Goal: Information Seeking & Learning: Learn about a topic

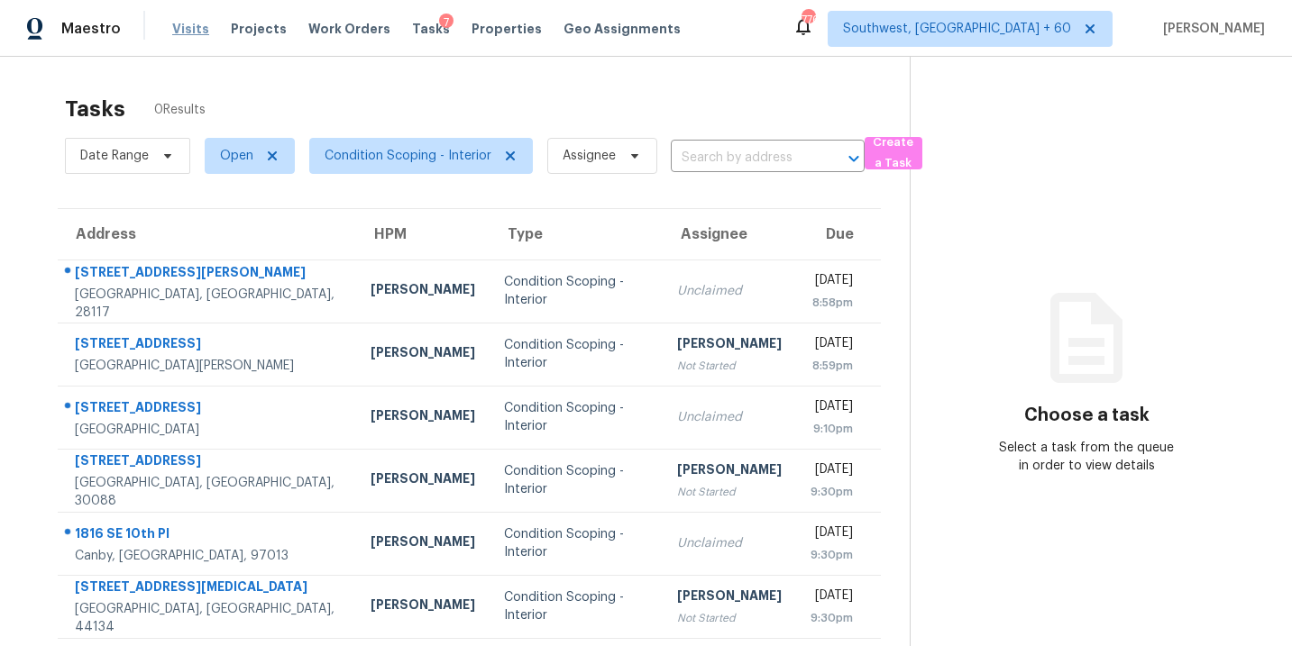
click at [174, 33] on span "Visits" at bounding box center [190, 29] width 37 height 18
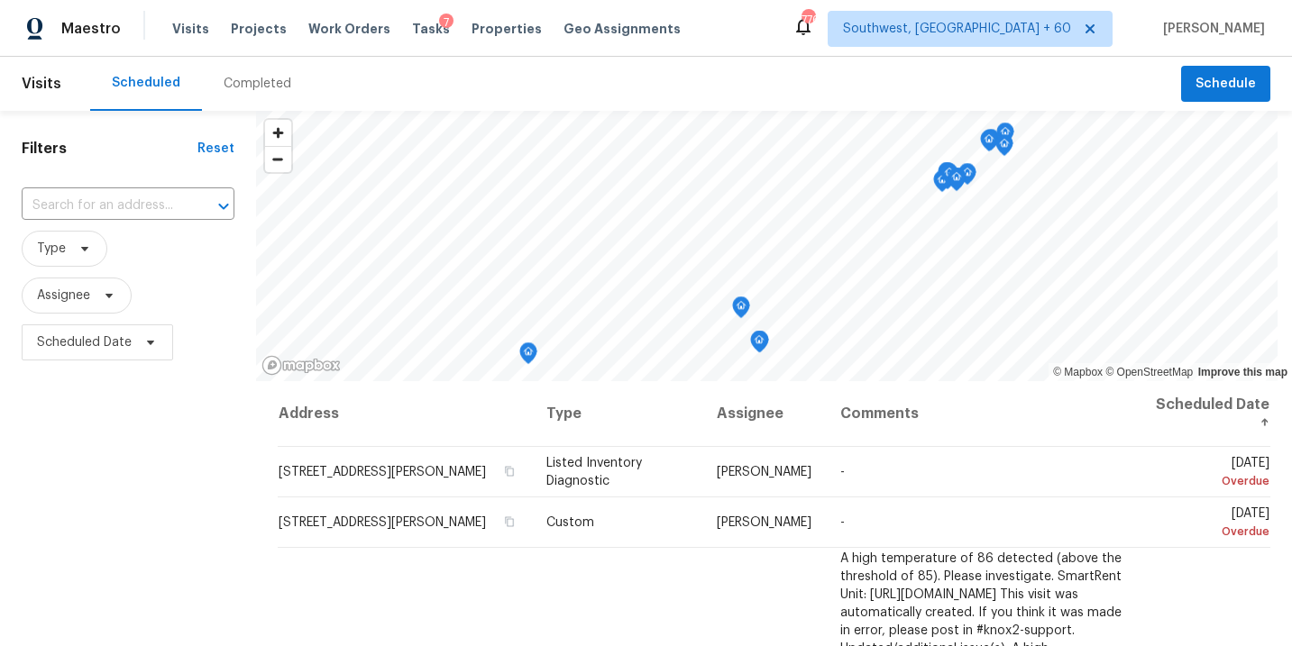
click at [235, 76] on div "Completed" at bounding box center [258, 84] width 68 height 18
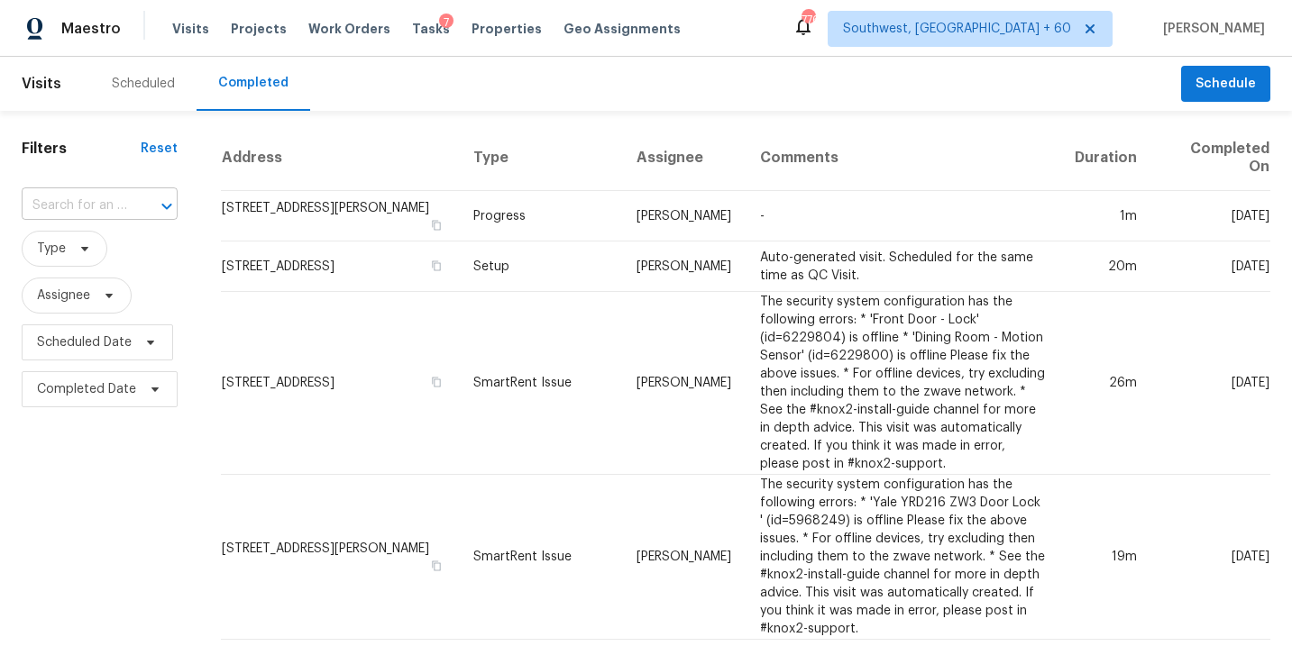
click at [120, 203] on input "text" at bounding box center [74, 206] width 105 height 28
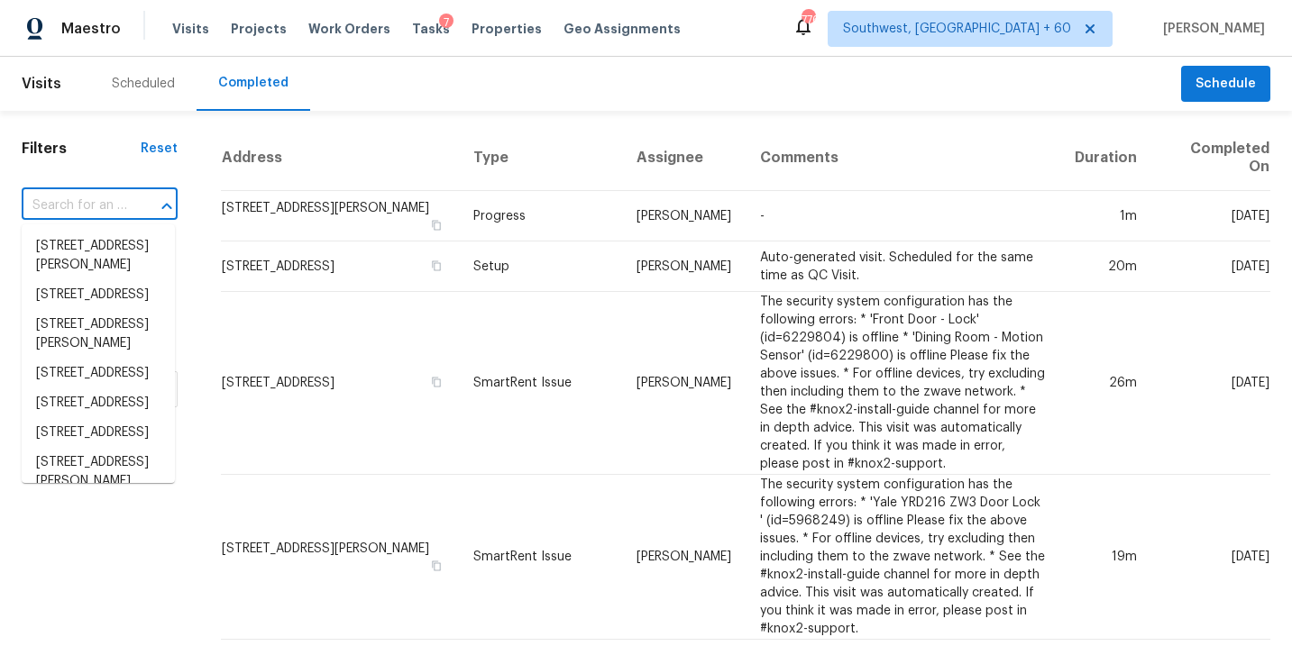
paste input "[STREET_ADDRESS]"
type input "[STREET_ADDRESS]"
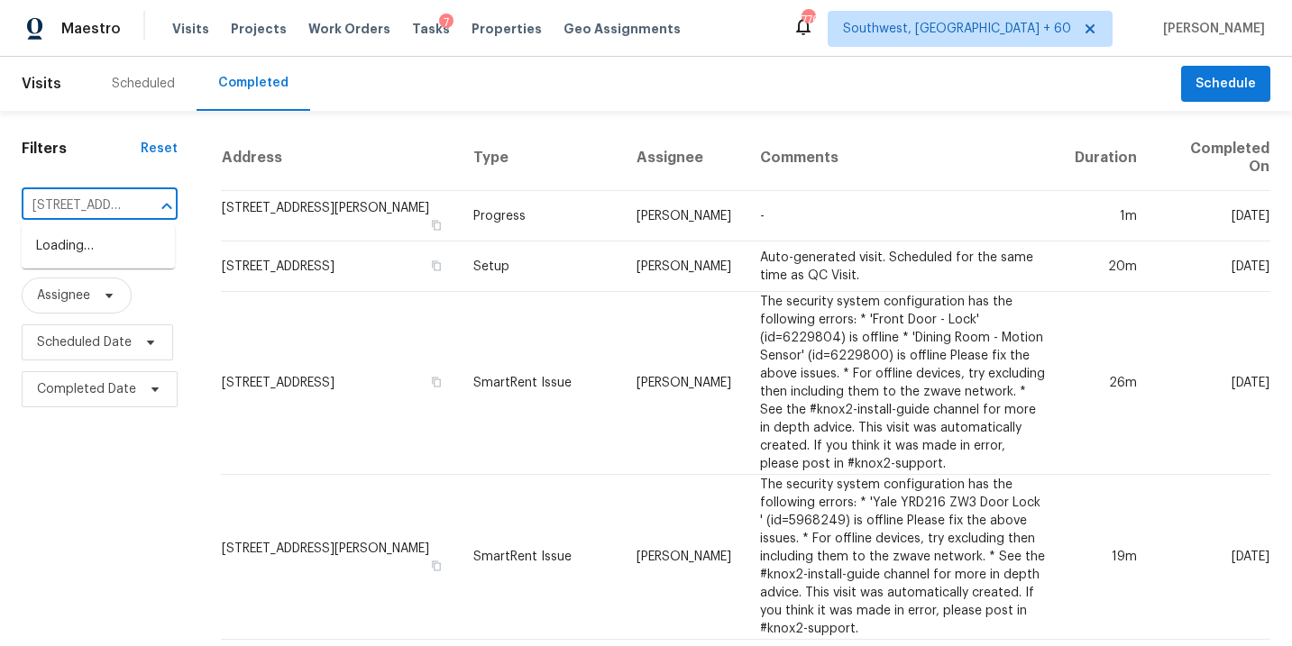
scroll to position [0, 211]
click at [114, 253] on li "[STREET_ADDRESS]" at bounding box center [98, 247] width 153 height 30
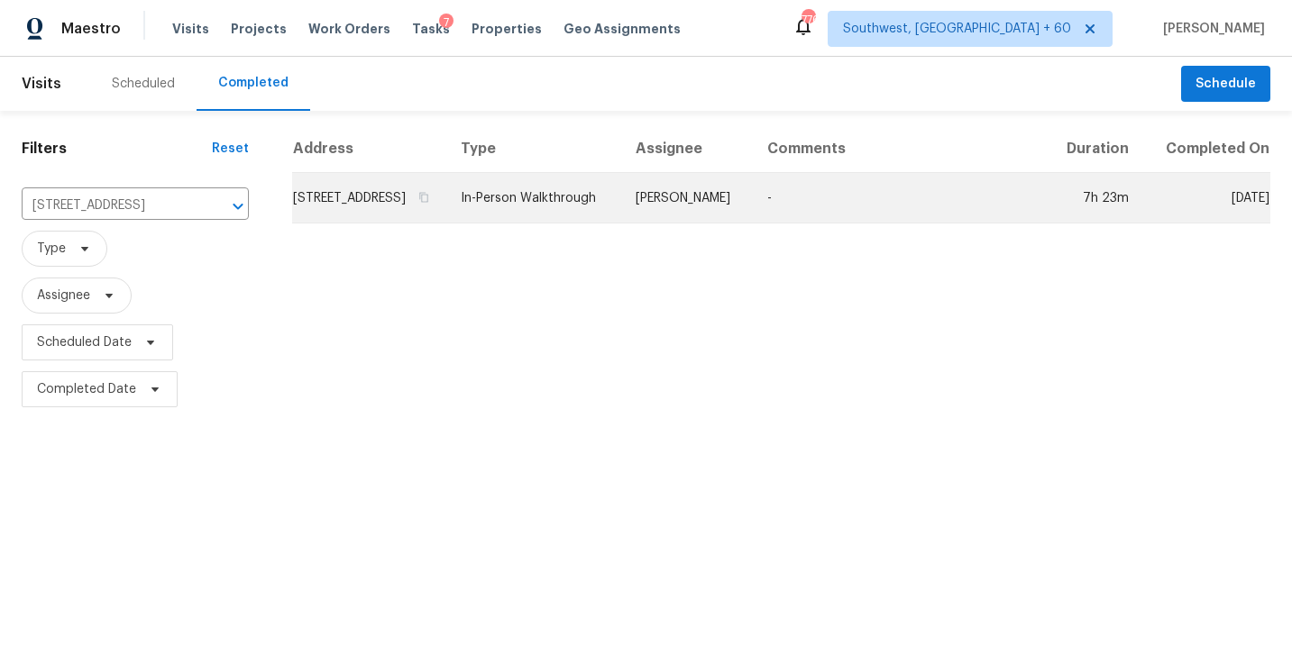
click at [621, 224] on td "In-Person Walkthrough" at bounding box center [533, 198] width 175 height 50
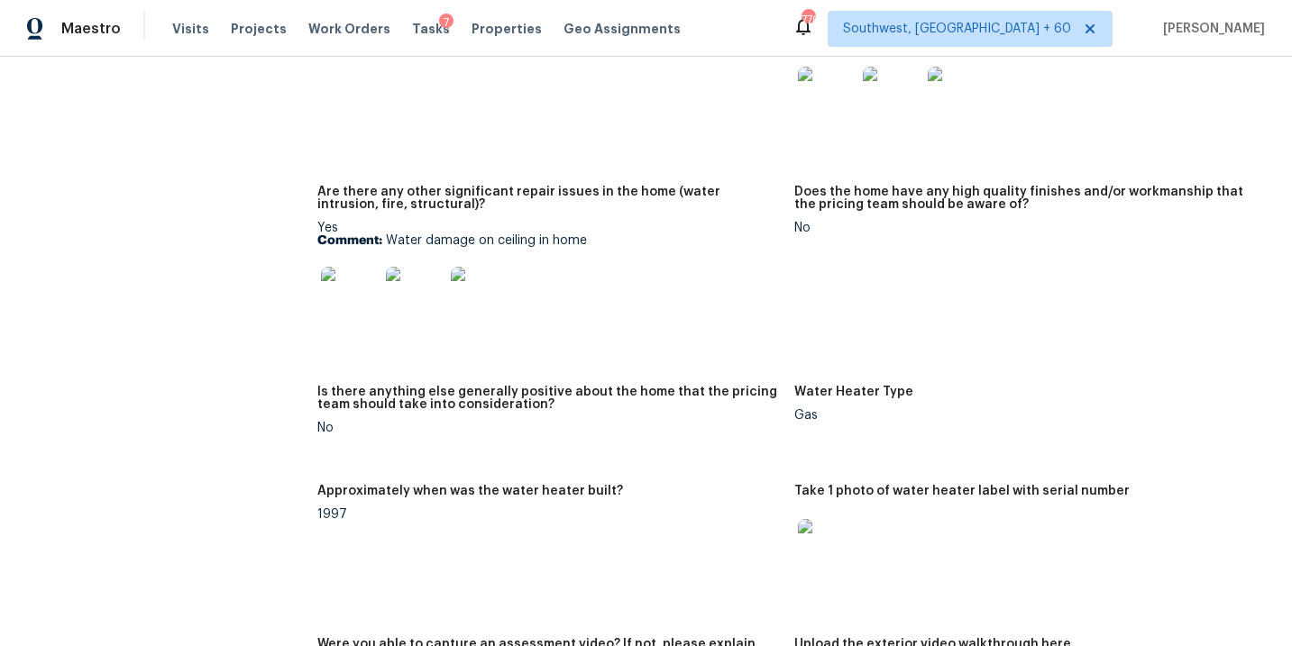
scroll to position [3535, 0]
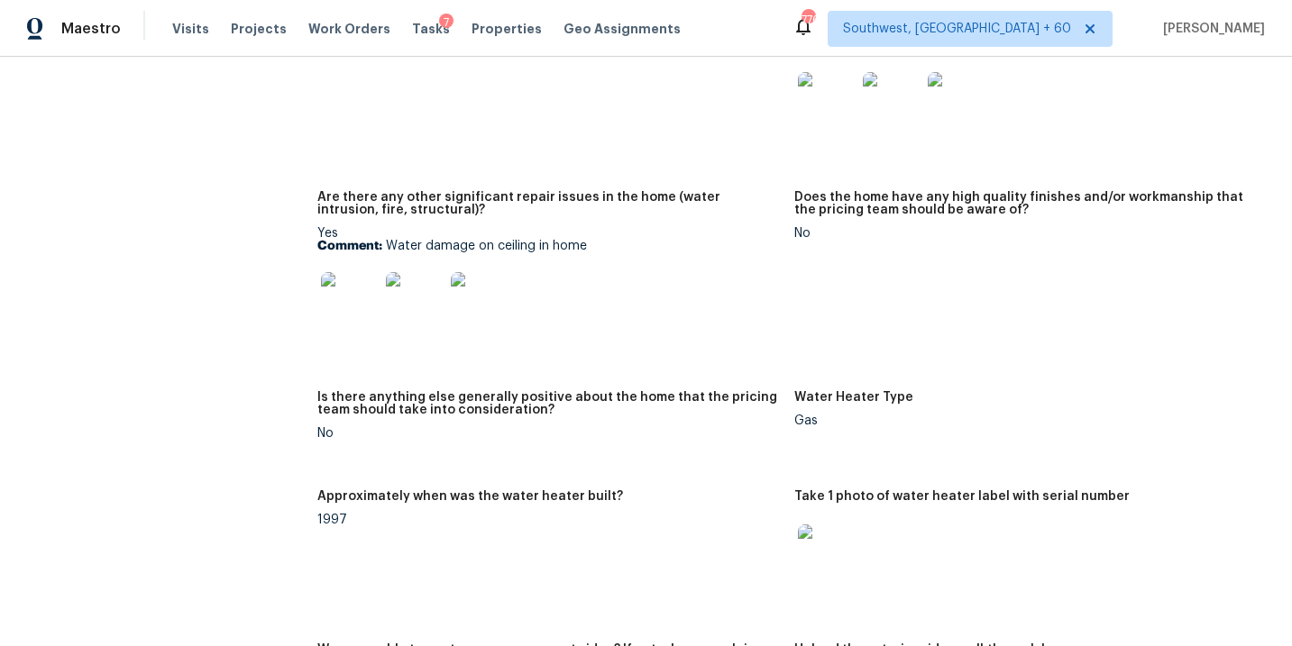
click at [367, 281] on img at bounding box center [350, 301] width 58 height 58
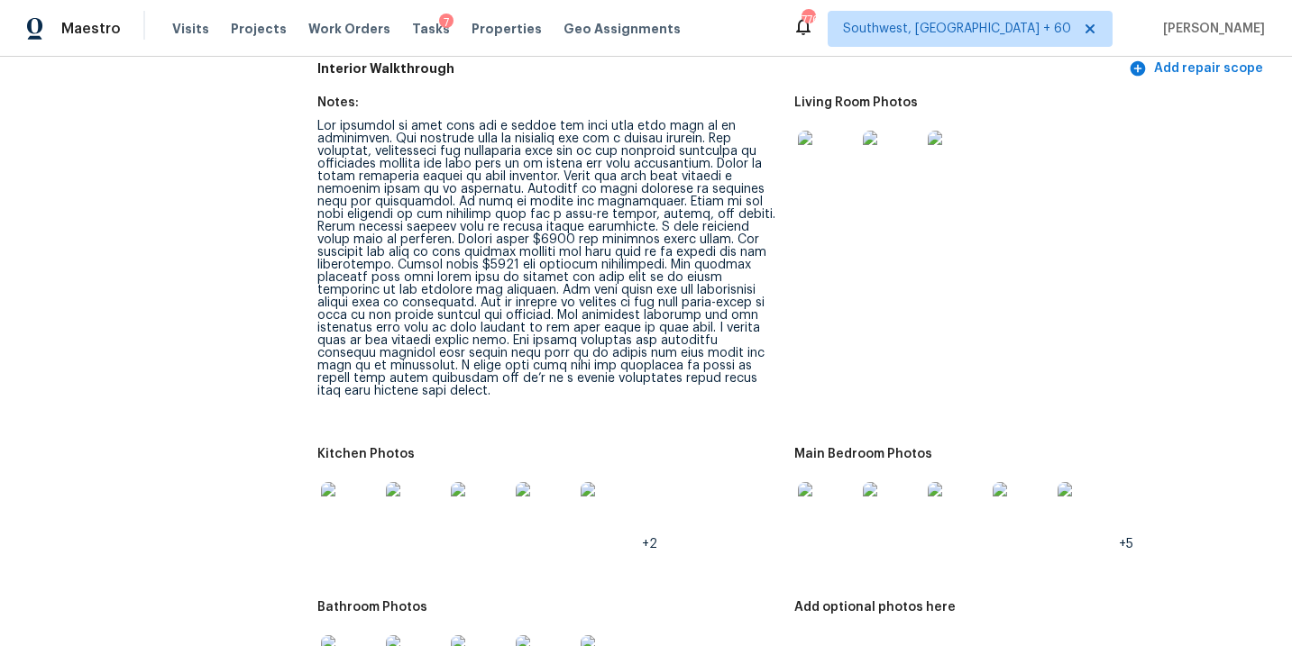
scroll to position [2090, 0]
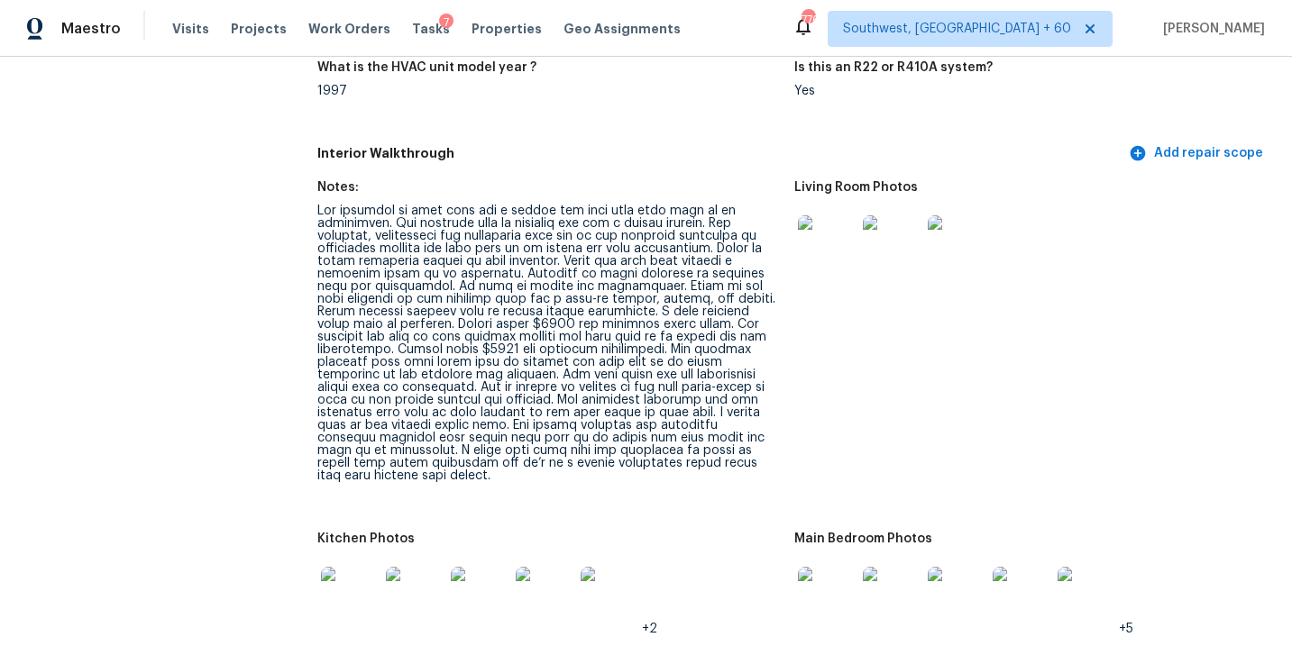
click at [826, 243] on img at bounding box center [827, 244] width 58 height 58
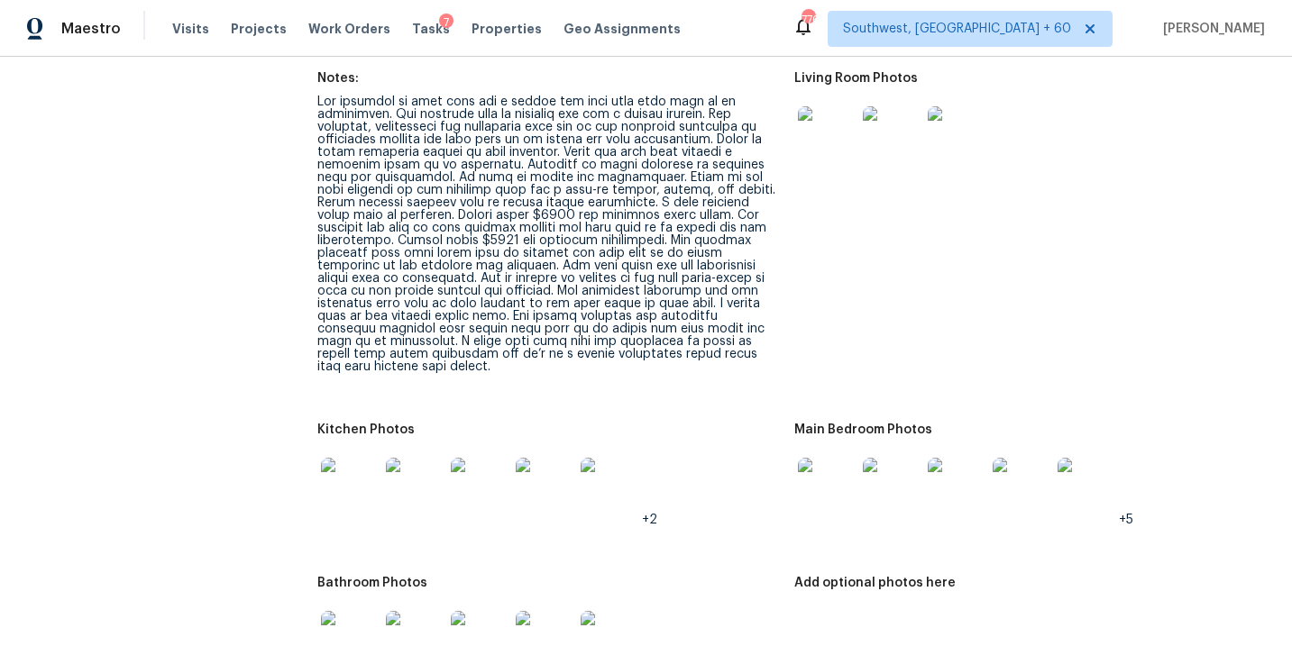
scroll to position [2216, 0]
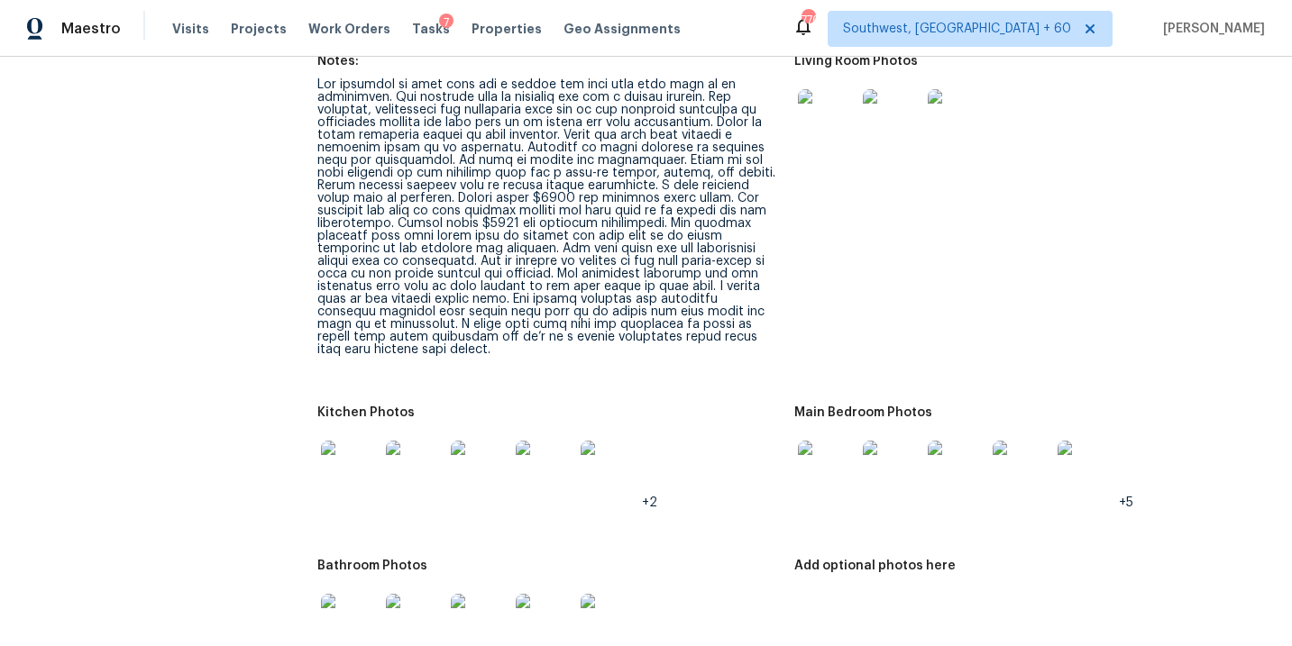
click at [806, 445] on img at bounding box center [827, 470] width 58 height 58
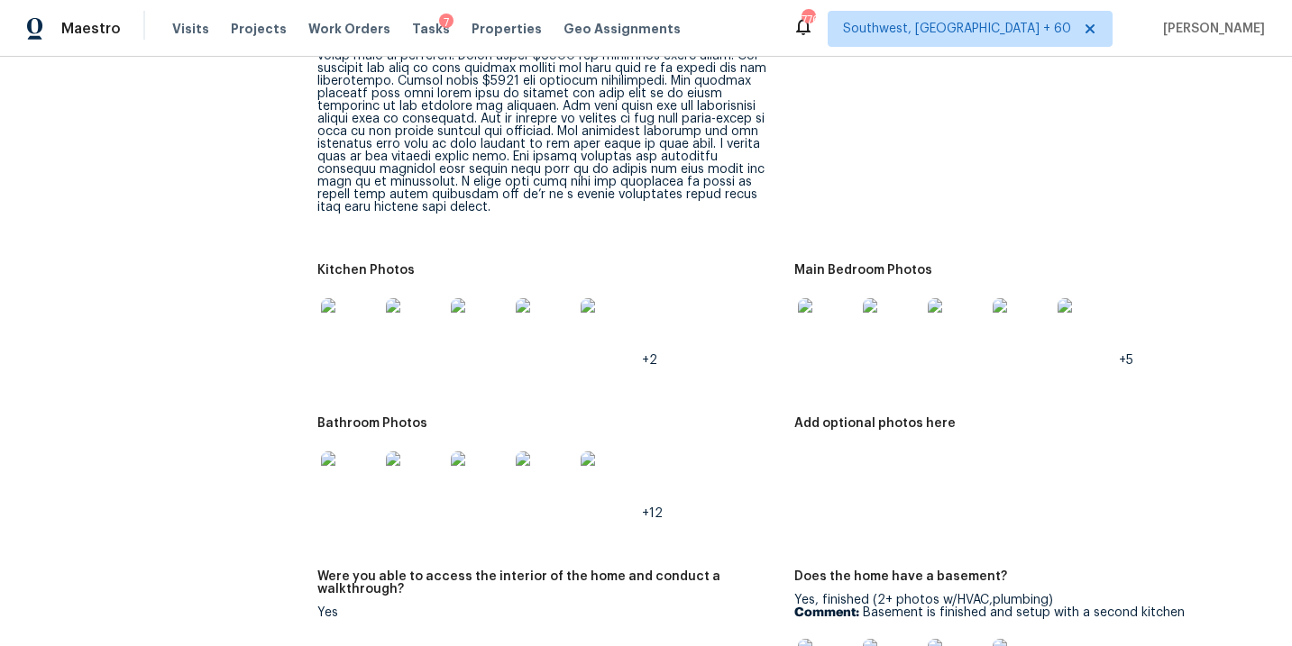
click at [324, 452] on img at bounding box center [350, 481] width 58 height 58
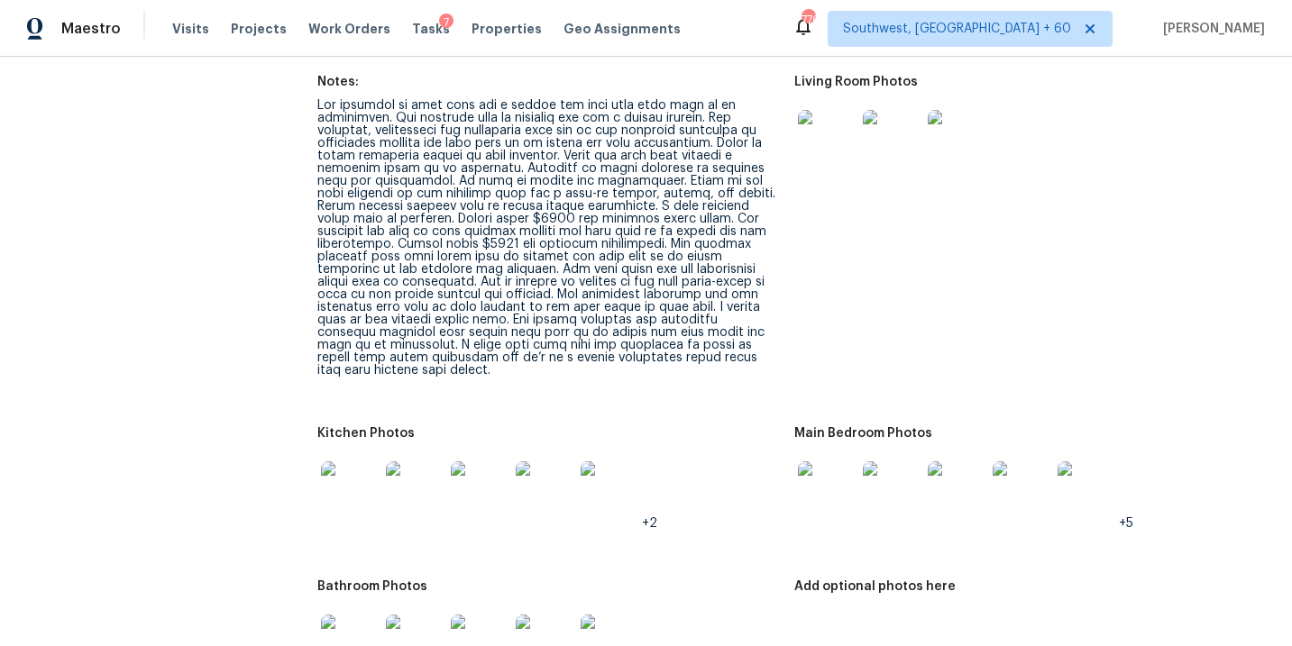
scroll to position [2120, 0]
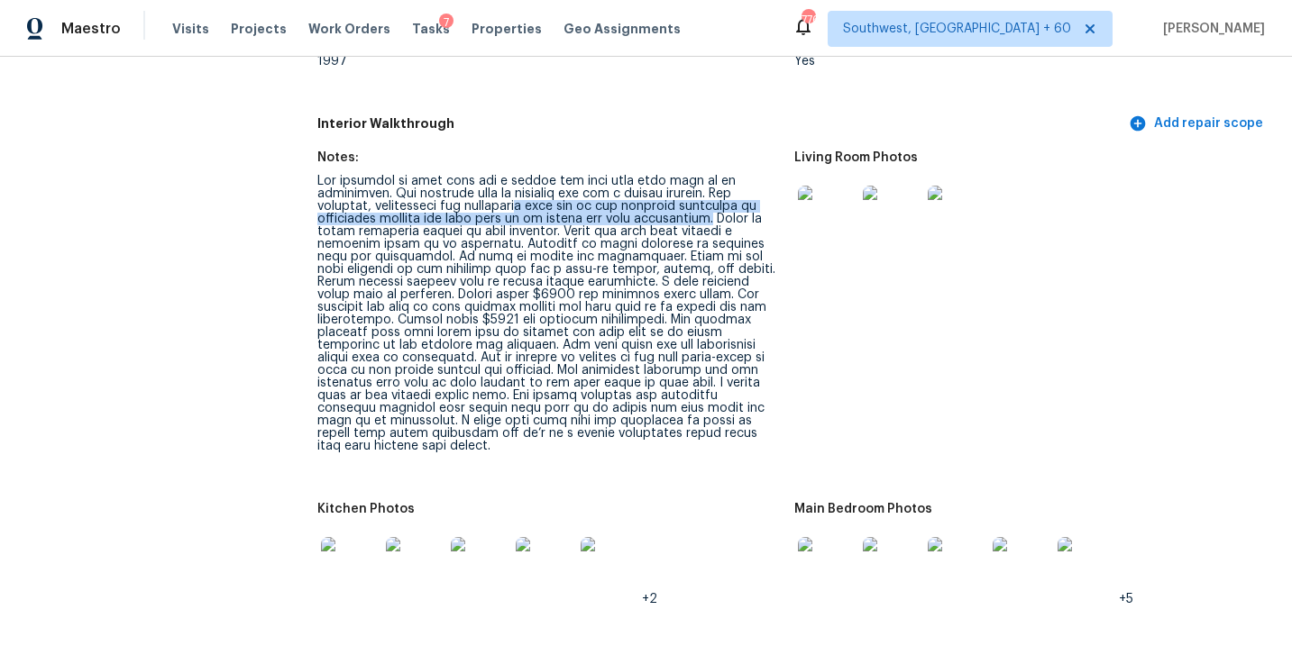
drag, startPoint x: 728, startPoint y: 205, endPoint x: 531, endPoint y: 196, distance: 197.5
click at [531, 196] on div at bounding box center [547, 314] width 461 height 278
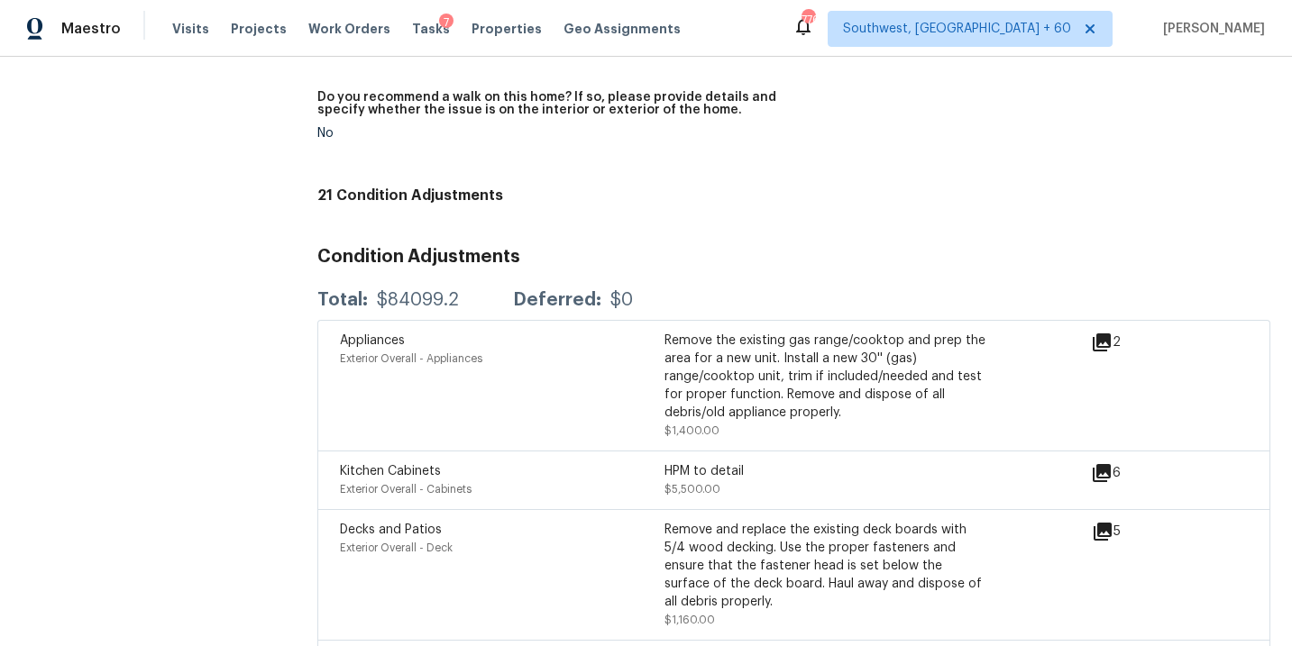
scroll to position [5020, 0]
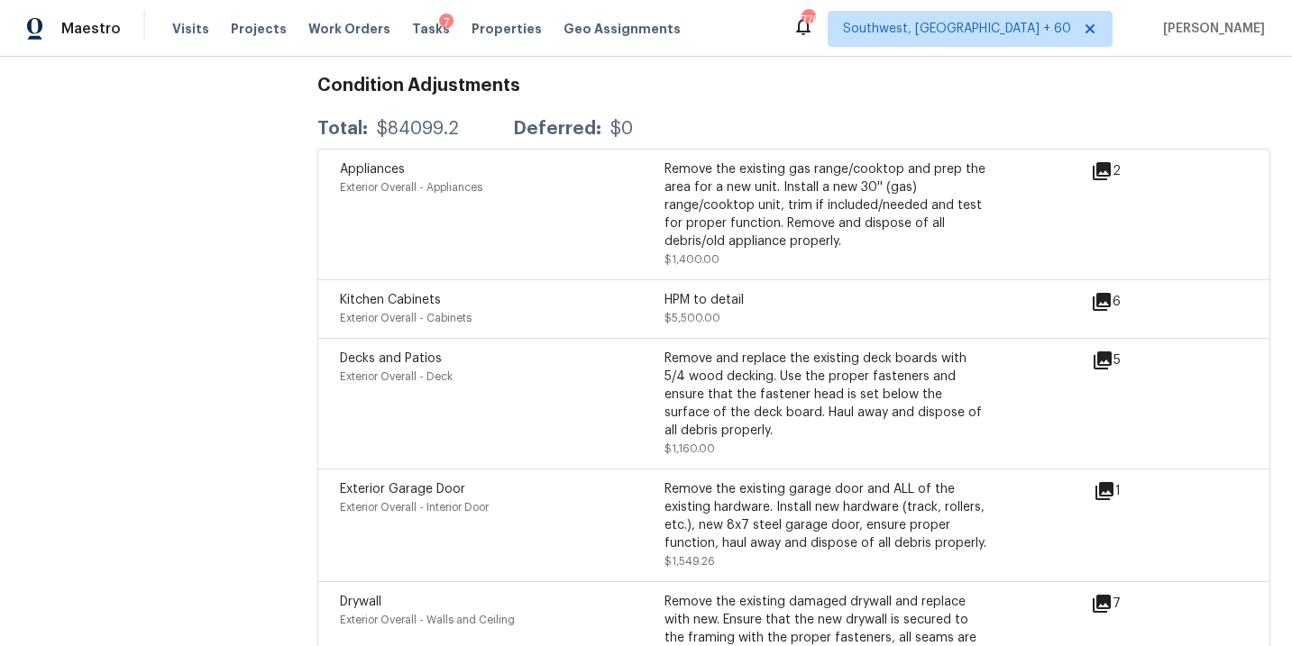
click at [1105, 293] on icon at bounding box center [1101, 302] width 18 height 18
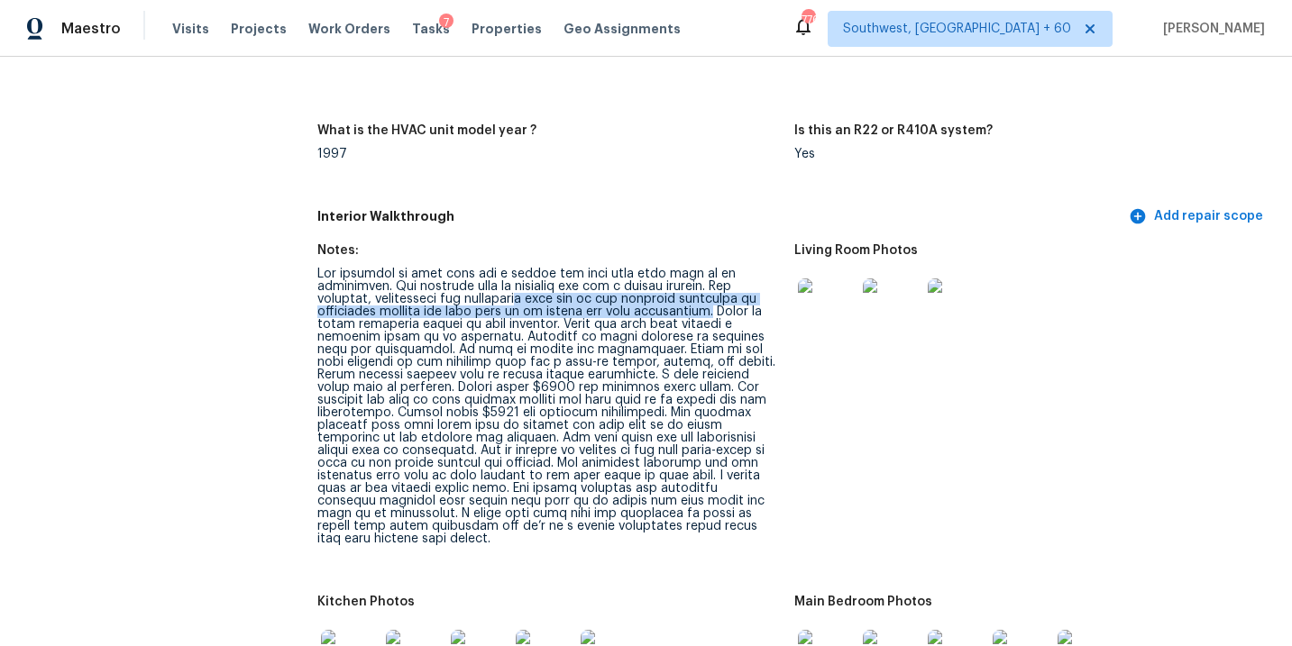
scroll to position [2032, 0]
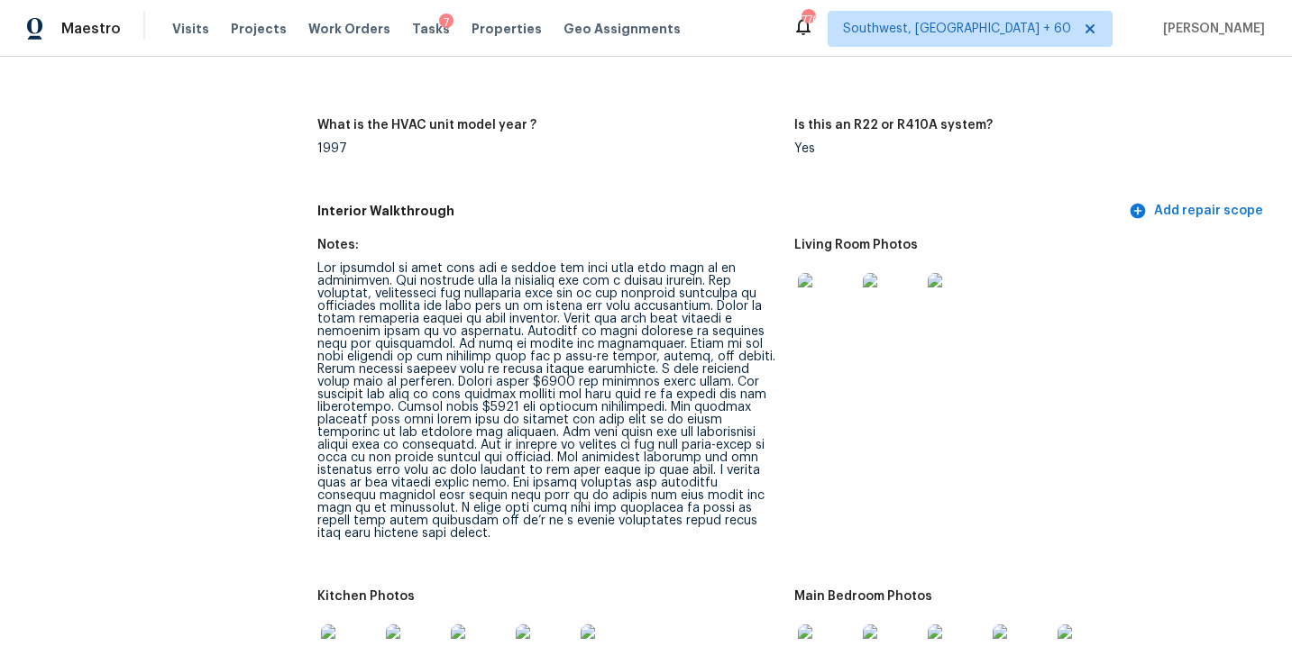
click at [609, 311] on div at bounding box center [547, 401] width 461 height 278
drag, startPoint x: 483, startPoint y: 319, endPoint x: 386, endPoint y: 333, distance: 98.4
click at [386, 333] on div at bounding box center [547, 401] width 461 height 278
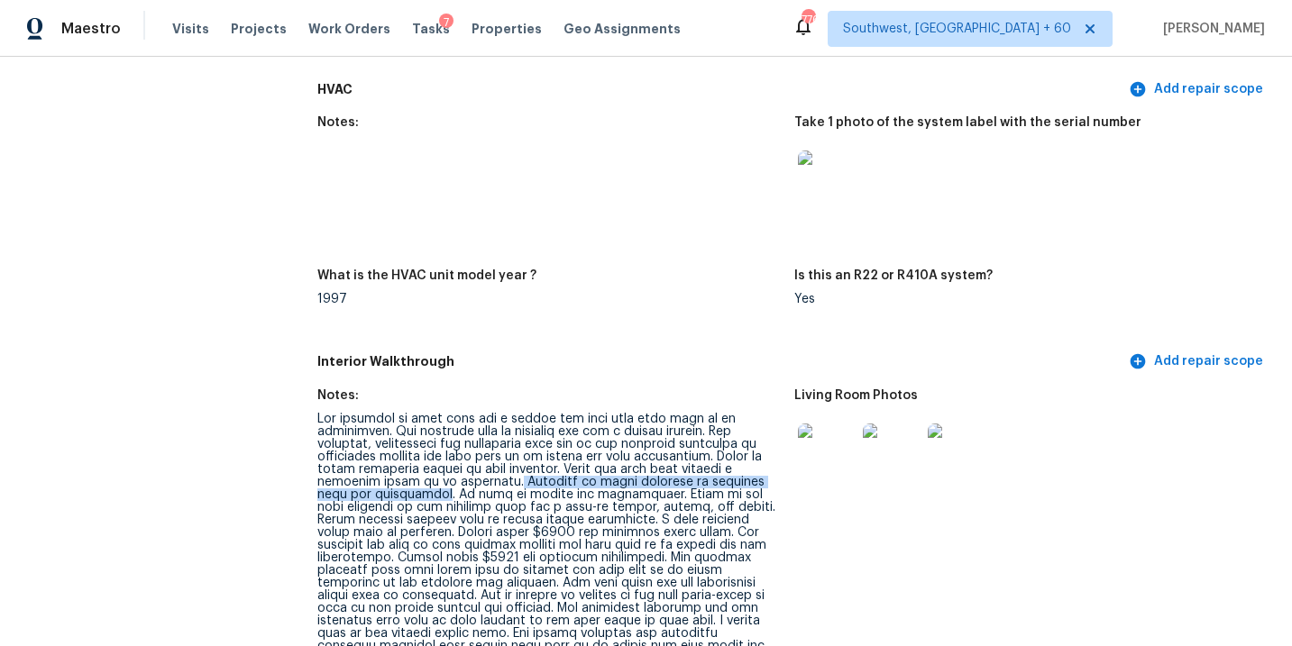
scroll to position [2059, 0]
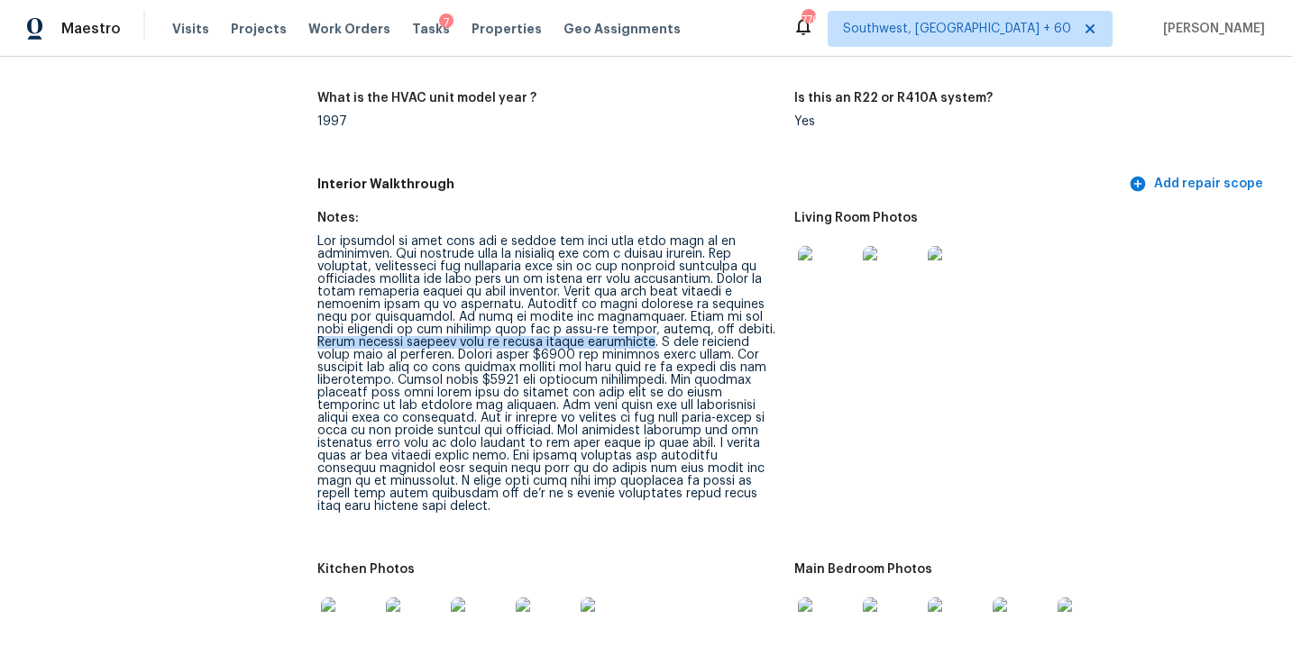
drag, startPoint x: 660, startPoint y: 316, endPoint x: 556, endPoint y: 327, distance: 104.2
click at [556, 327] on div at bounding box center [547, 374] width 461 height 278
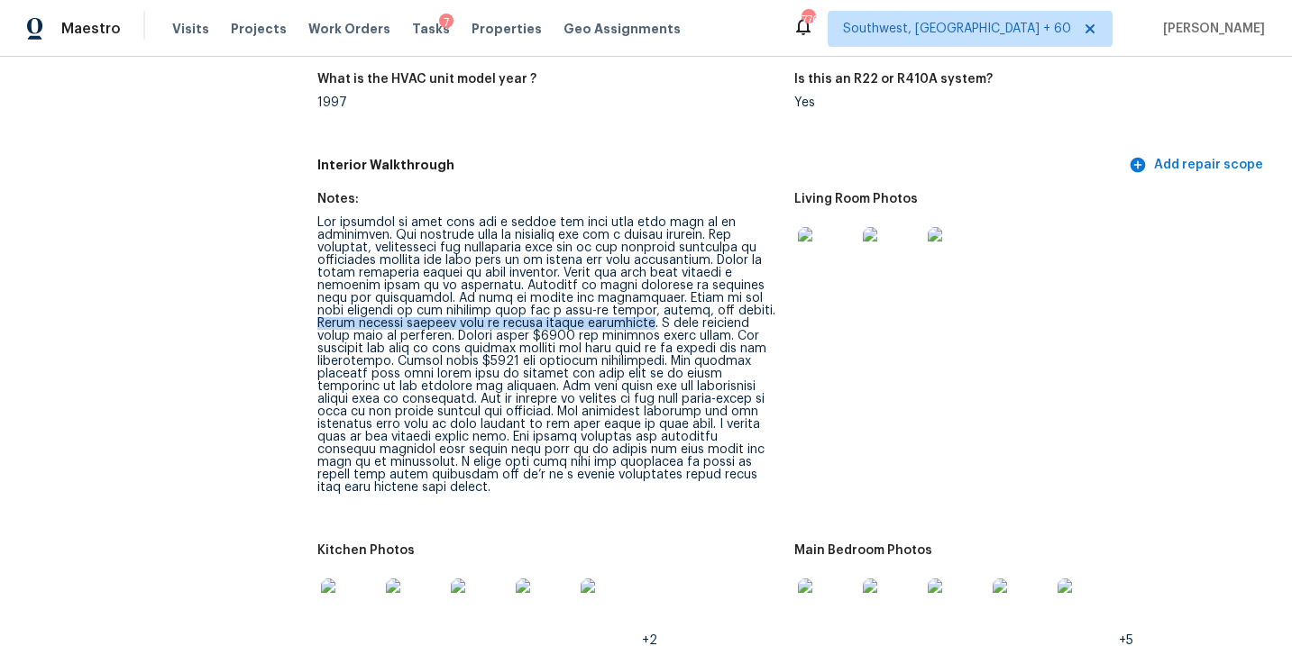
scroll to position [2079, 0]
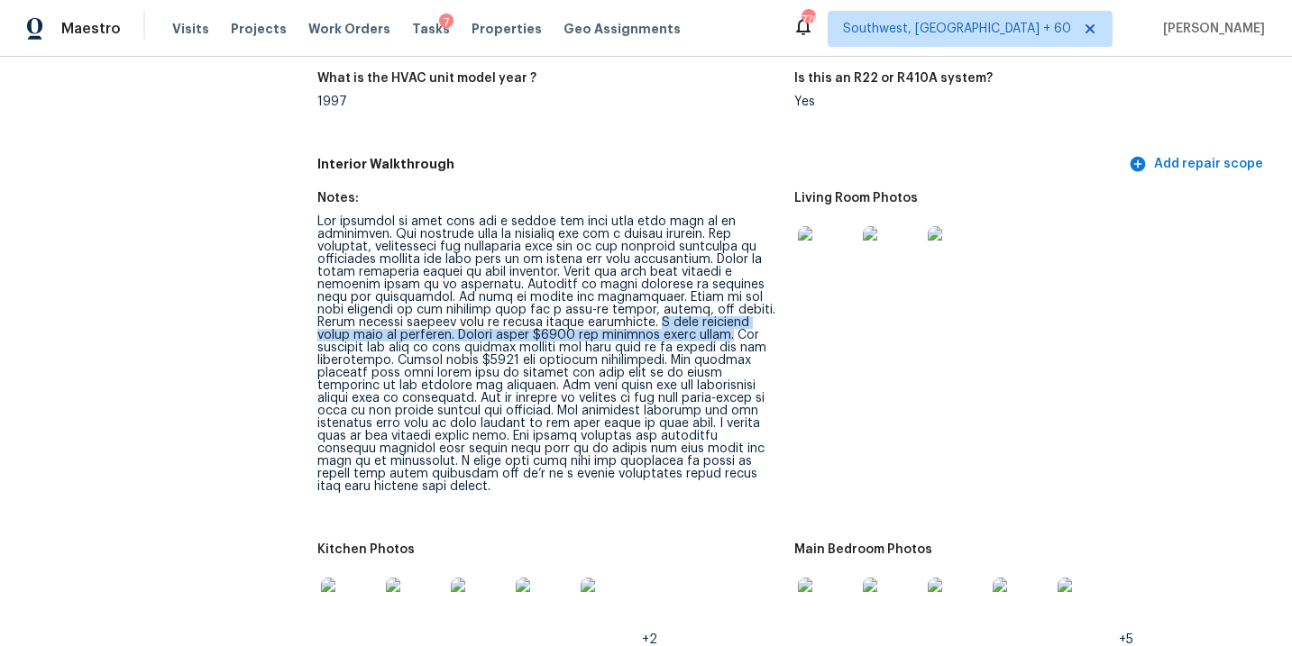
drag, startPoint x: 564, startPoint y: 309, endPoint x: 577, endPoint y: 319, distance: 16.0
click at [577, 319] on div at bounding box center [547, 354] width 461 height 278
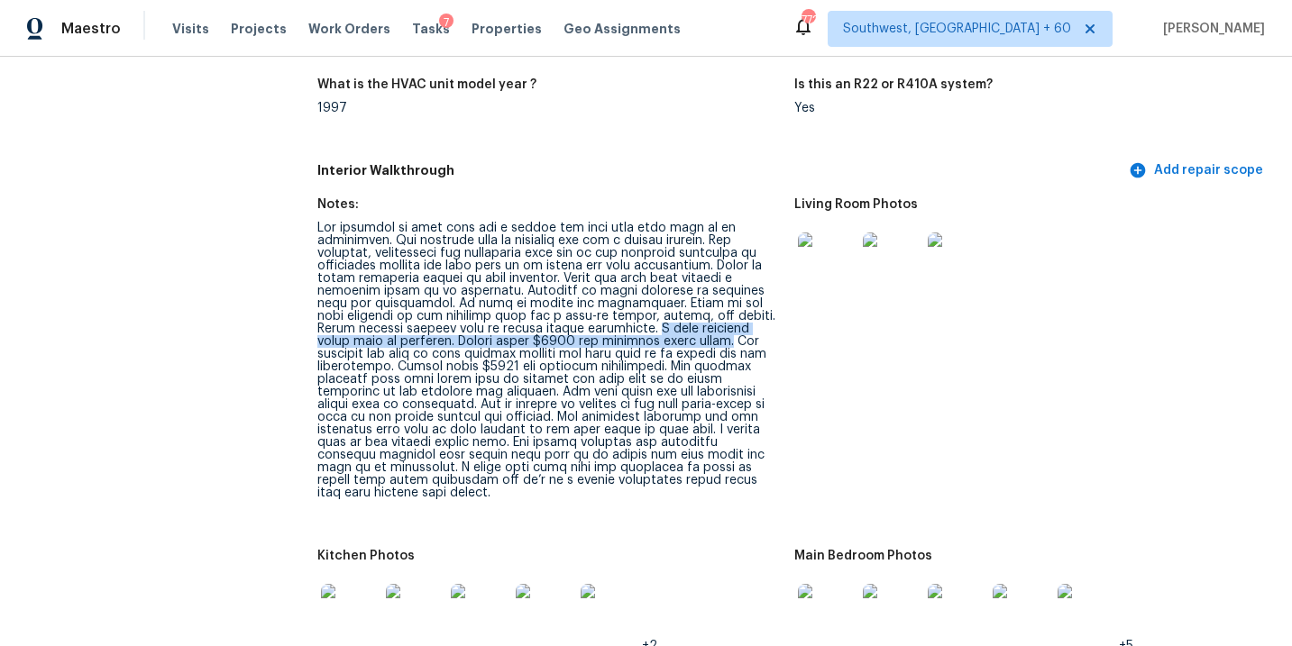
scroll to position [2140, 0]
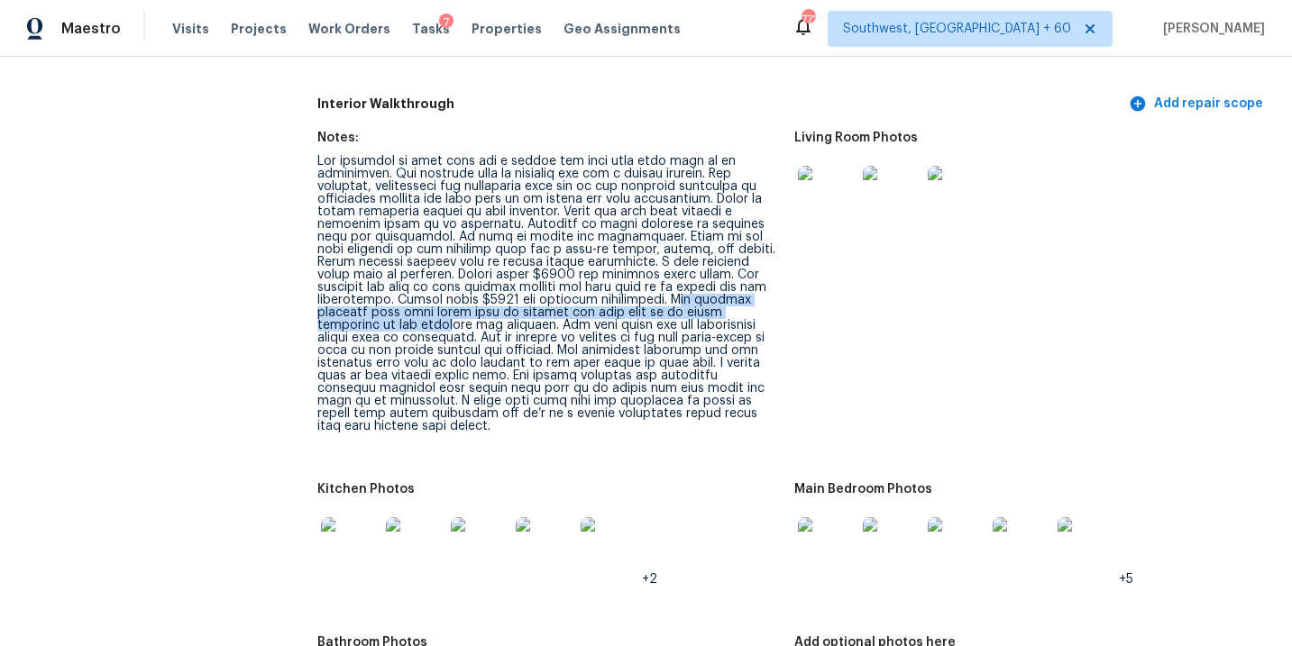
drag, startPoint x: 554, startPoint y: 288, endPoint x: 674, endPoint y: 296, distance: 120.1
click at [674, 296] on div at bounding box center [547, 294] width 461 height 278
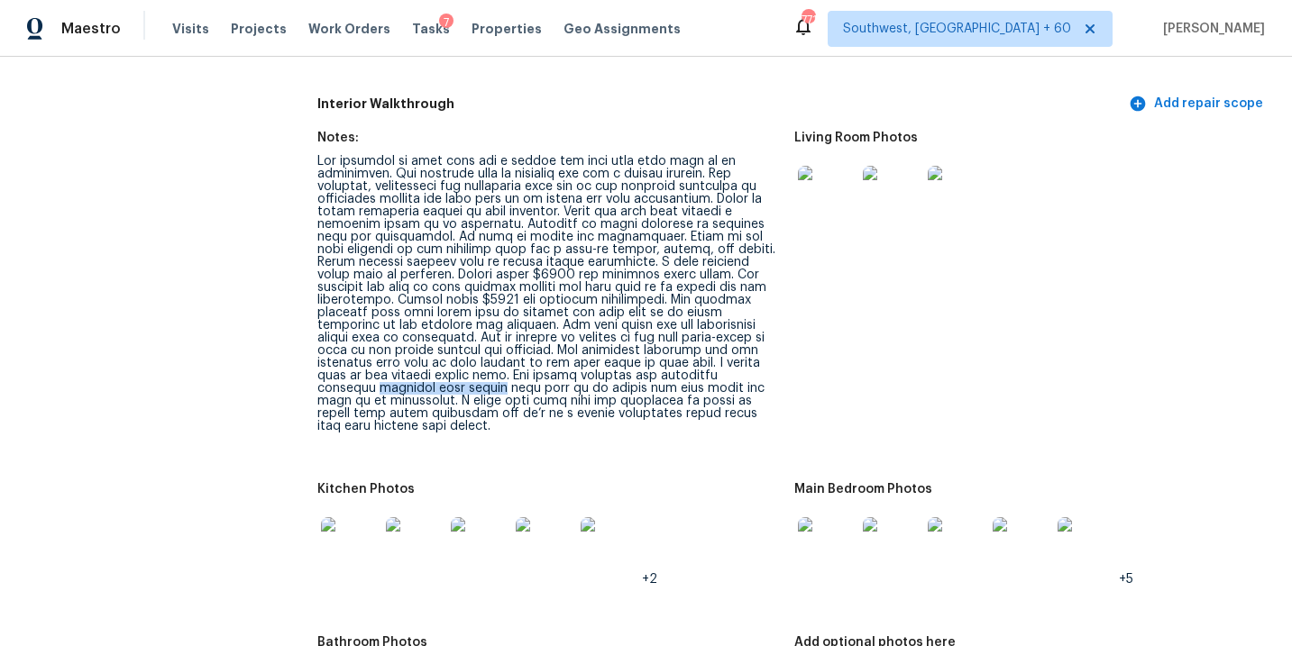
drag, startPoint x: 635, startPoint y: 364, endPoint x: 774, endPoint y: 366, distance: 139.7
click at [774, 366] on div at bounding box center [547, 294] width 461 height 278
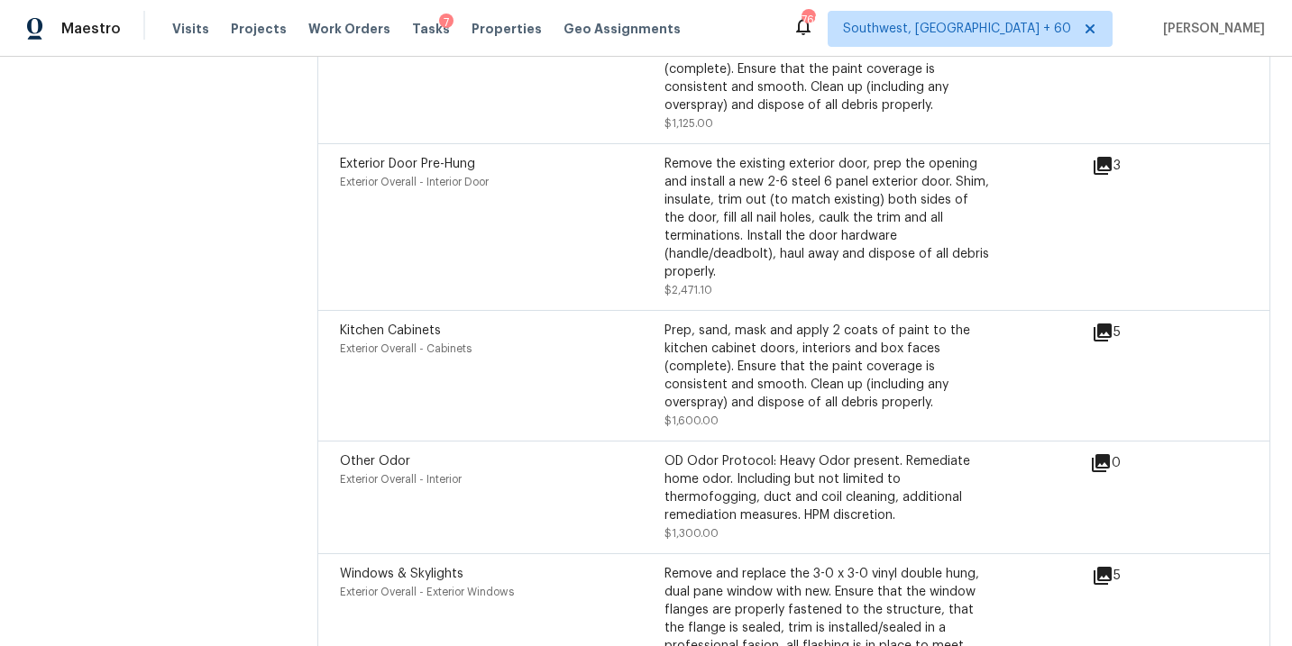
scroll to position [6439, 0]
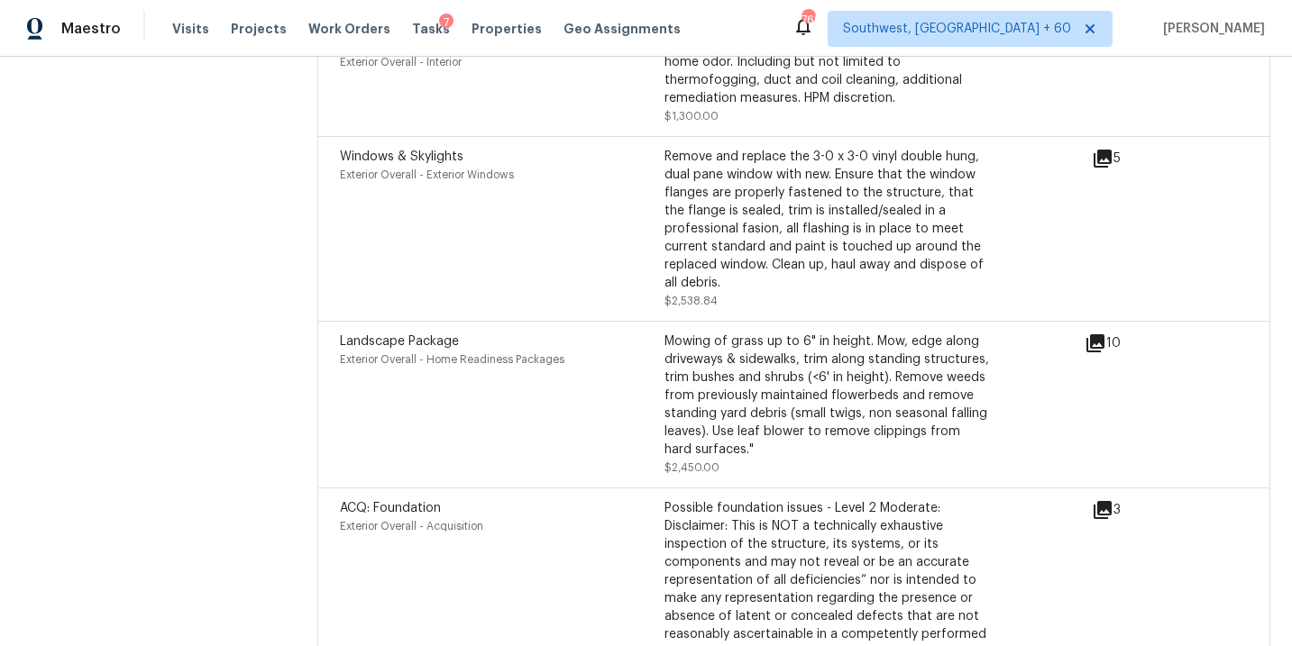
click at [509, 182] on div "Windows & Skylights Exterior Overall - Exterior Windows" at bounding box center [502, 229] width 324 height 162
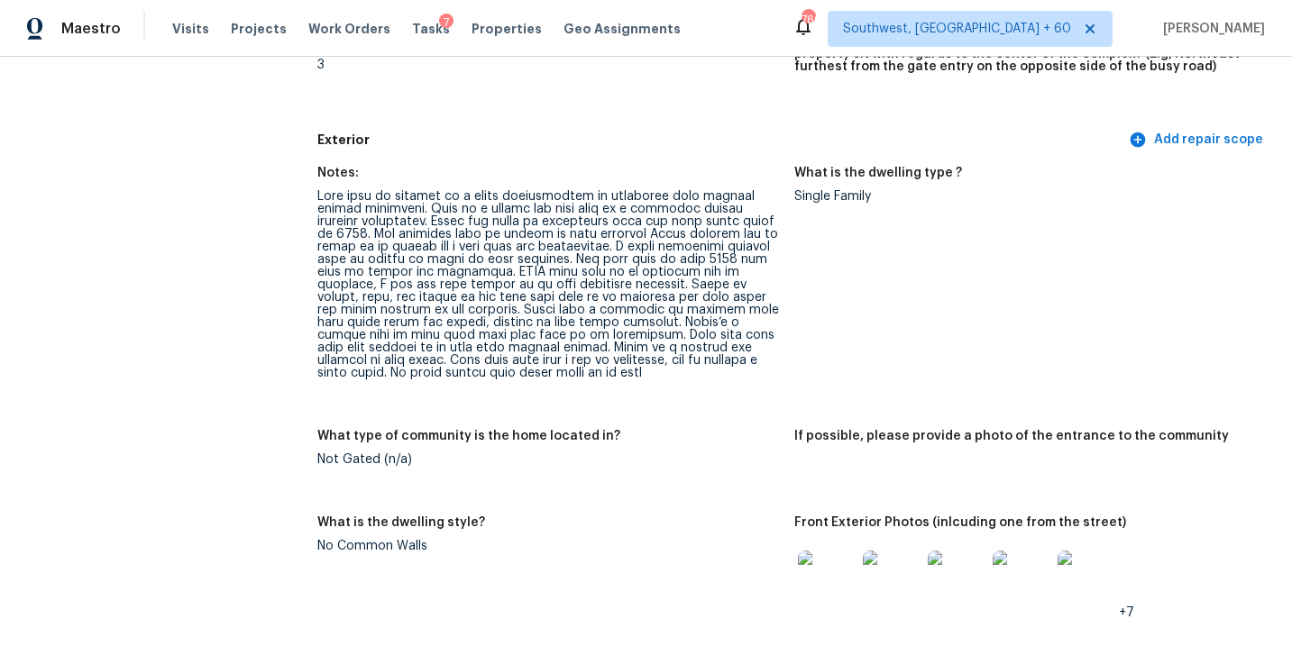
scroll to position [0, 0]
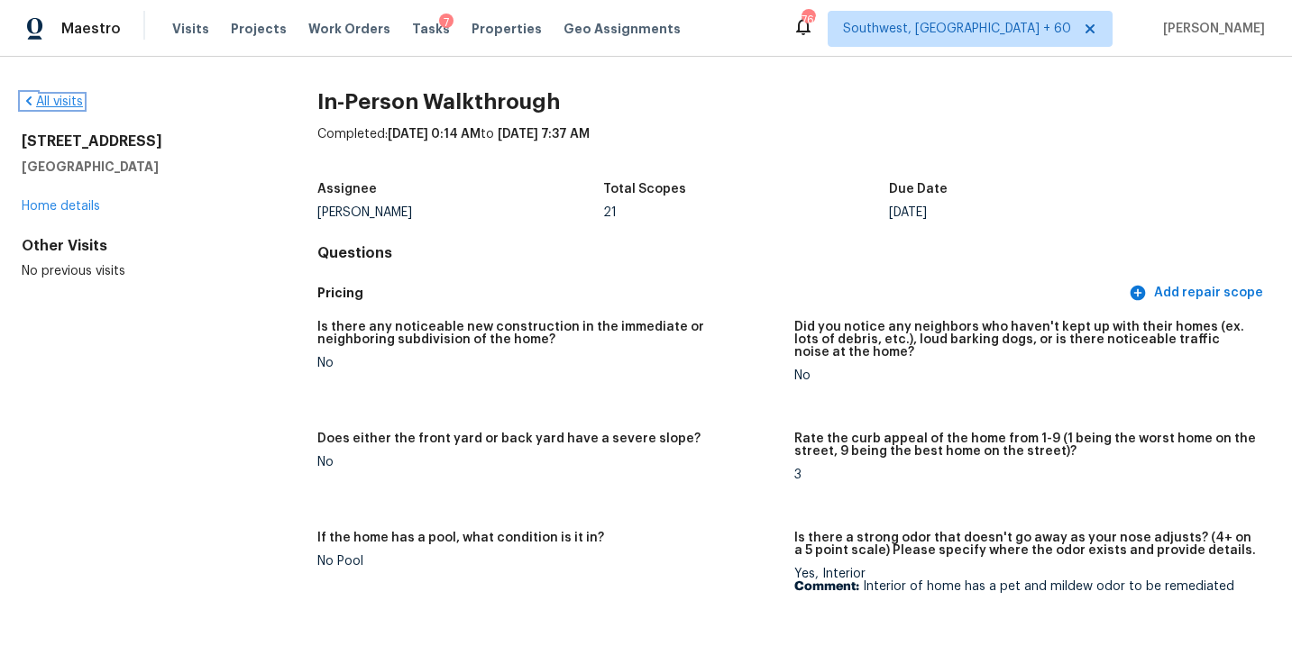
click at [42, 96] on link "All visits" at bounding box center [52, 102] width 61 height 13
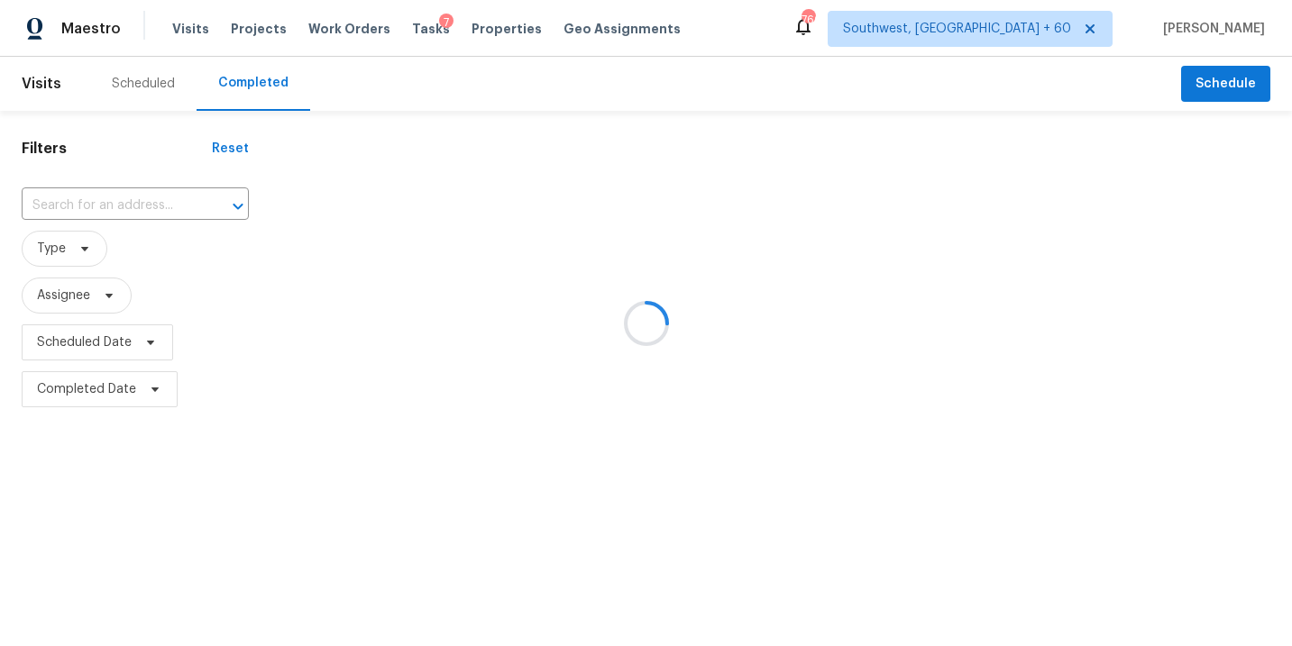
click at [157, 215] on div at bounding box center [646, 323] width 1292 height 646
click at [155, 209] on div at bounding box center [646, 323] width 1292 height 646
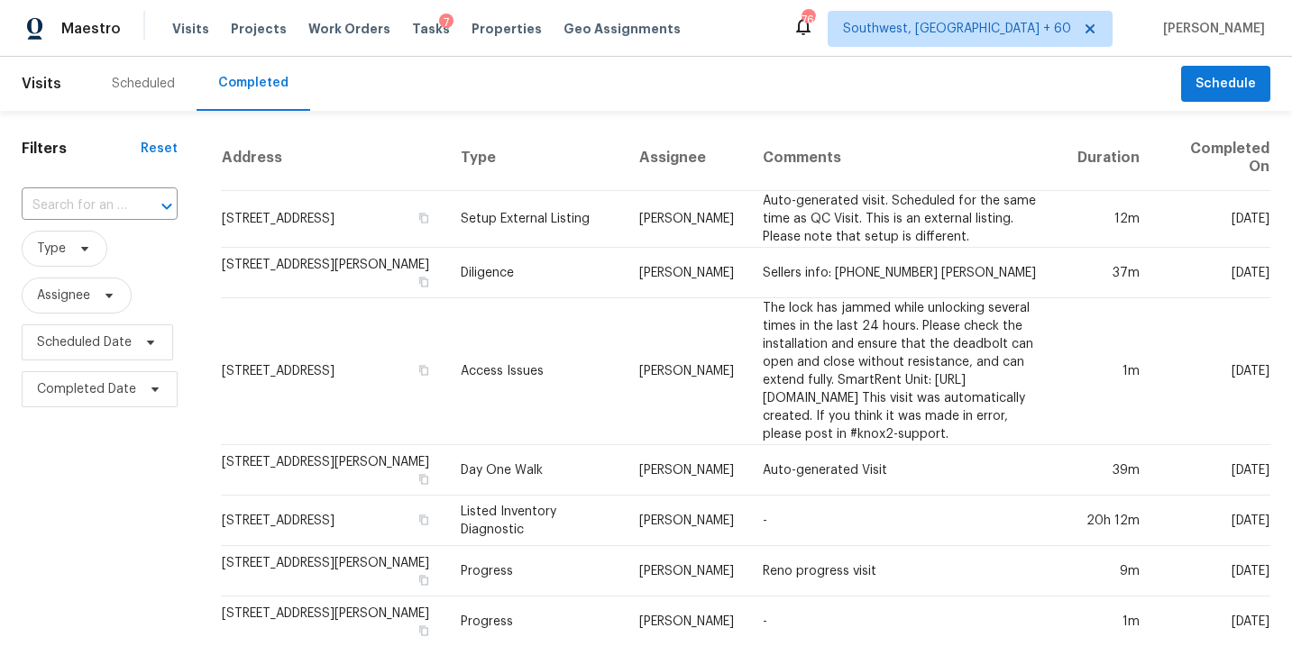
click at [142, 207] on div at bounding box center [154, 206] width 47 height 25
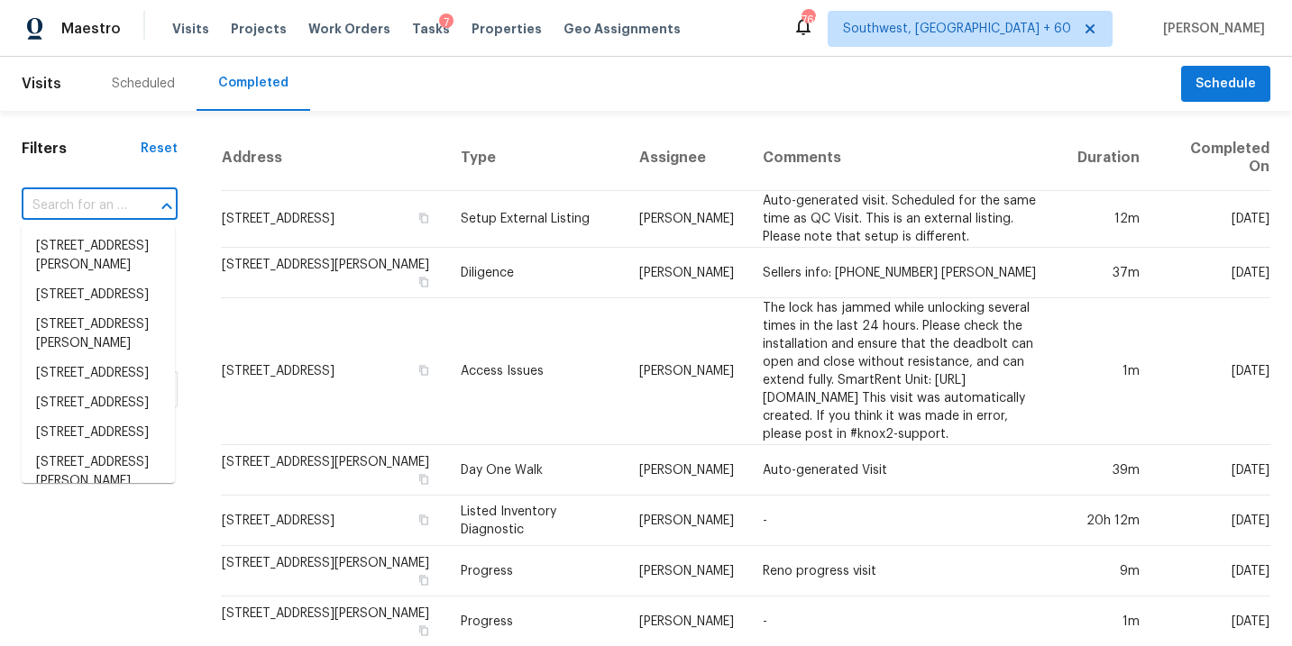
paste input "[STREET_ADDRESS][US_STATE]"
type input "[STREET_ADDRESS][US_STATE]"
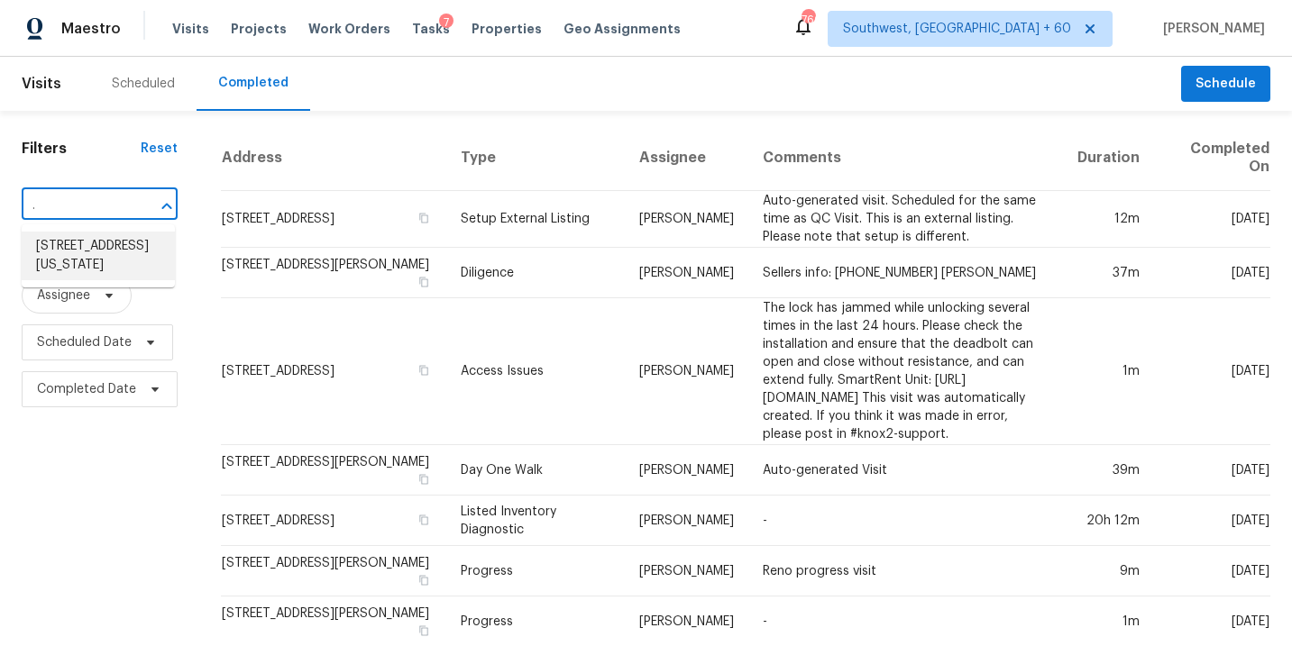
click at [123, 248] on li "[STREET_ADDRESS][US_STATE]" at bounding box center [98, 256] width 153 height 49
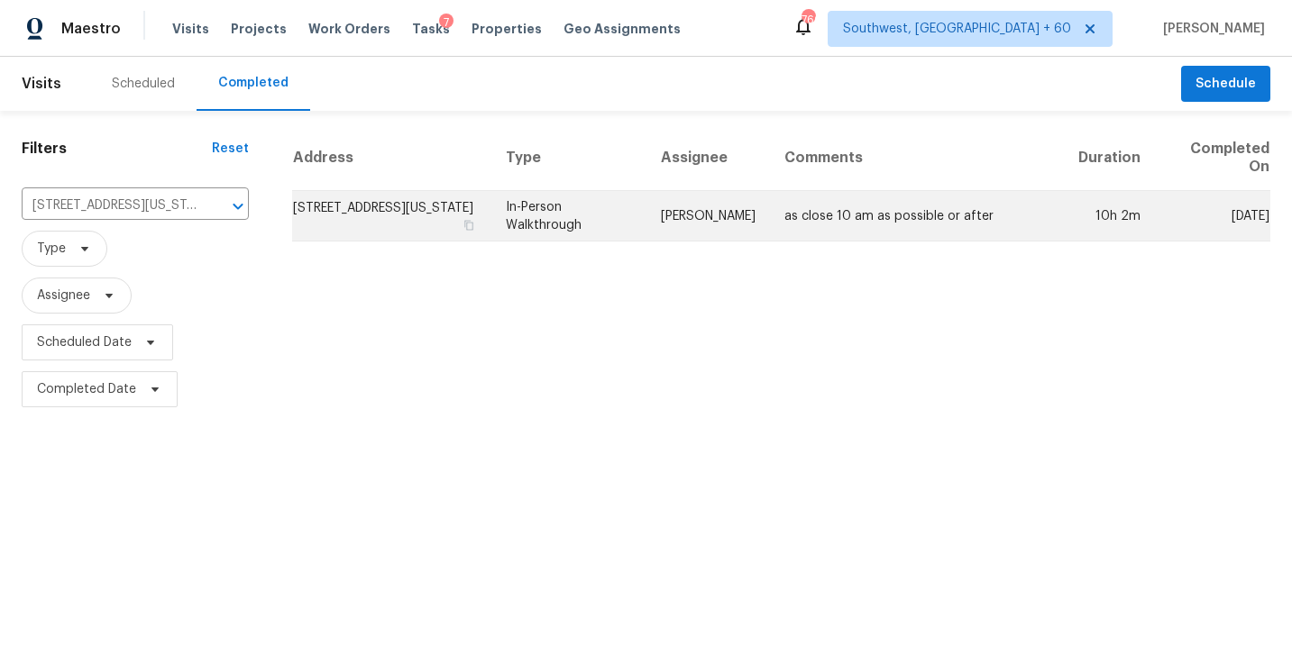
click at [623, 205] on td "In-Person Walkthrough" at bounding box center [568, 216] width 155 height 50
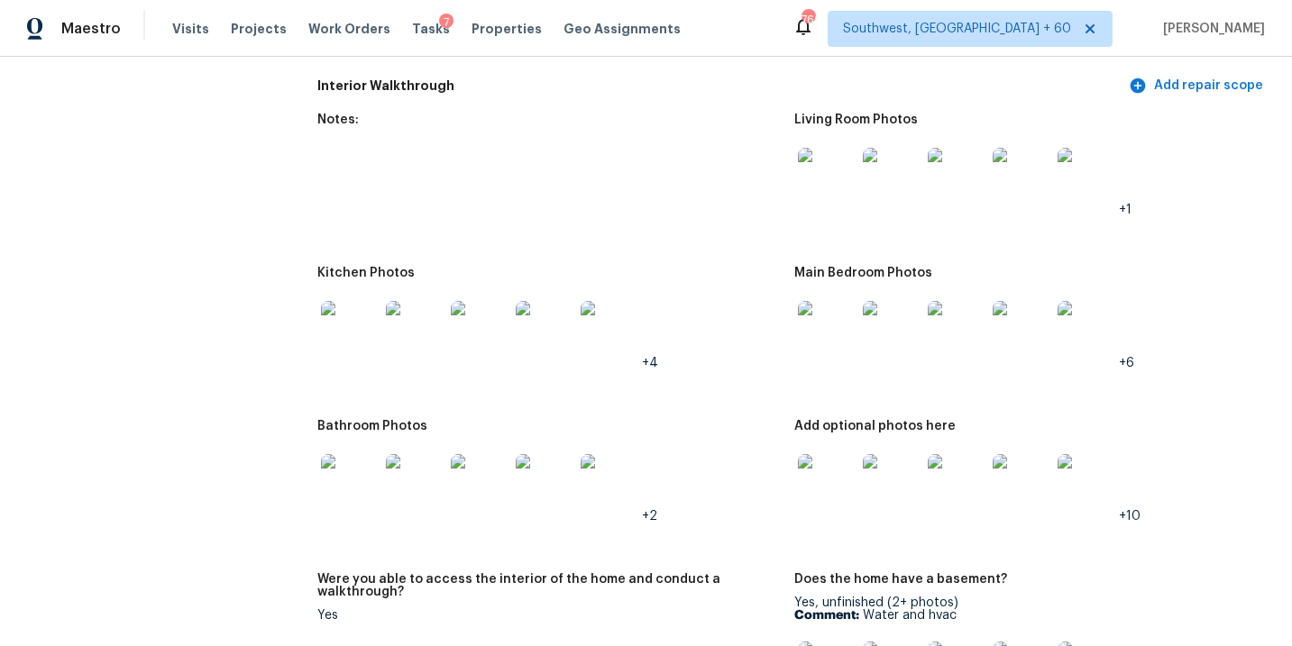
scroll to position [2013, 0]
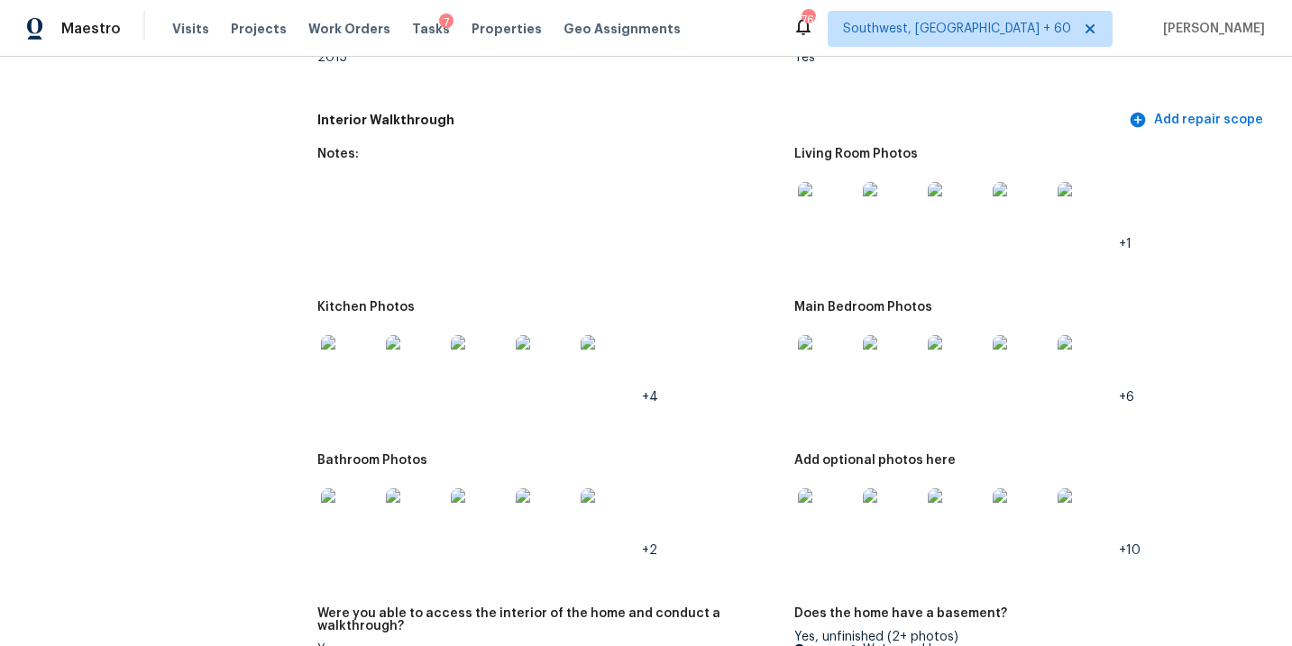
click at [823, 212] on img at bounding box center [827, 211] width 58 height 58
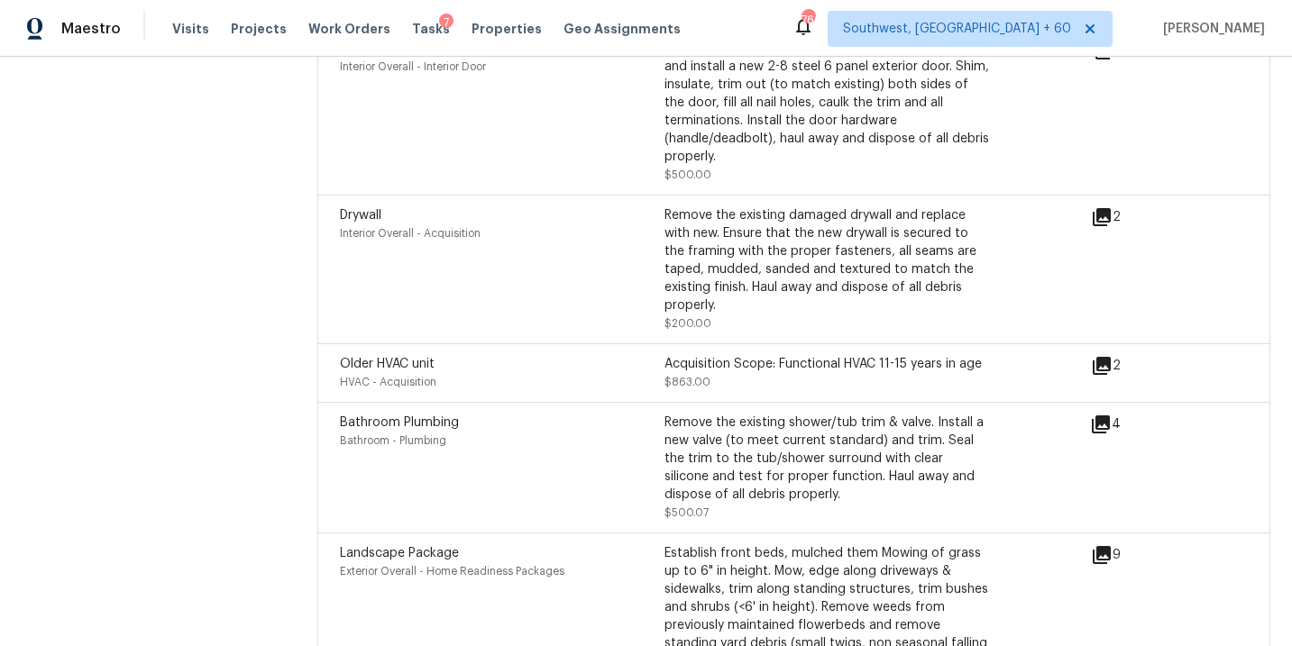
scroll to position [5157, 0]
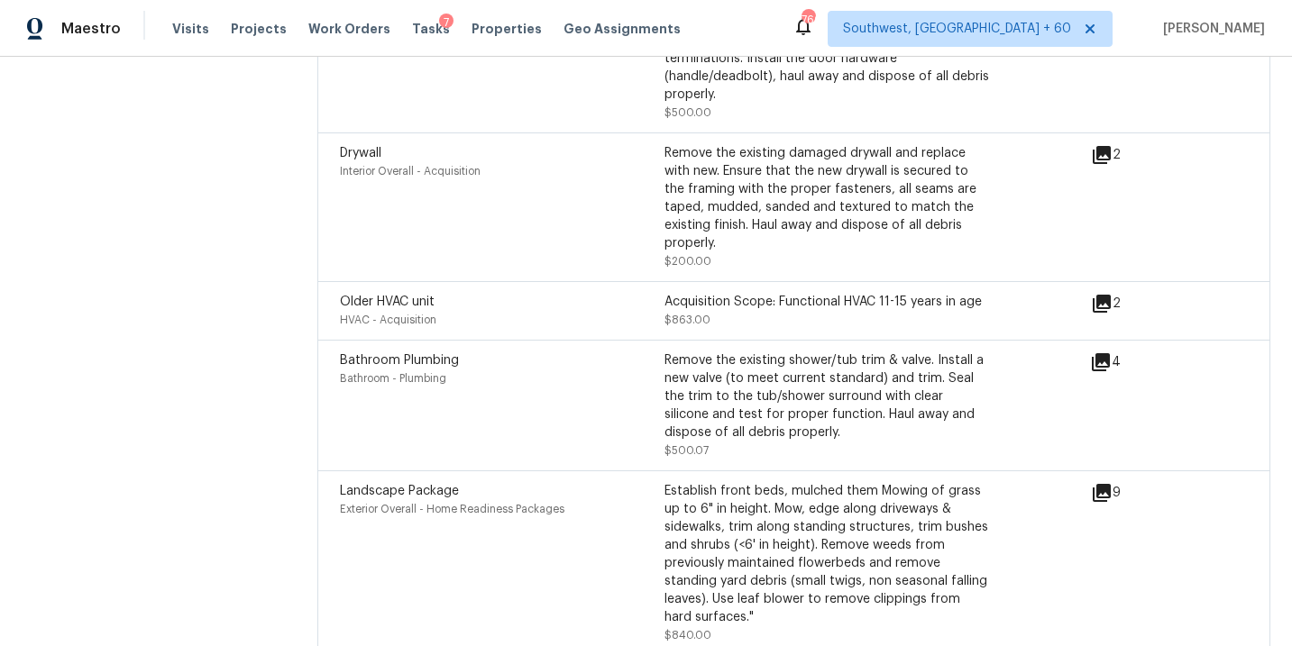
click at [1099, 352] on icon at bounding box center [1101, 363] width 22 height 22
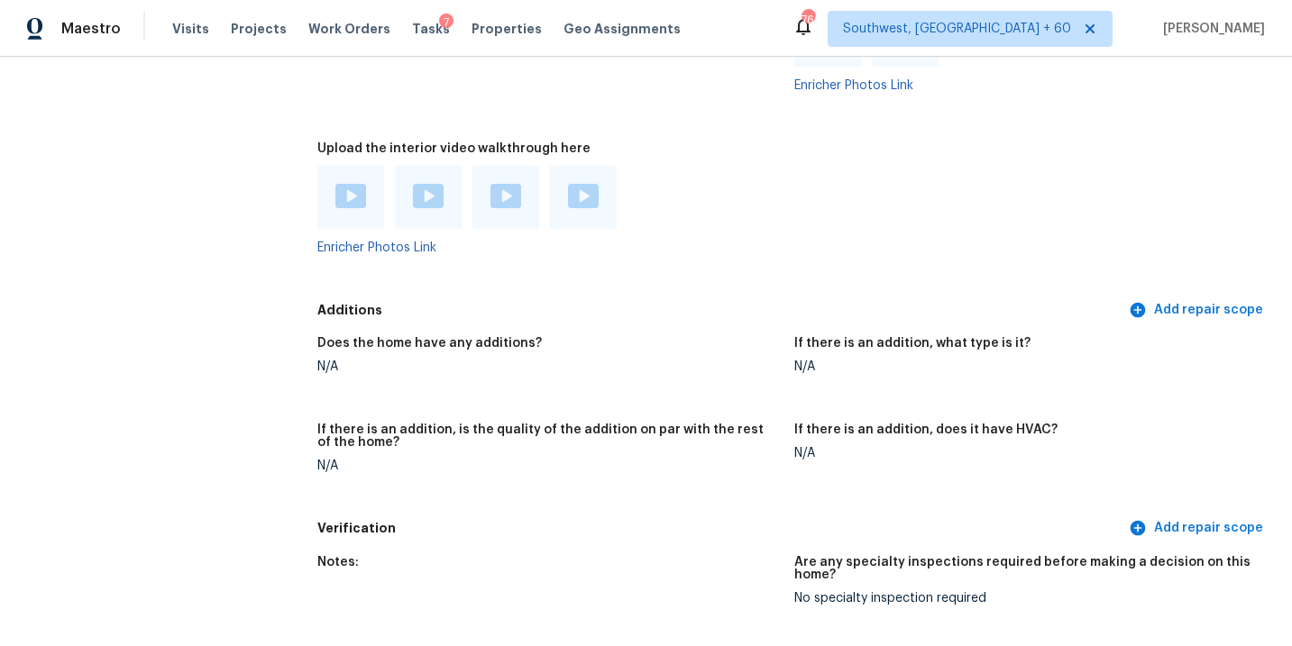
scroll to position [3658, 0]
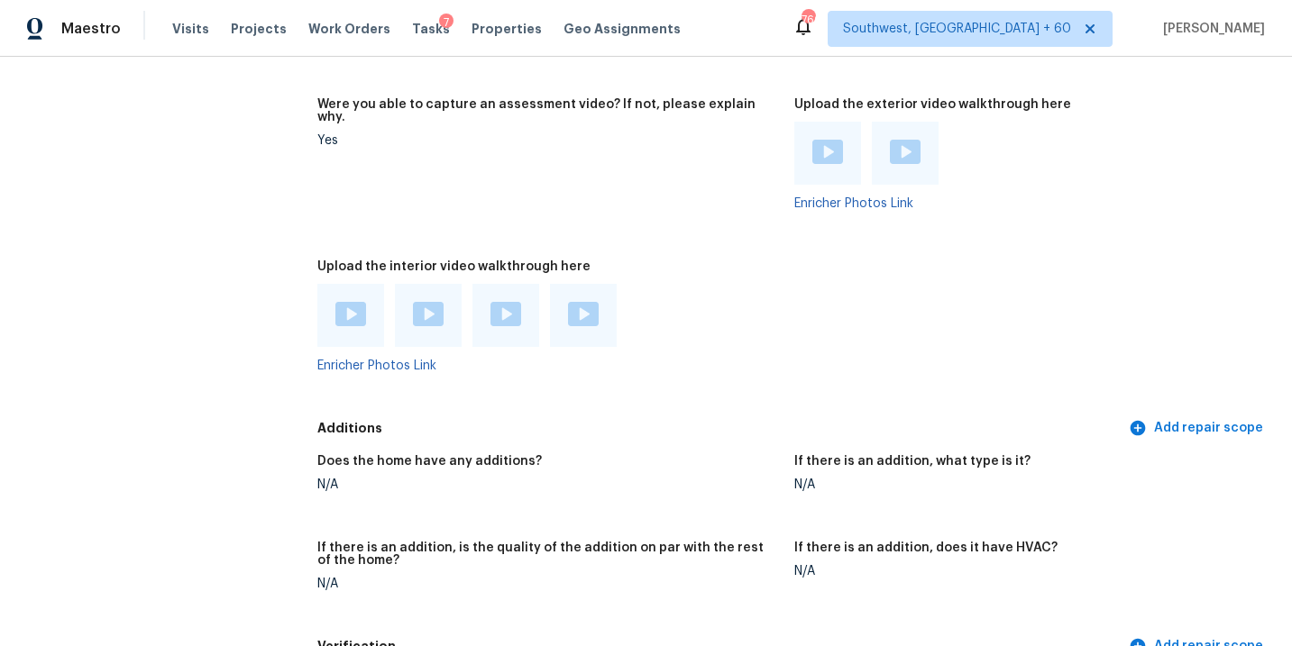
click at [357, 302] on img at bounding box center [350, 314] width 31 height 24
click at [418, 308] on img at bounding box center [428, 314] width 31 height 24
click at [483, 292] on div at bounding box center [505, 315] width 67 height 63
click at [501, 302] on img at bounding box center [505, 314] width 31 height 24
click at [575, 302] on img at bounding box center [583, 314] width 31 height 24
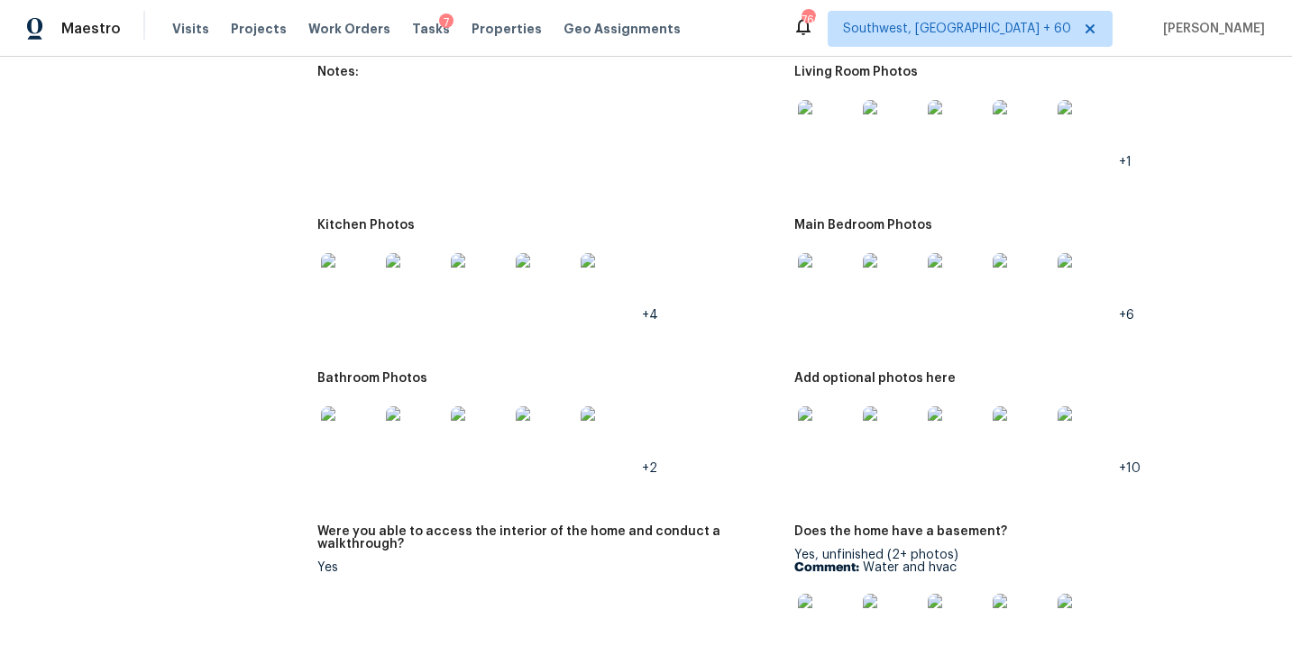
scroll to position [2031, 0]
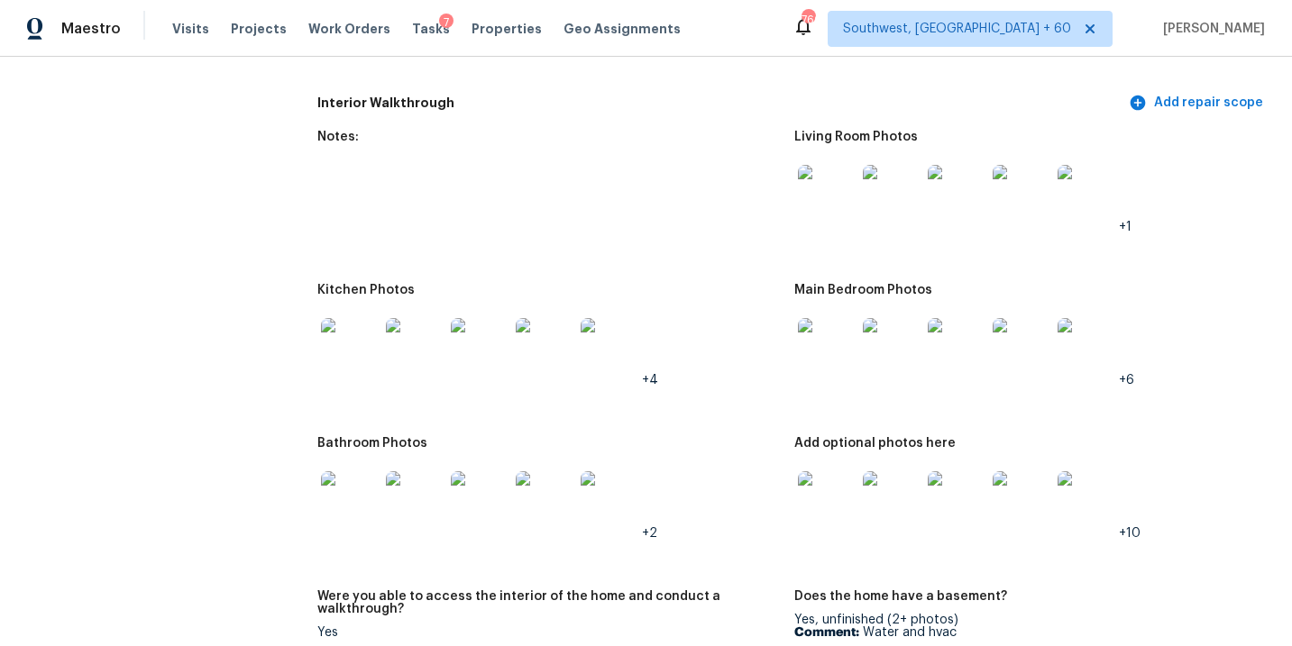
click at [789, 354] on figure "Kitchen Photos +4" at bounding box center [555, 350] width 476 height 132
click at [816, 201] on img at bounding box center [827, 194] width 58 height 58
click at [787, 303] on figure "Kitchen Photos +4" at bounding box center [555, 350] width 476 height 132
click at [799, 322] on img at bounding box center [827, 347] width 58 height 58
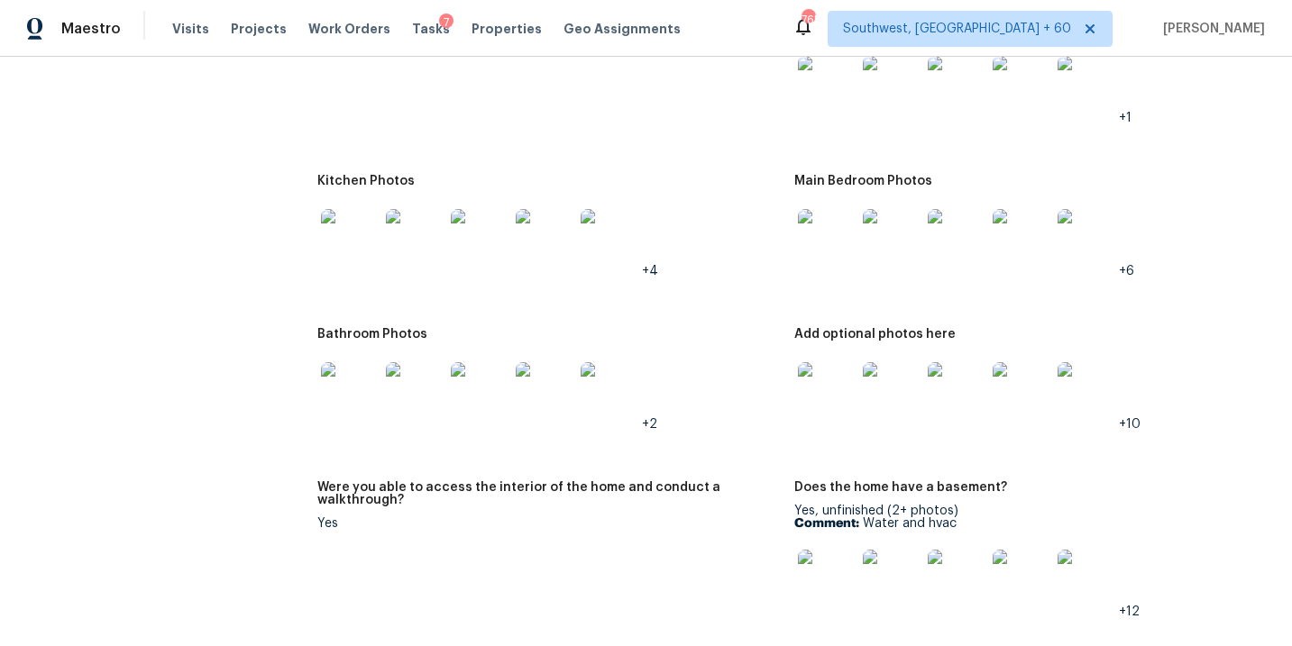
click at [849, 377] on img at bounding box center [827, 391] width 58 height 58
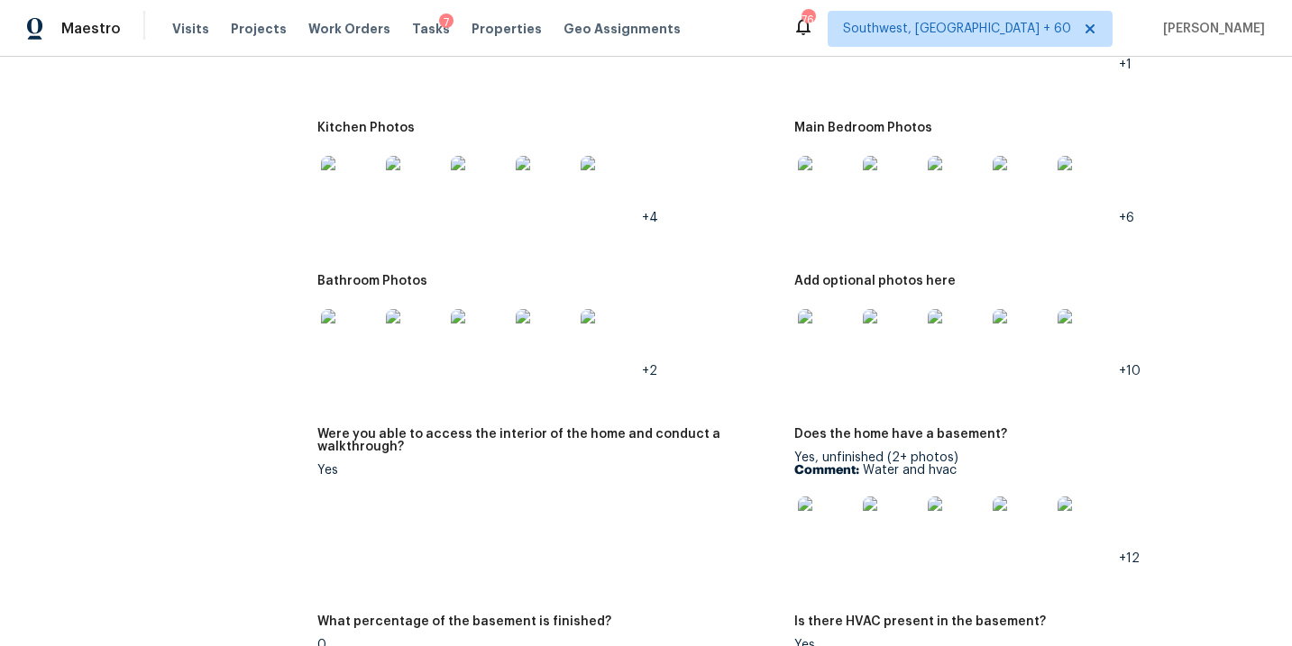
scroll to position [2121, 0]
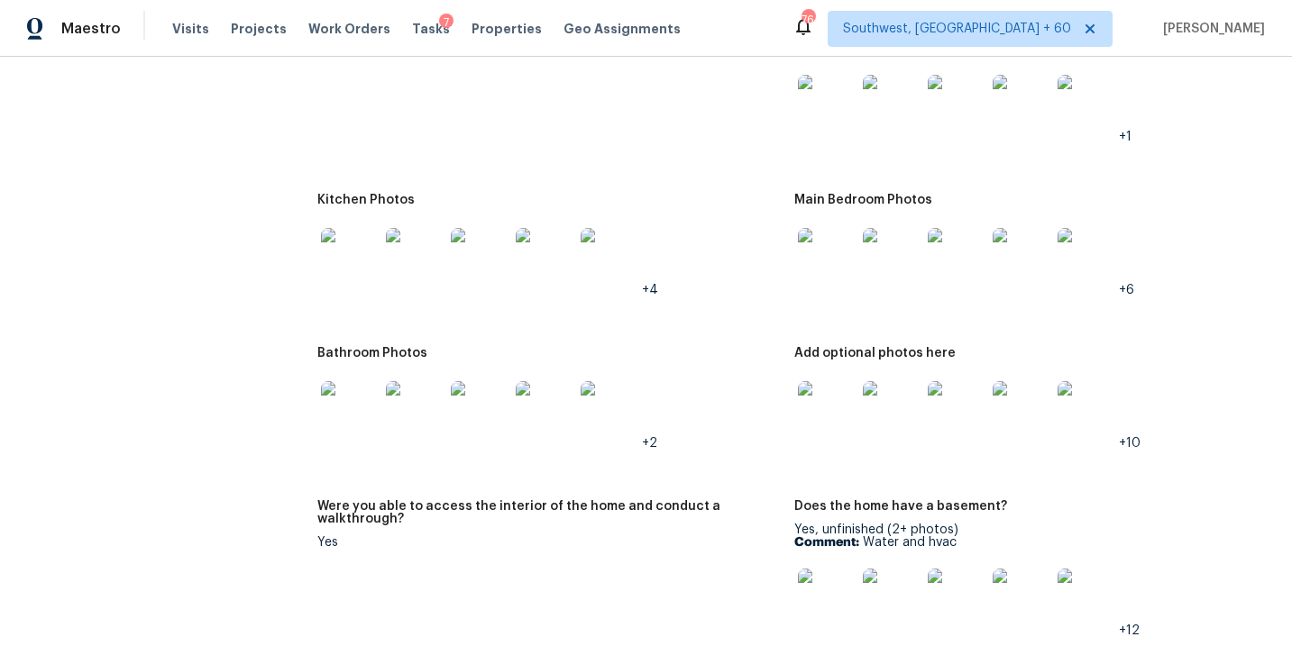
click at [837, 393] on img at bounding box center [827, 410] width 58 height 58
click at [350, 390] on img at bounding box center [350, 410] width 58 height 58
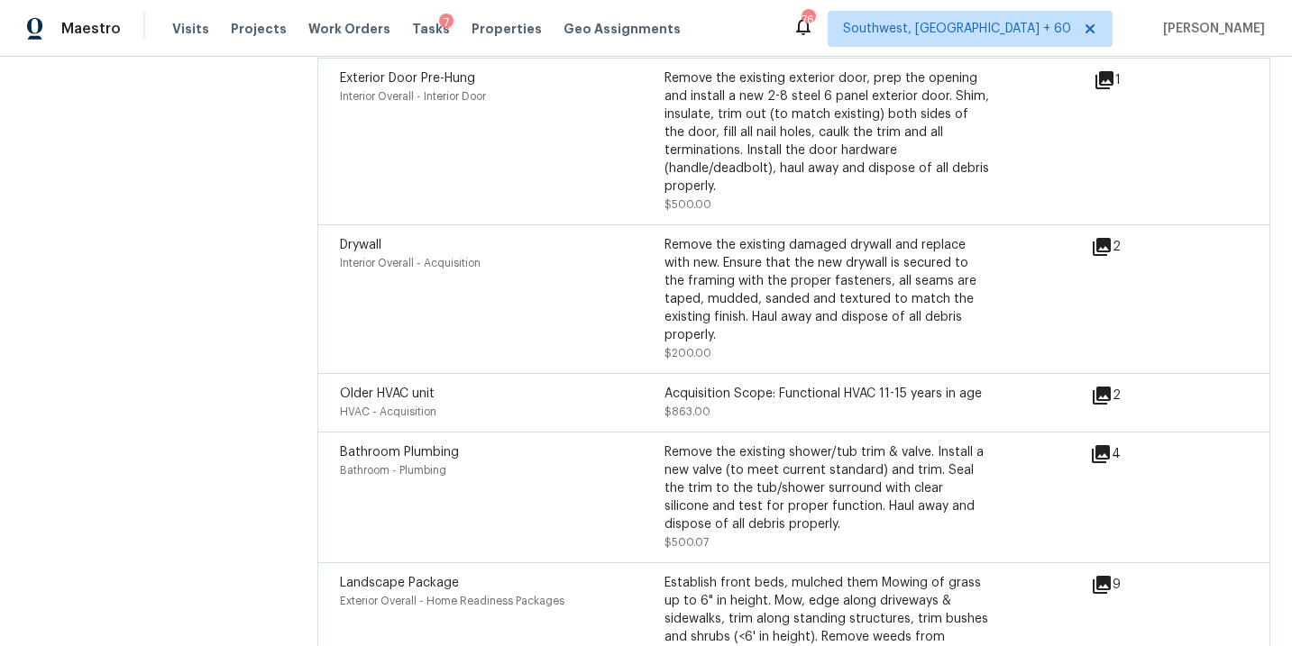
scroll to position [5151, 0]
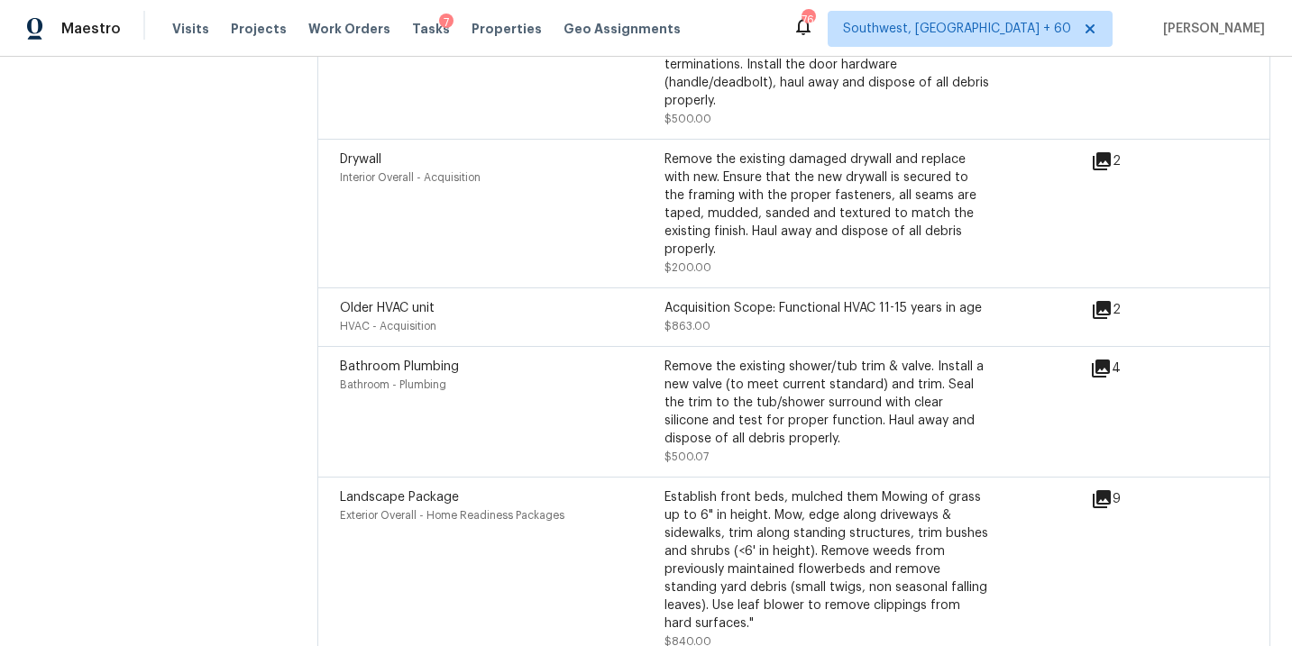
click at [1108, 358] on icon at bounding box center [1101, 369] width 22 height 22
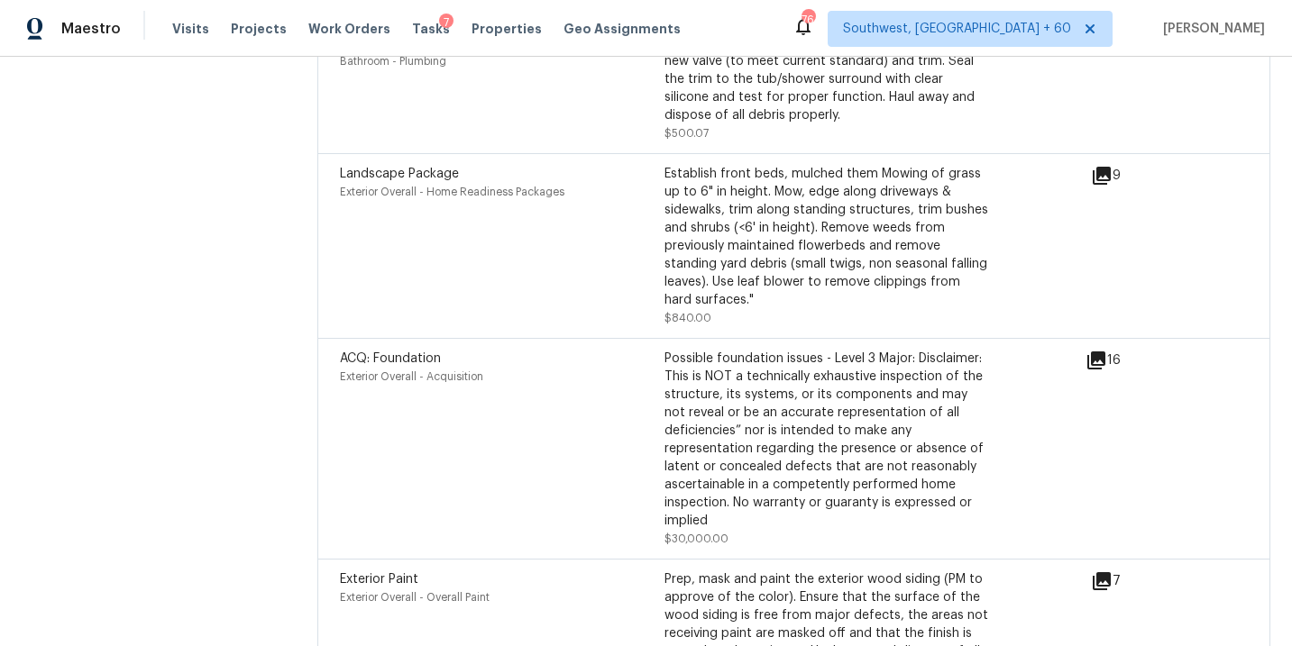
scroll to position [5439, 0]
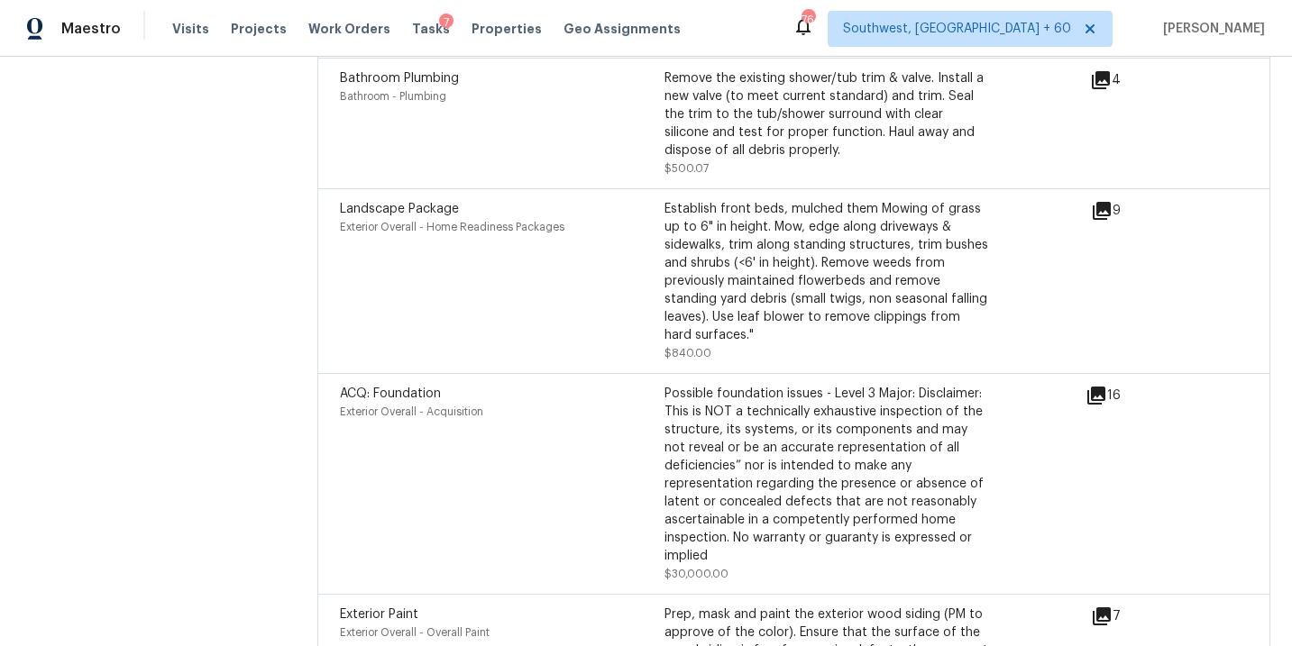
click at [1098, 385] on icon at bounding box center [1096, 396] width 22 height 22
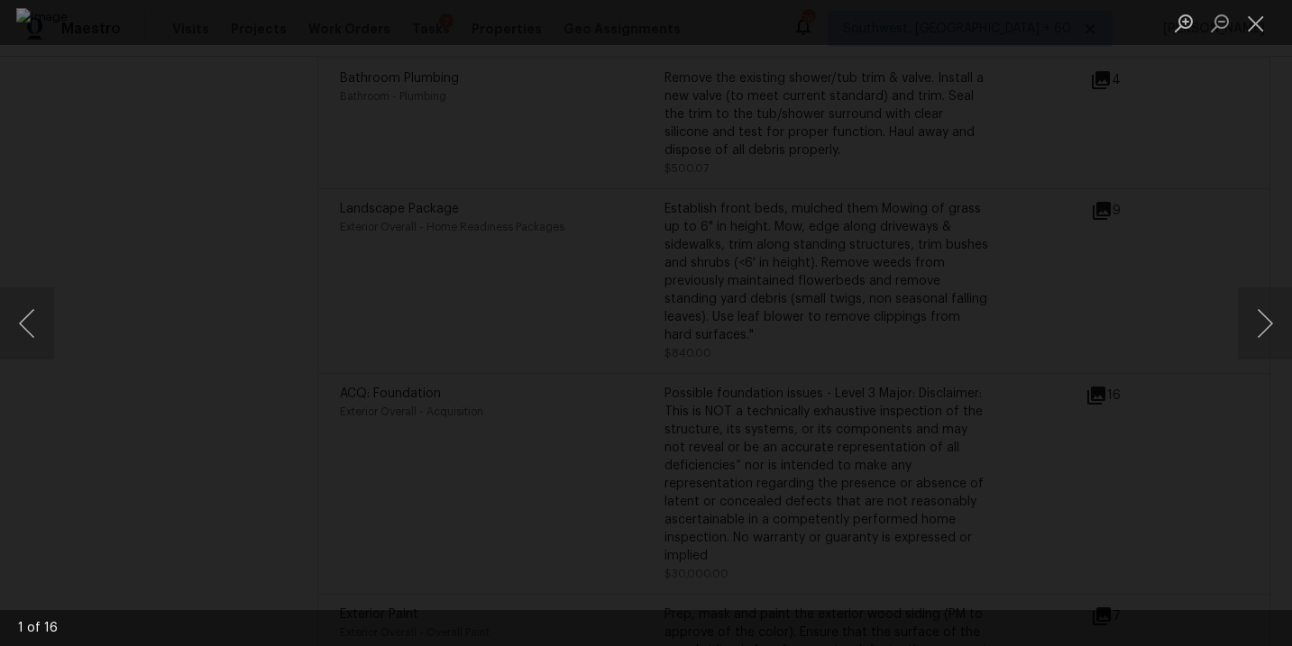
click at [1220, 425] on div "Lightbox" at bounding box center [646, 323] width 1292 height 646
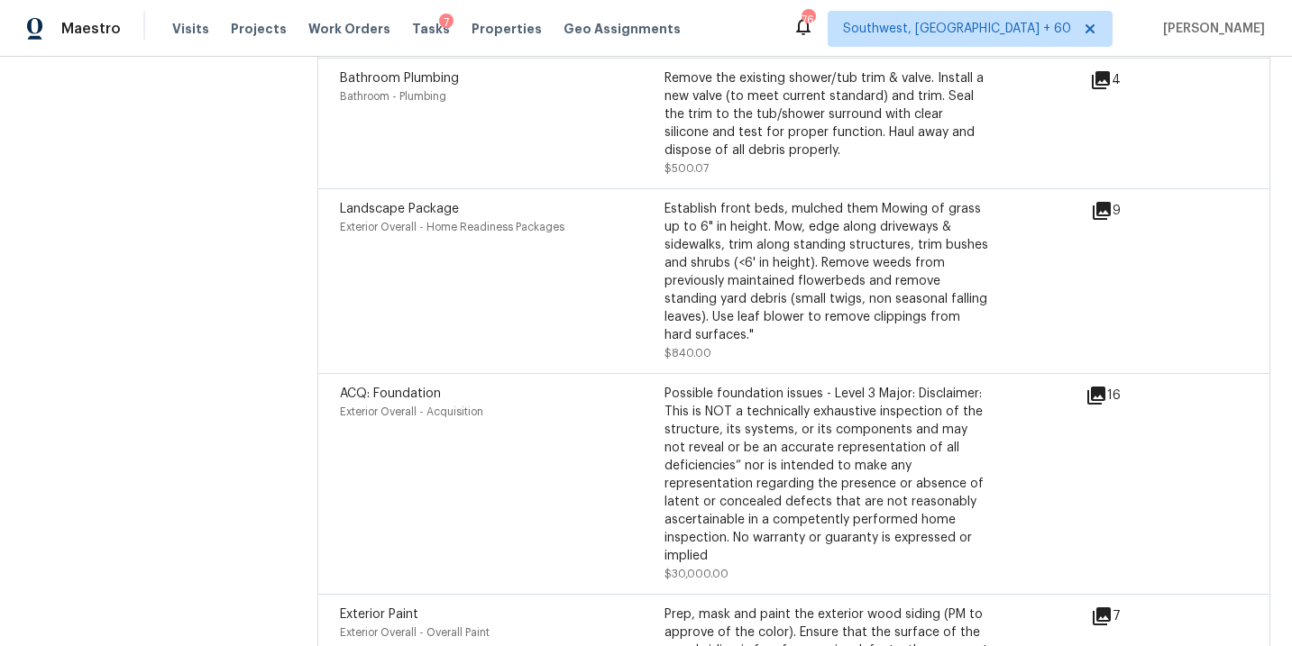
click at [425, 3] on div "Maestro Visits Projects Work Orders Tasks 7 Properties Geo Assignments [GEOGRAP…" at bounding box center [646, 28] width 1292 height 57
click at [516, 222] on span "Exterior Overall - Home Readiness Packages" at bounding box center [452, 227] width 224 height 11
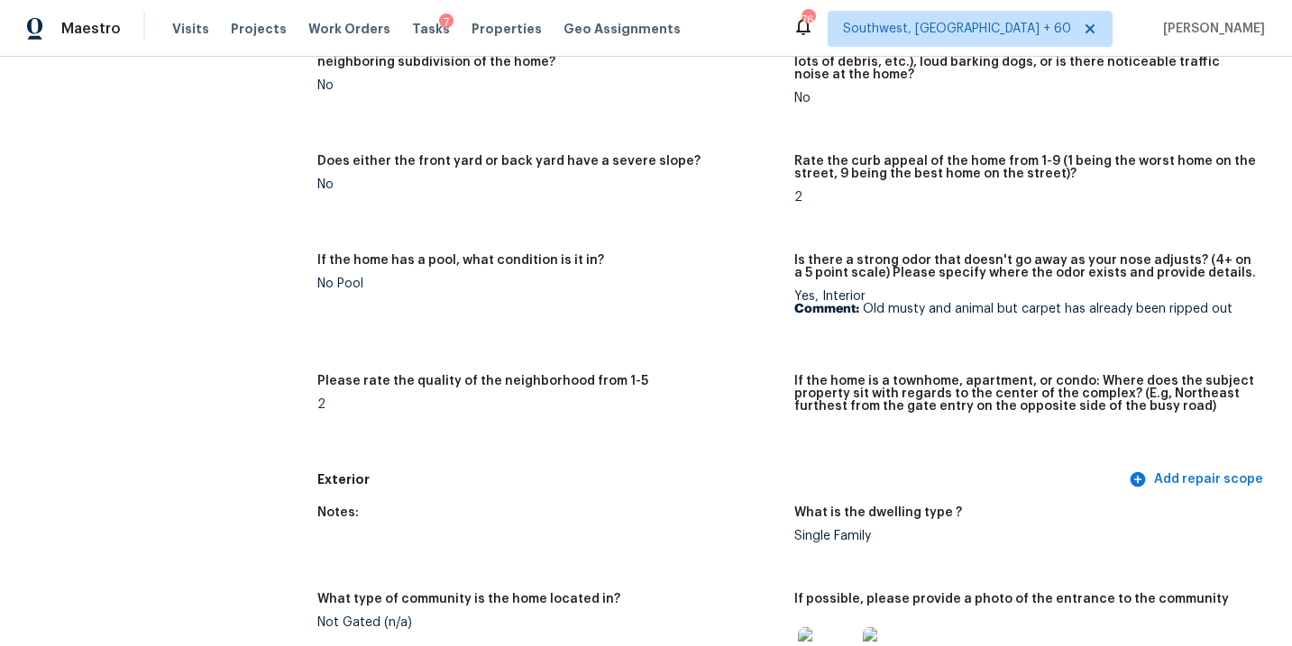
scroll to position [0, 0]
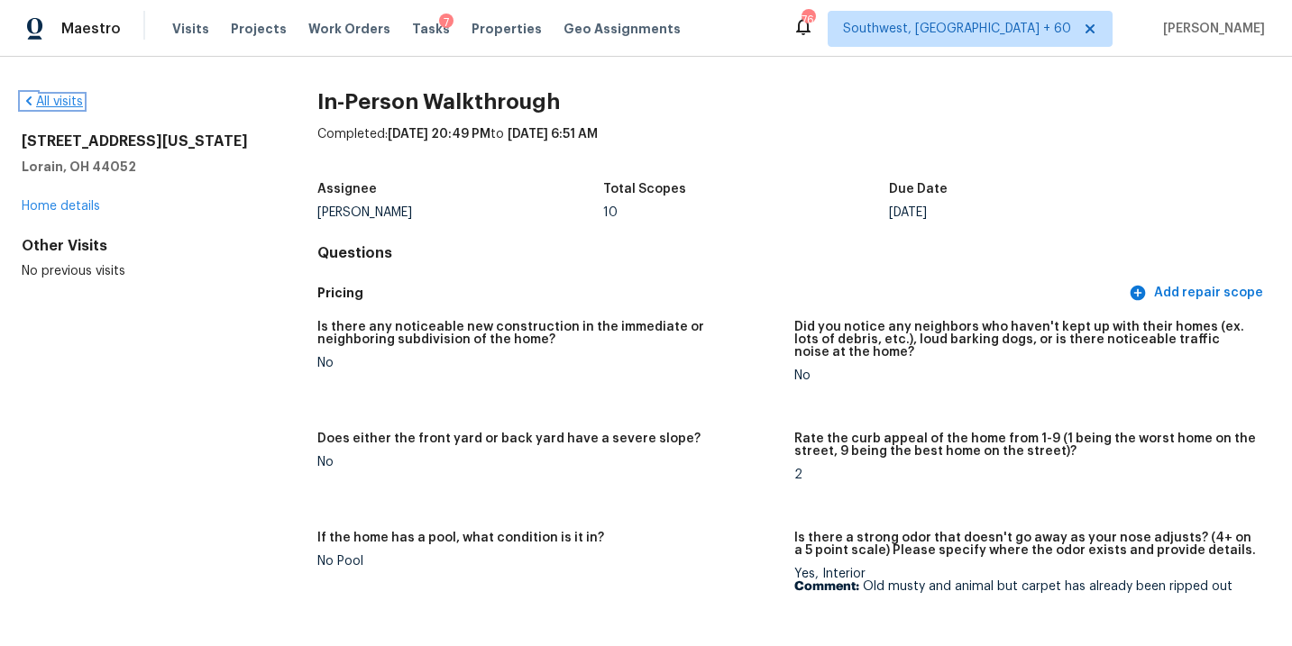
click at [69, 103] on link "All visits" at bounding box center [52, 102] width 61 height 13
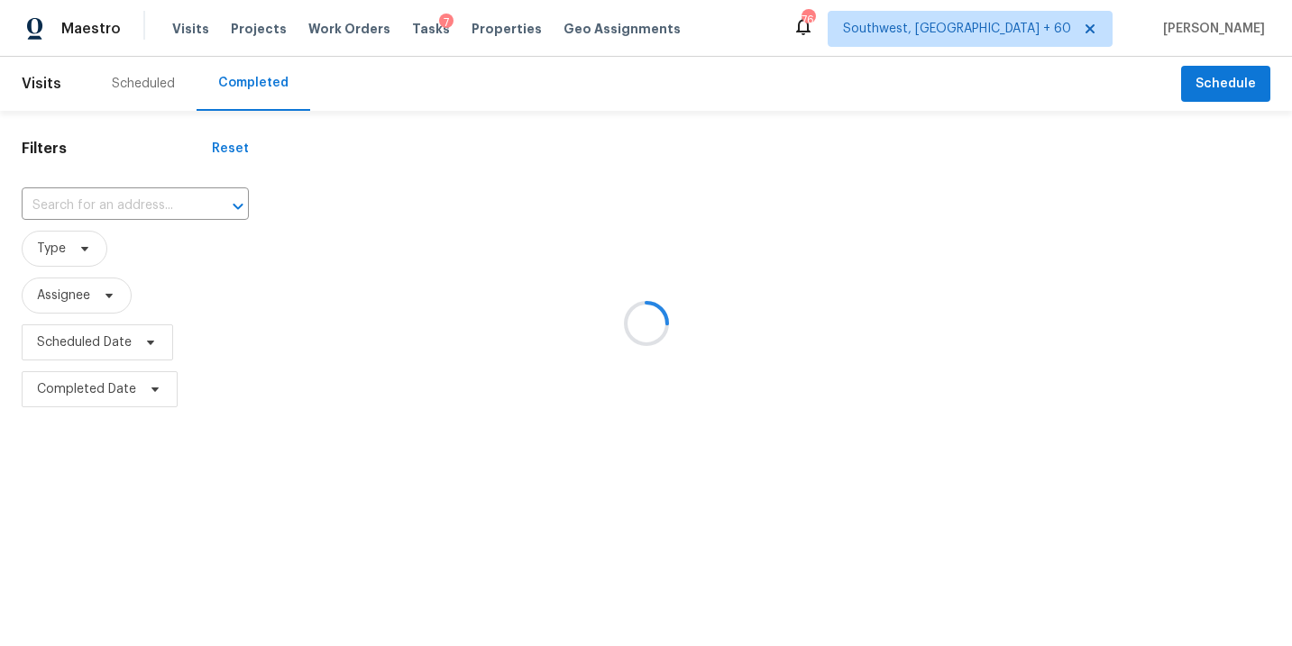
click at [102, 225] on div at bounding box center [646, 323] width 1292 height 646
click at [122, 211] on div at bounding box center [646, 323] width 1292 height 646
click at [123, 210] on div at bounding box center [646, 323] width 1292 height 646
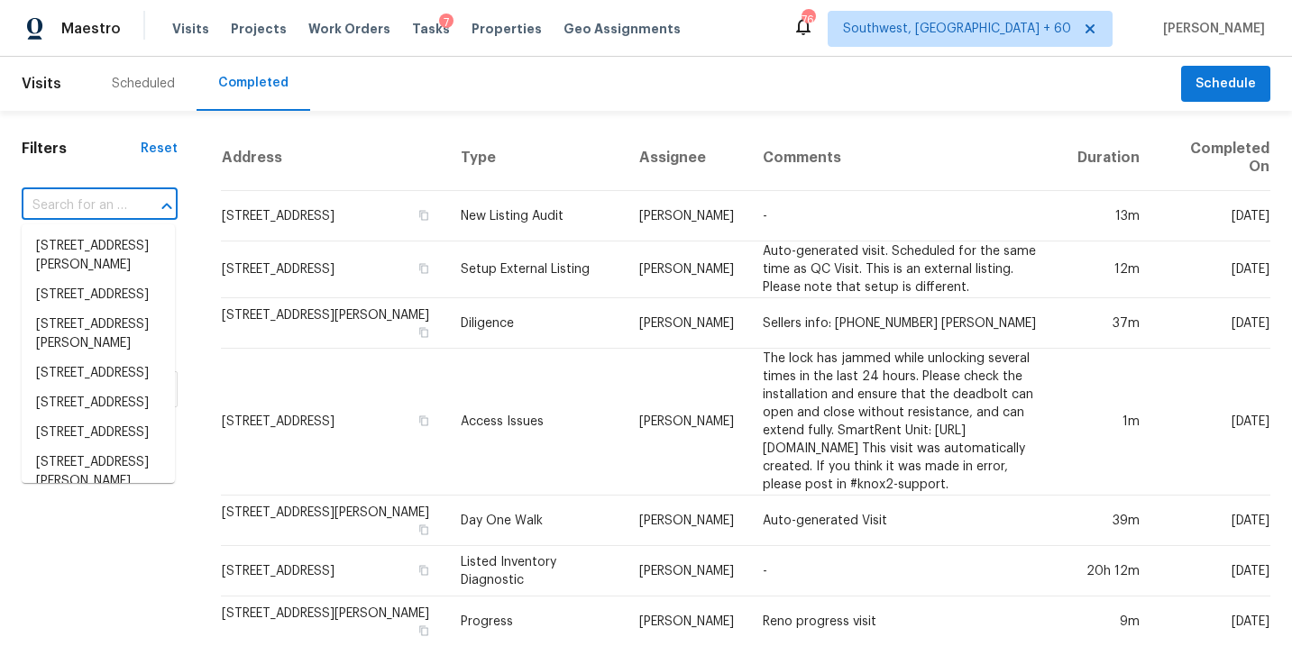
click at [121, 205] on input "text" at bounding box center [74, 206] width 105 height 28
paste input "[STREET_ADDRESS][PERSON_NAME]"
type input "[STREET_ADDRESS][PERSON_NAME]"
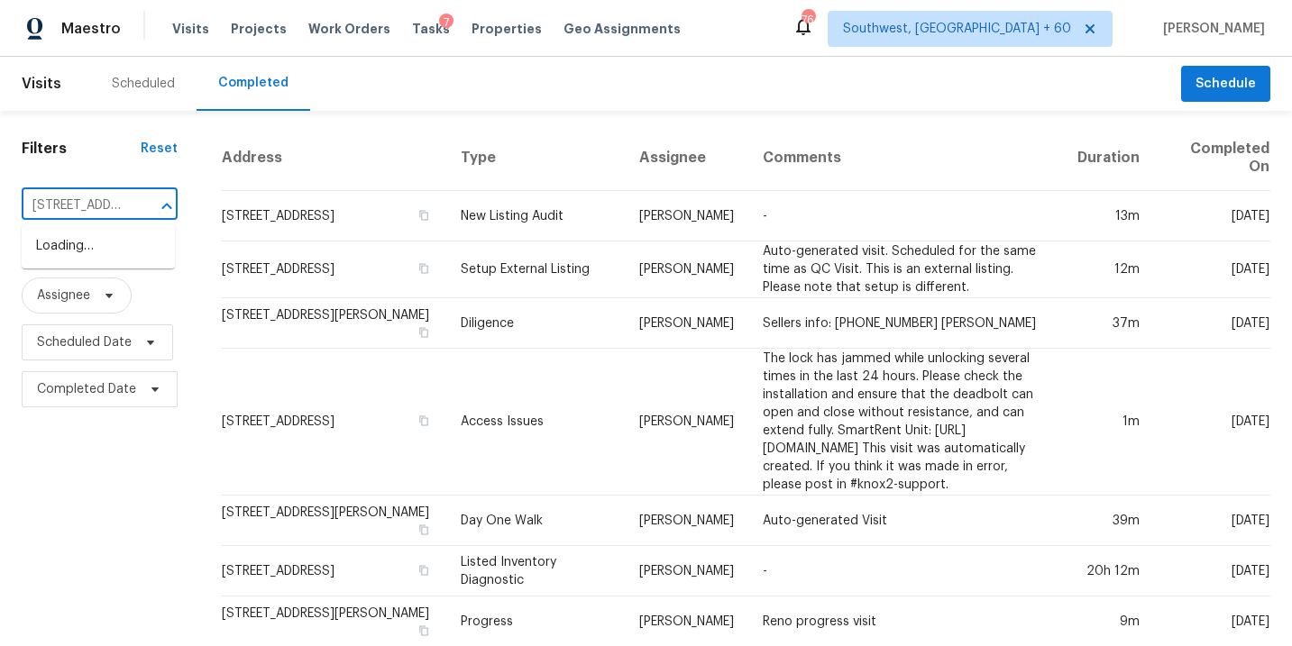
scroll to position [0, 134]
click at [109, 255] on li "[STREET_ADDRESS][PERSON_NAME]" at bounding box center [98, 256] width 153 height 49
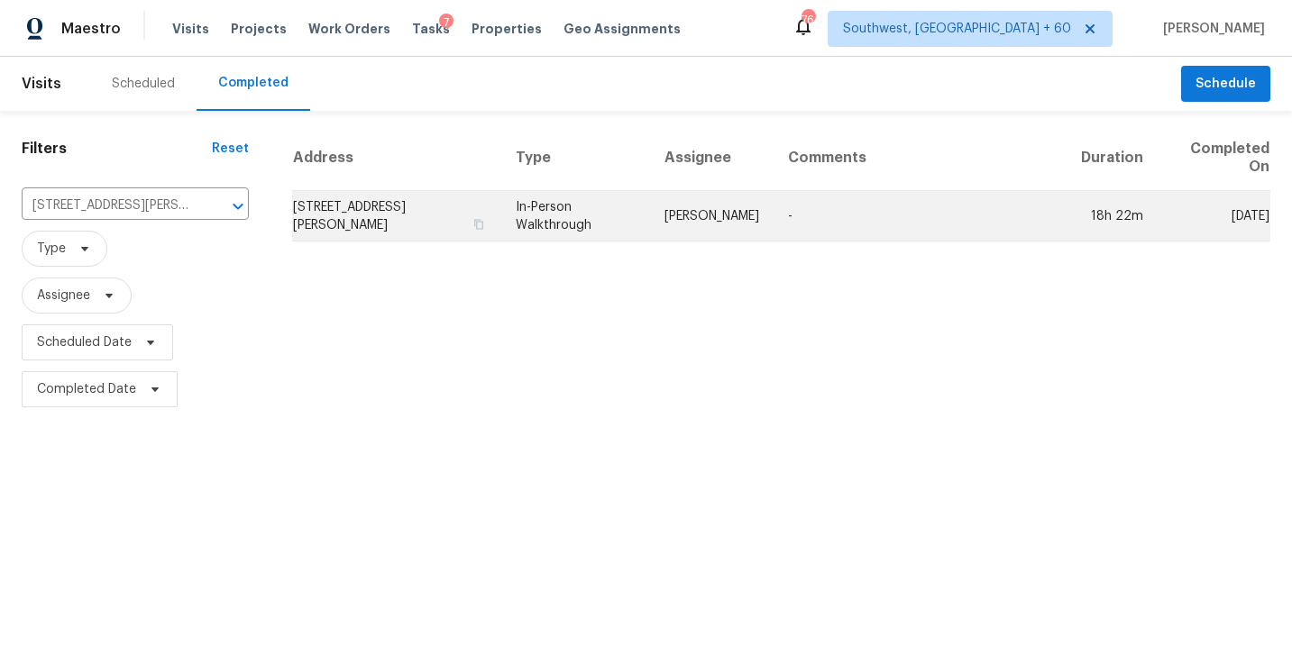
click at [700, 214] on td "[PERSON_NAME]" at bounding box center [711, 216] width 123 height 50
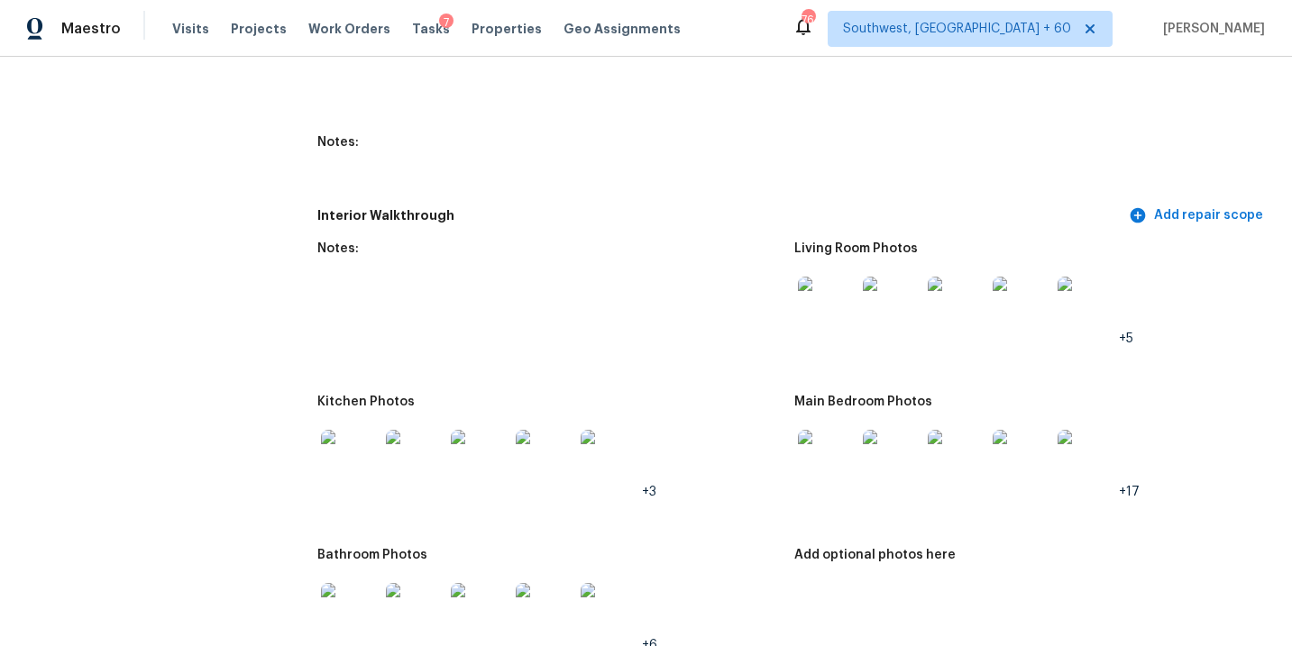
scroll to position [2141, 0]
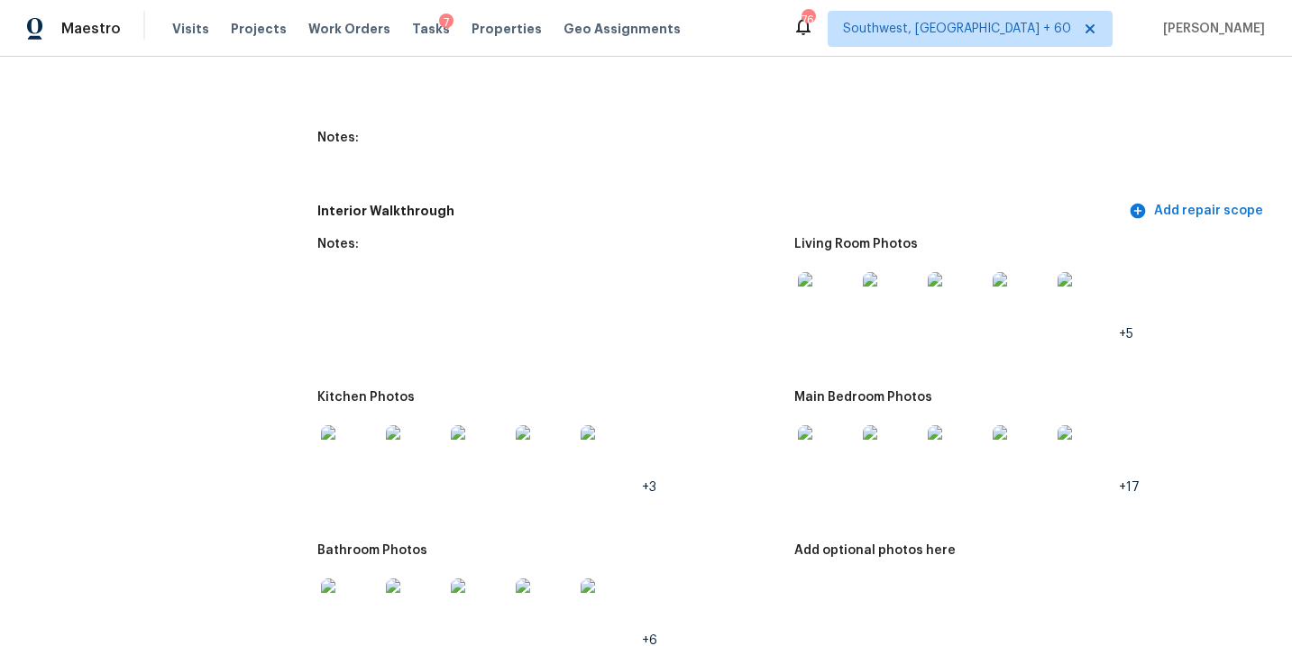
click at [830, 294] on img at bounding box center [827, 301] width 58 height 58
click at [822, 451] on img at bounding box center [827, 454] width 58 height 58
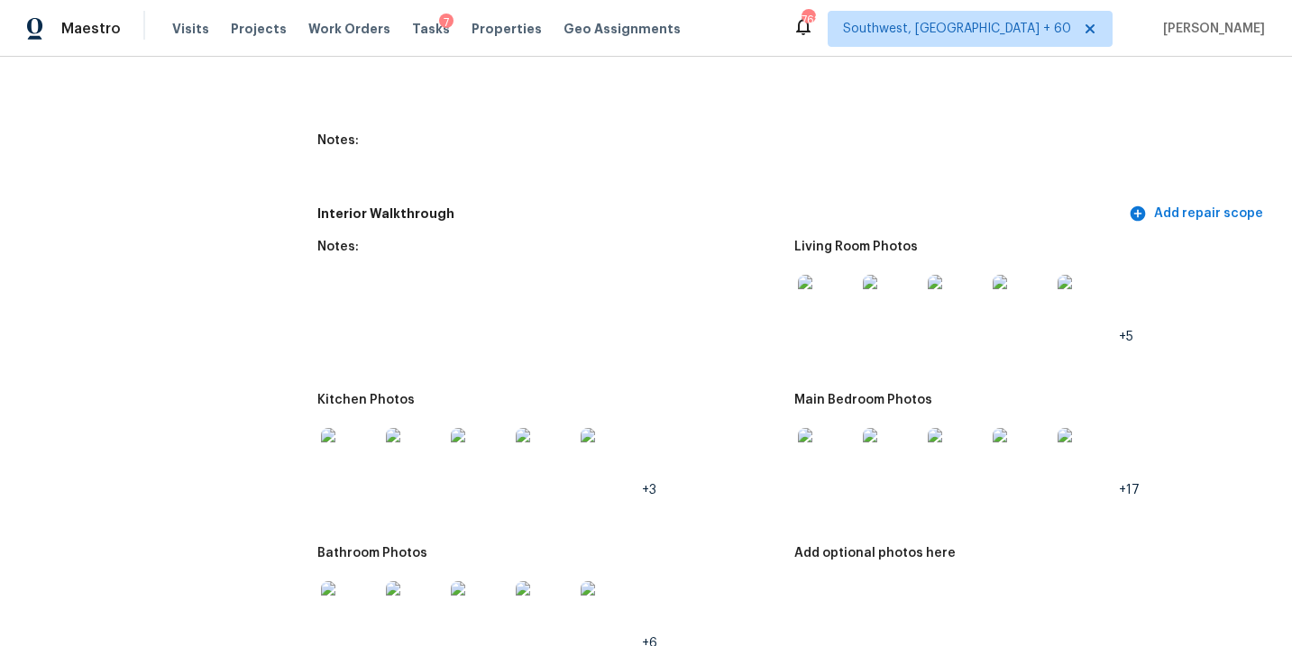
scroll to position [2534, 0]
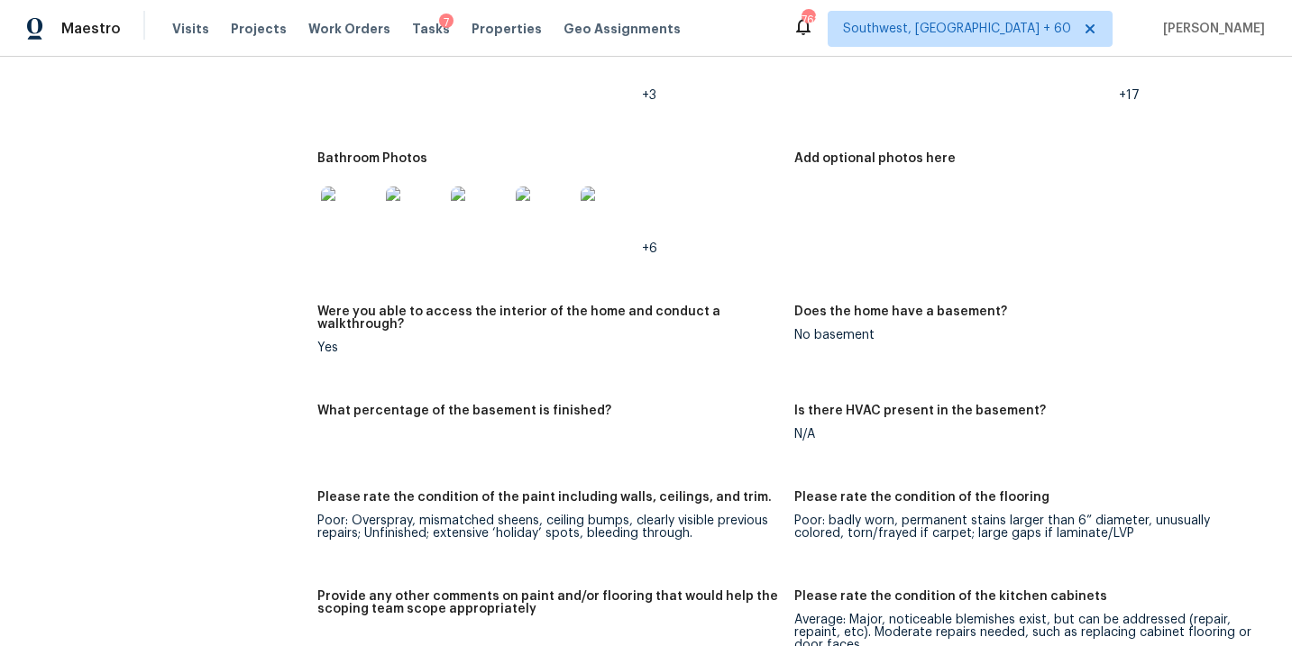
click at [344, 225] on img at bounding box center [350, 216] width 58 height 58
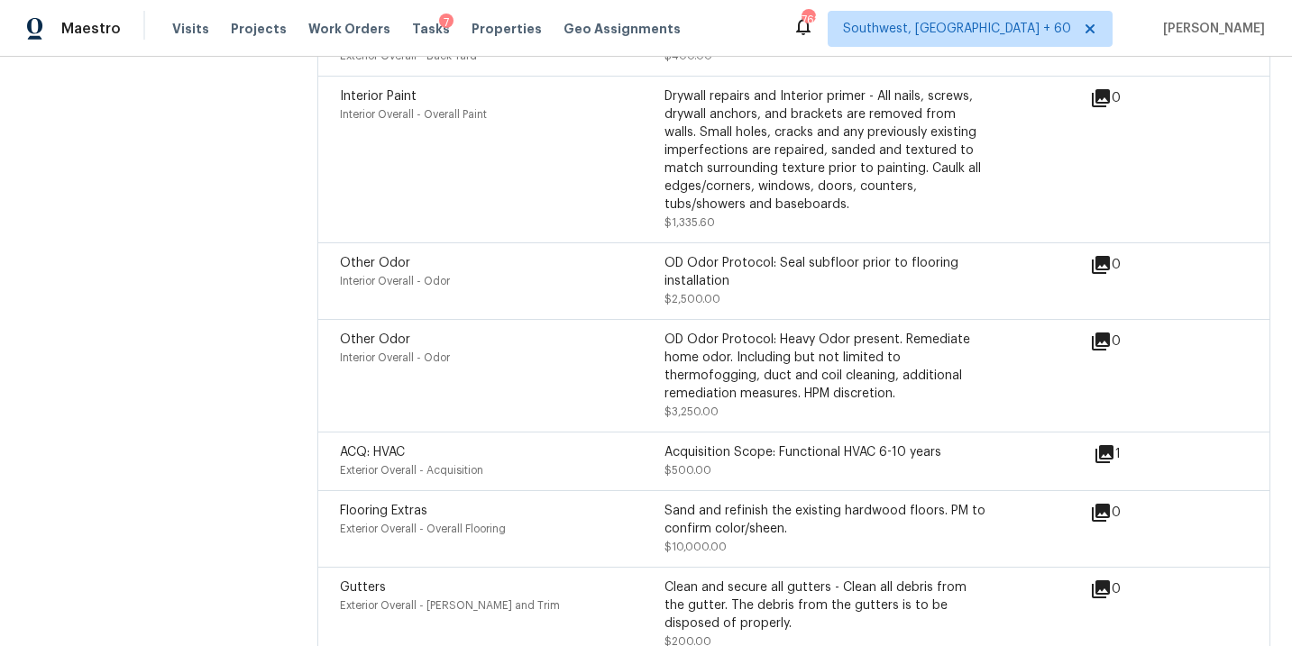
scroll to position [4840, 0]
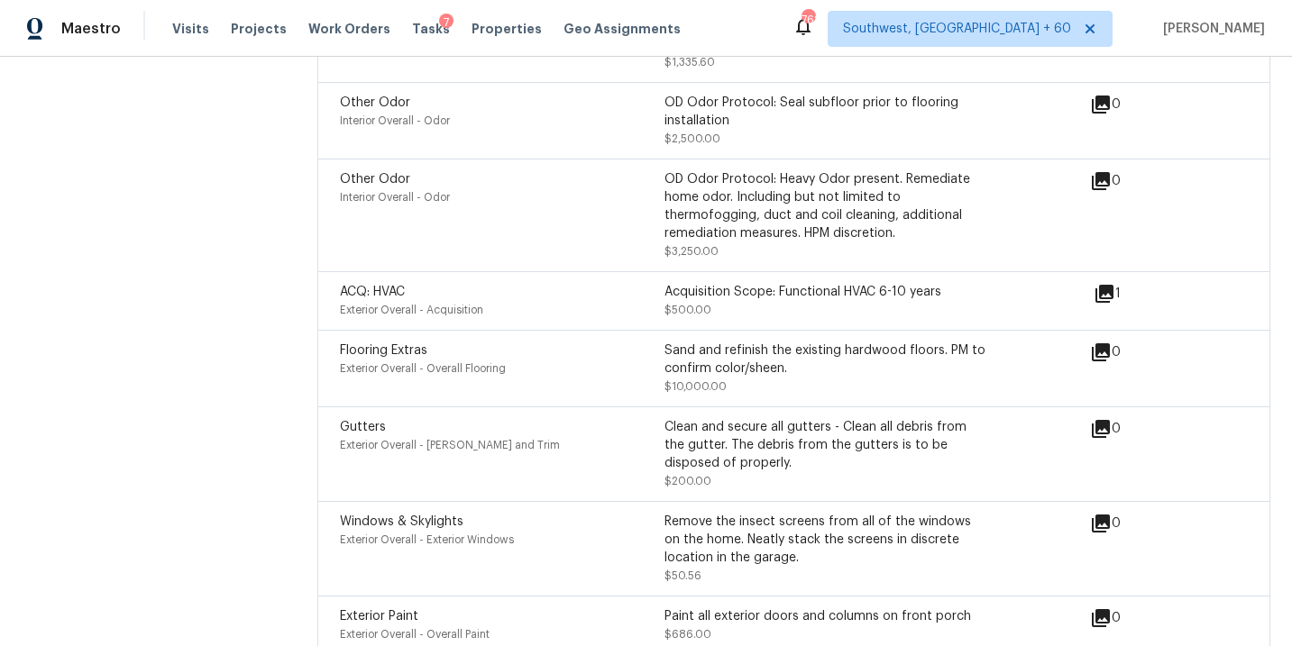
click at [501, 159] on div "Other Odor Interior Overall - Odor OD Odor Protocol: Heavy Odor present. Remedi…" at bounding box center [793, 215] width 953 height 113
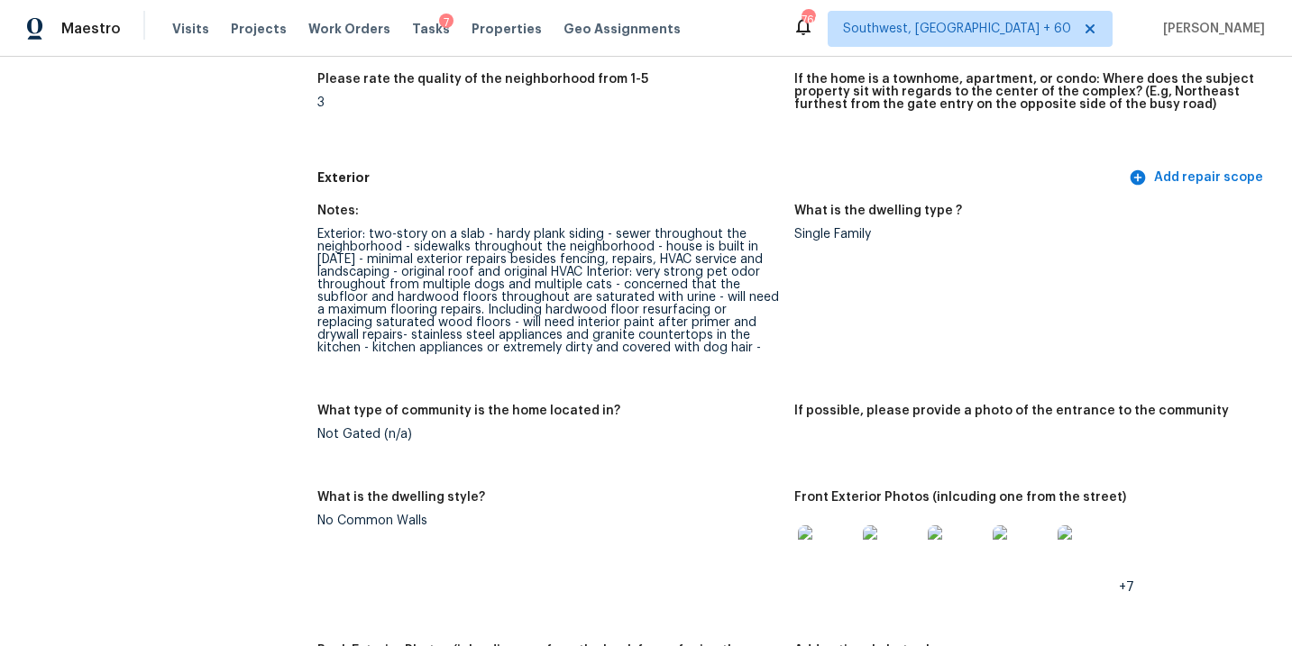
scroll to position [0, 0]
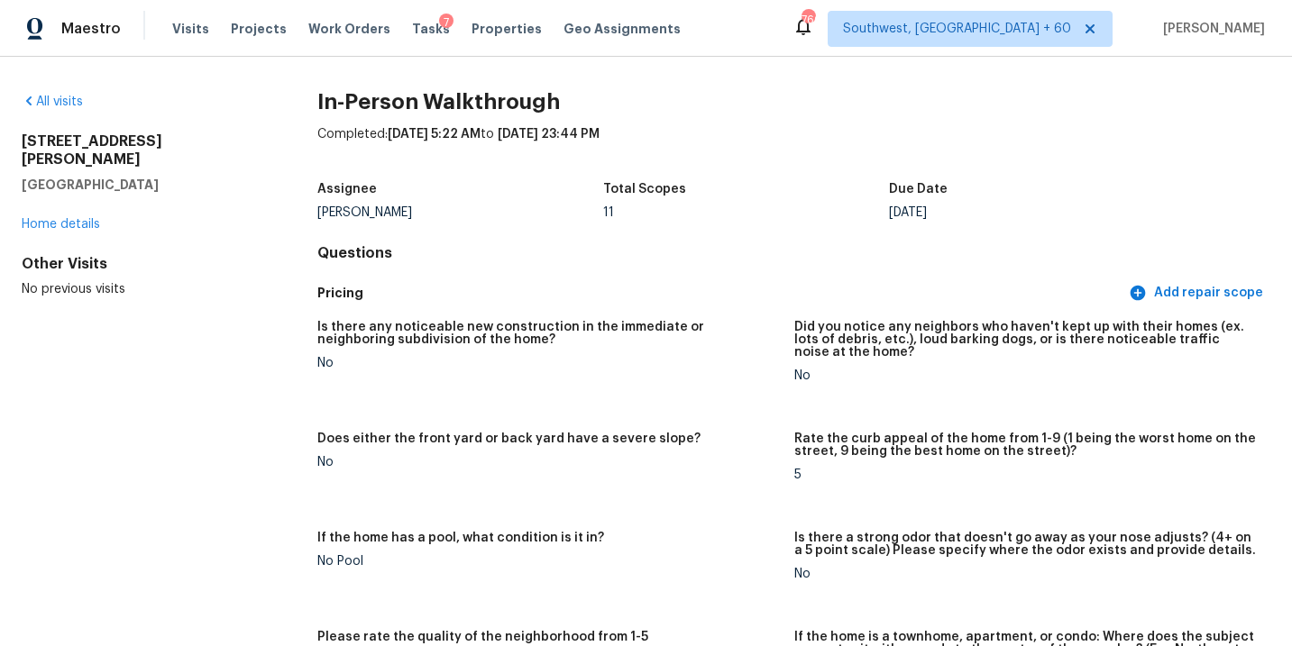
click at [66, 108] on div "All visits" at bounding box center [141, 102] width 238 height 18
click at [63, 98] on link "All visits" at bounding box center [52, 102] width 61 height 13
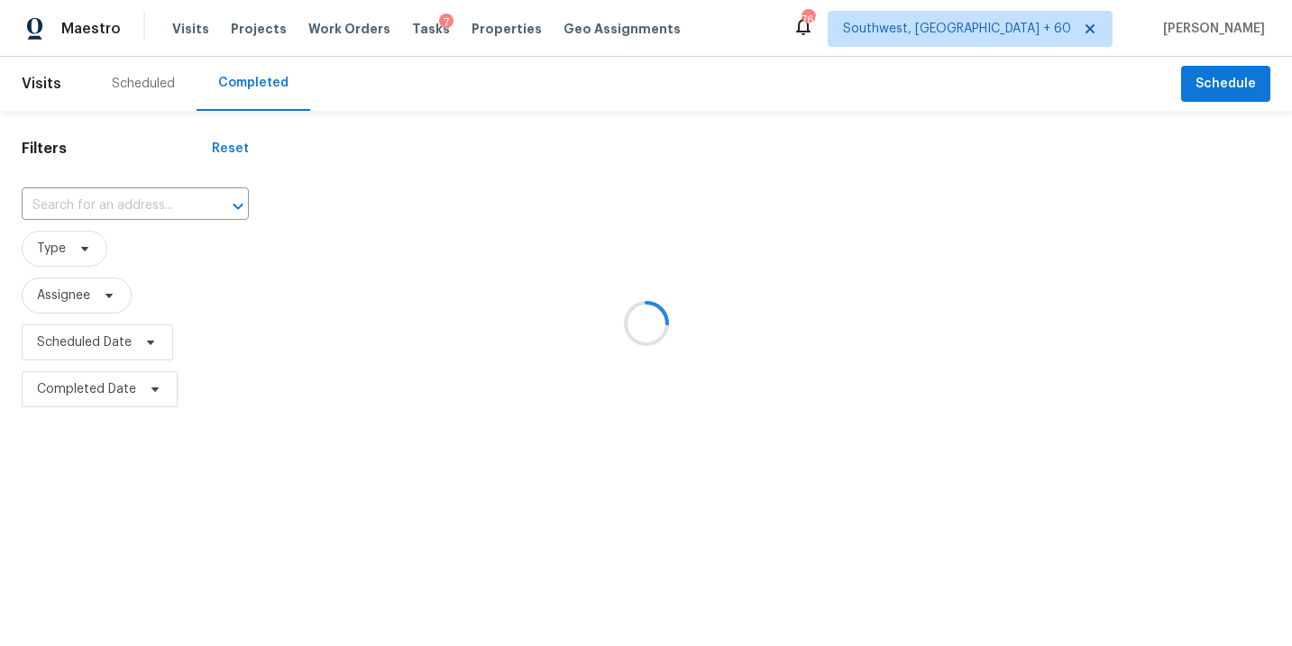
click at [106, 196] on div at bounding box center [646, 323] width 1292 height 646
click at [105, 207] on div at bounding box center [646, 323] width 1292 height 646
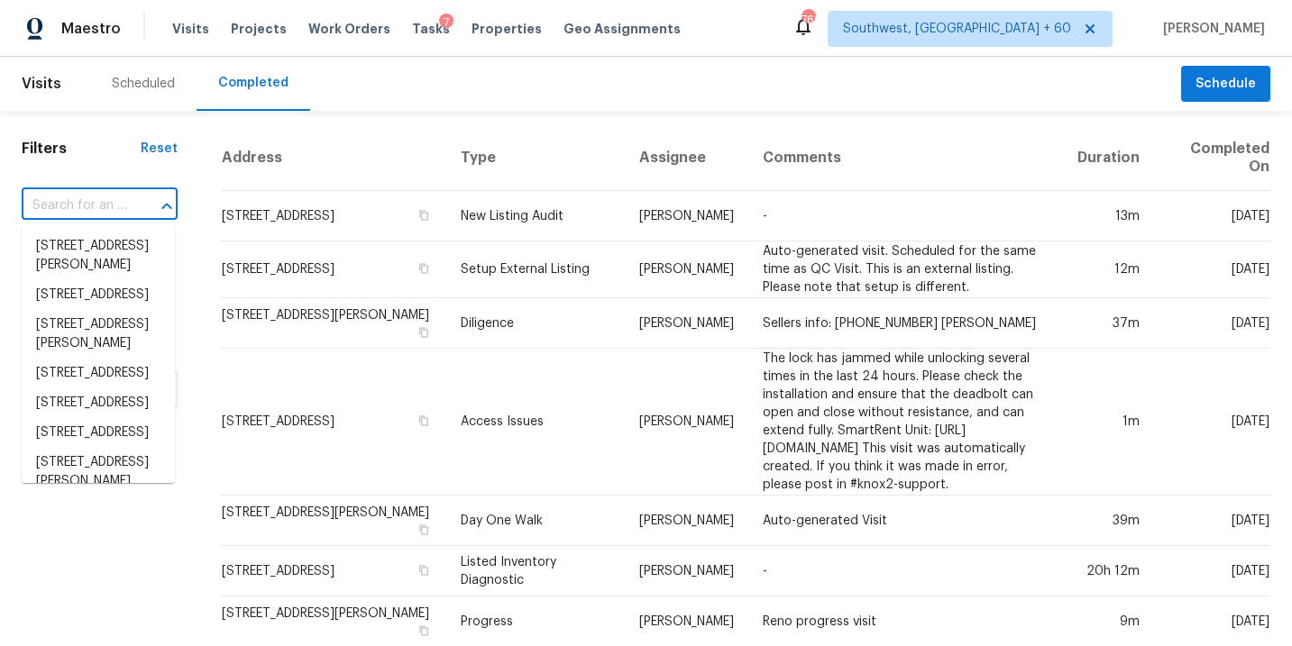
click at [100, 209] on input "text" at bounding box center [74, 206] width 105 height 28
paste input "[STREET_ADDRESS]"
type input "[STREET_ADDRESS]"
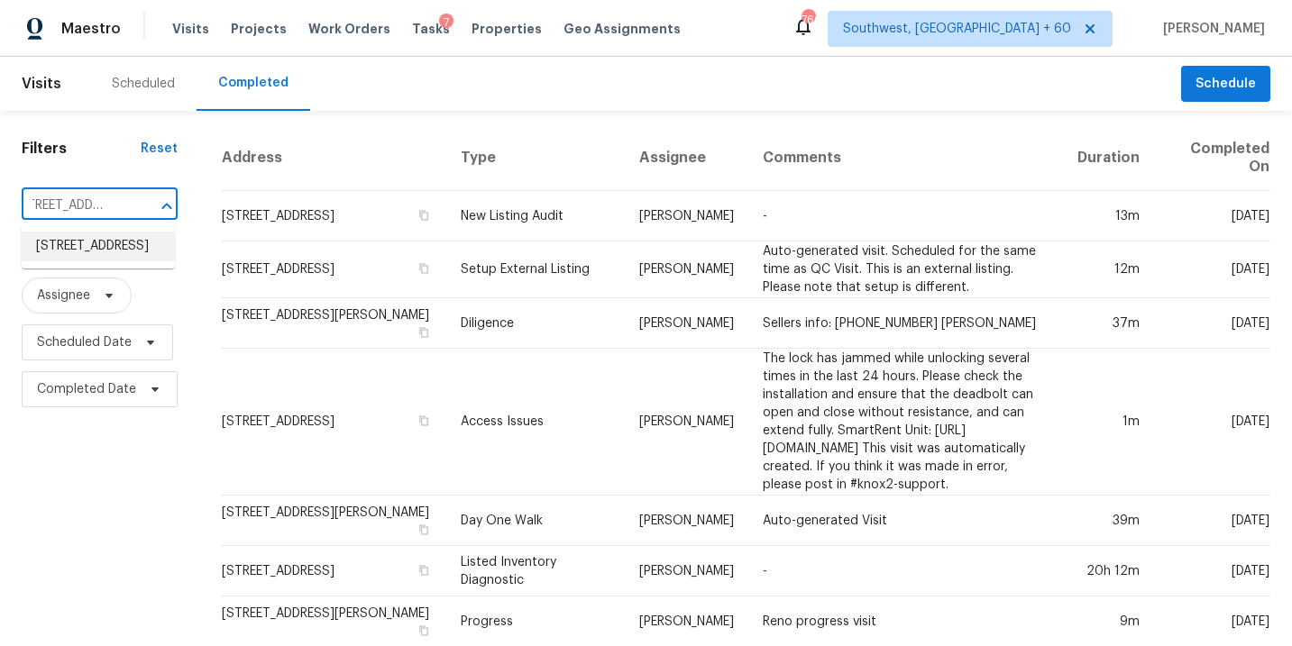
click at [99, 257] on li "[STREET_ADDRESS]" at bounding box center [98, 247] width 153 height 30
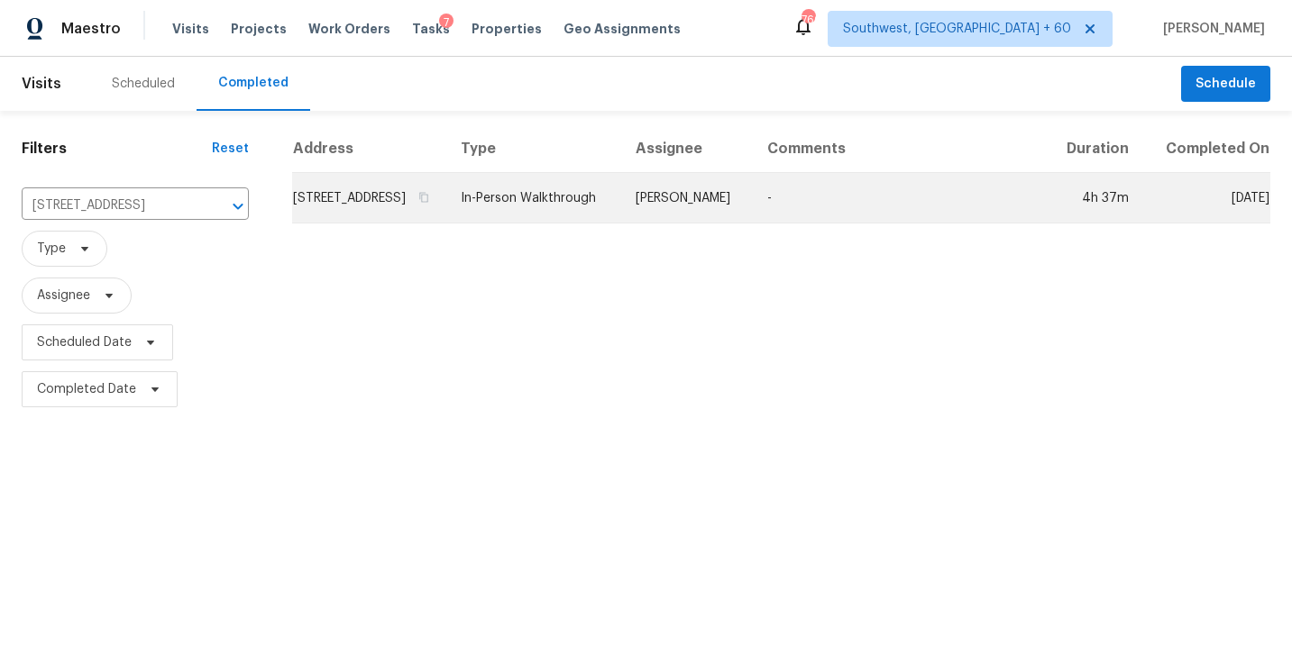
click at [618, 214] on td "In-Person Walkthrough" at bounding box center [533, 198] width 175 height 50
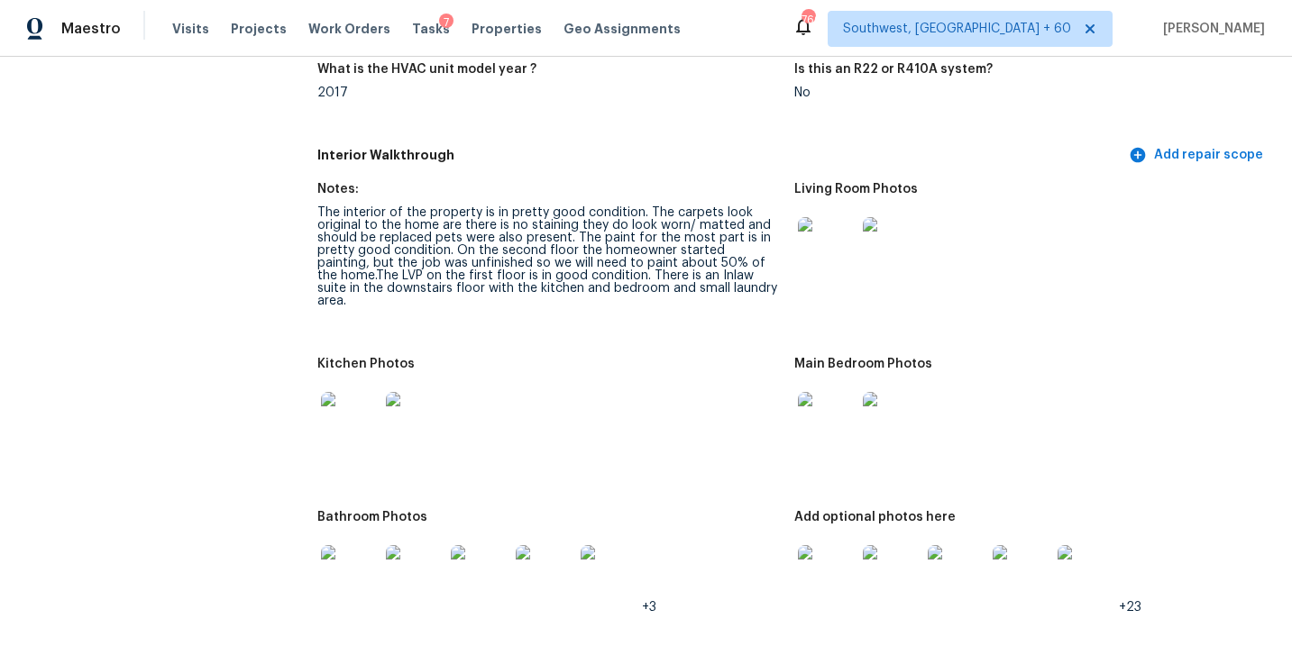
scroll to position [1861, 0]
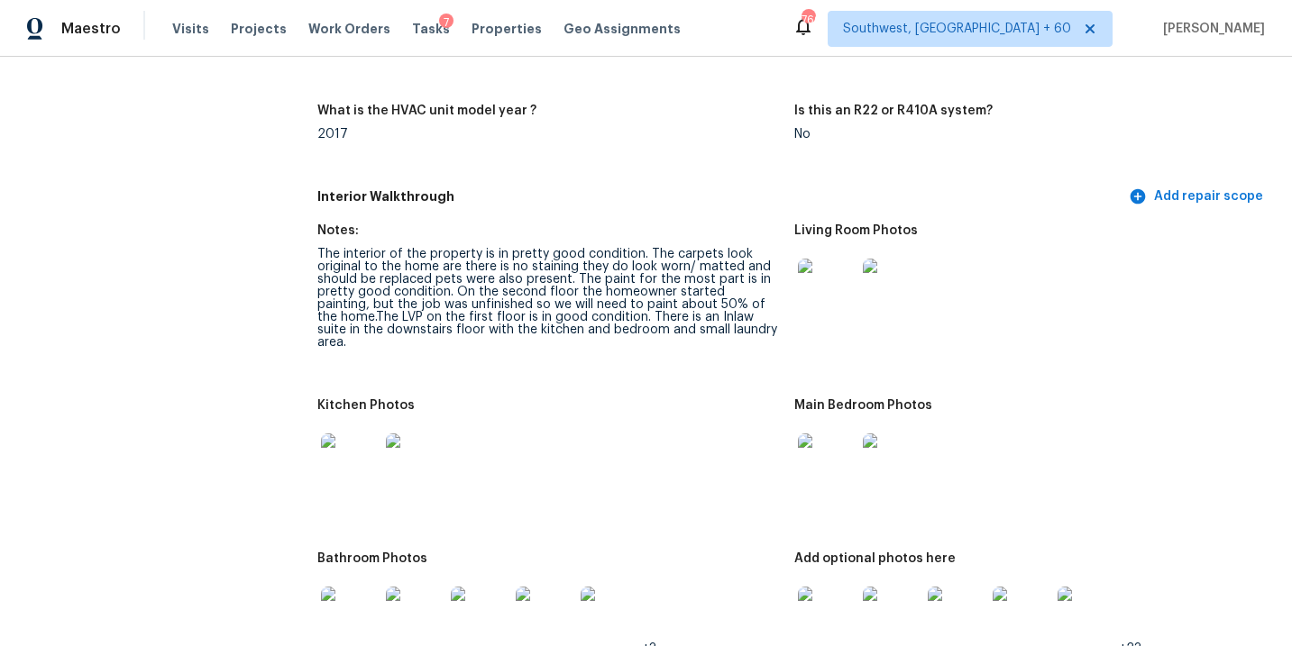
click at [834, 281] on img at bounding box center [827, 288] width 58 height 58
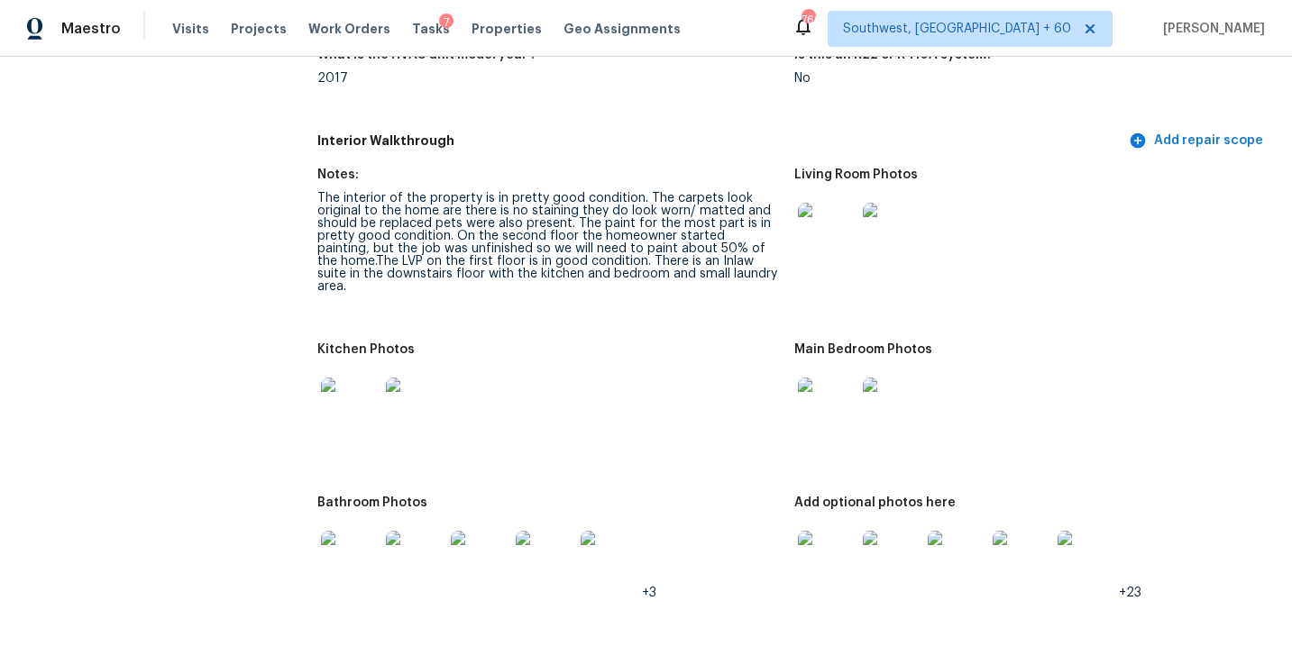
click at [817, 386] on img at bounding box center [827, 407] width 58 height 58
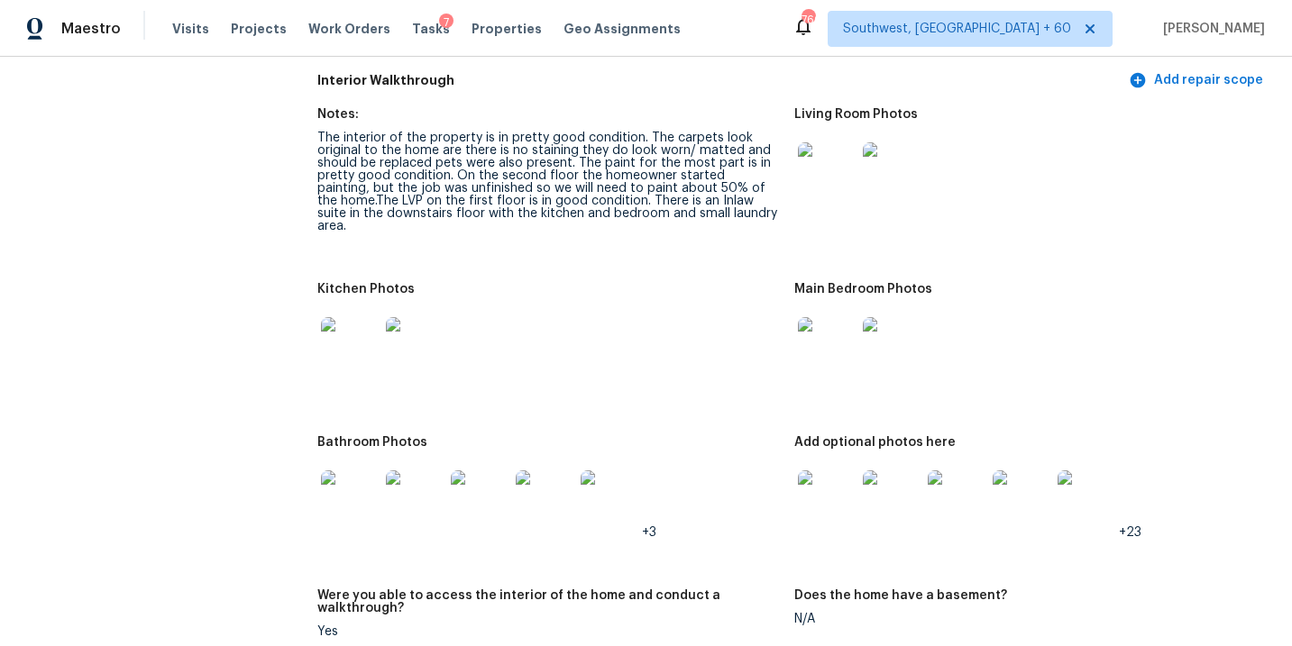
click at [812, 472] on img at bounding box center [827, 499] width 58 height 58
click at [345, 475] on img at bounding box center [350, 499] width 58 height 58
click at [350, 341] on img at bounding box center [350, 346] width 58 height 58
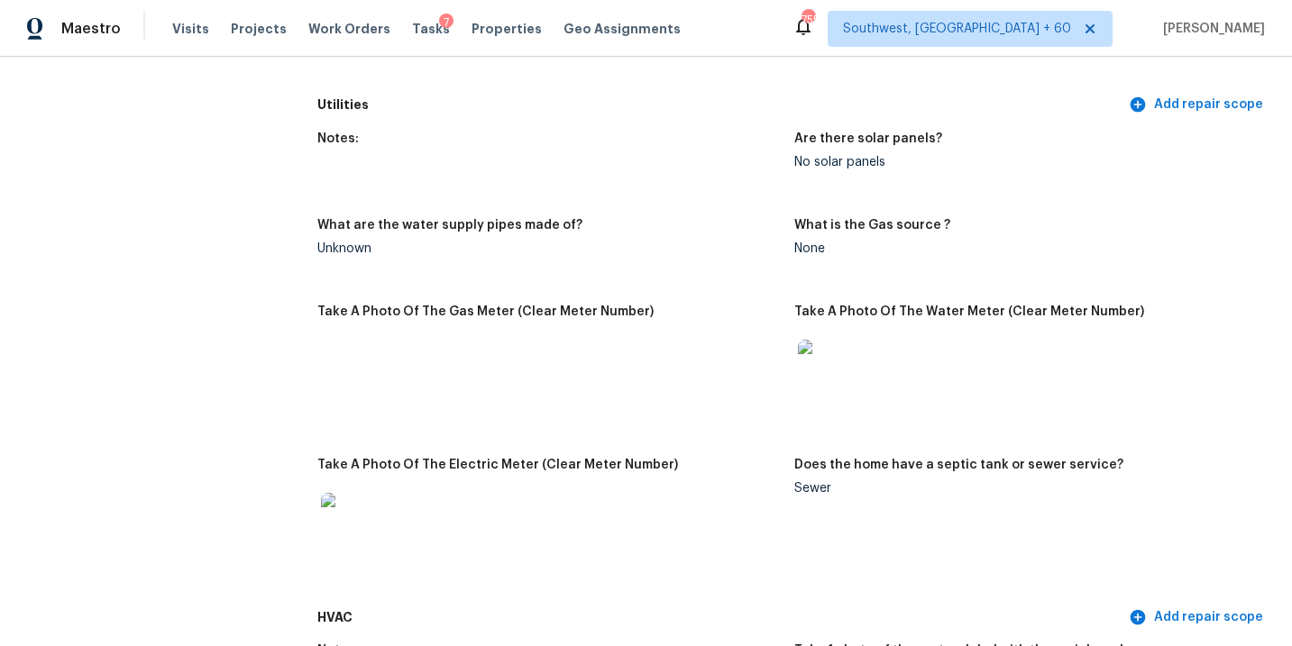
scroll to position [1249, 0]
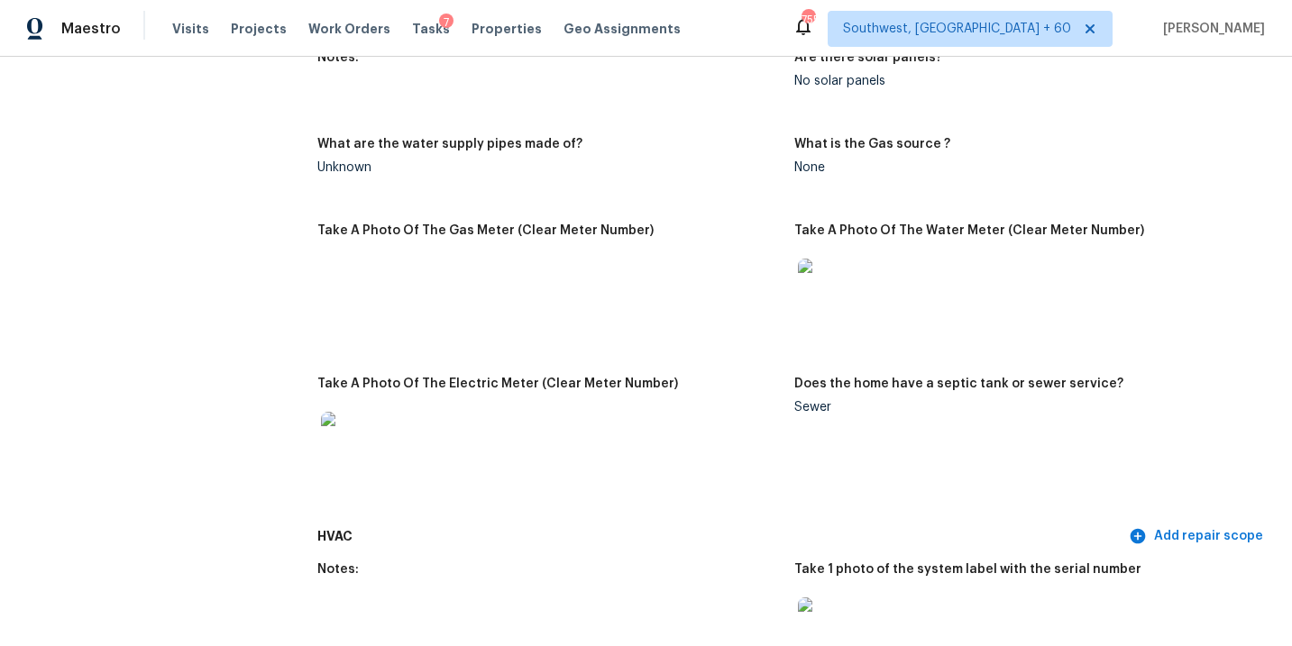
click at [576, 194] on div "Notes: Are there solar panels? No solar panels What are the water supply pipes …" at bounding box center [793, 280] width 953 height 479
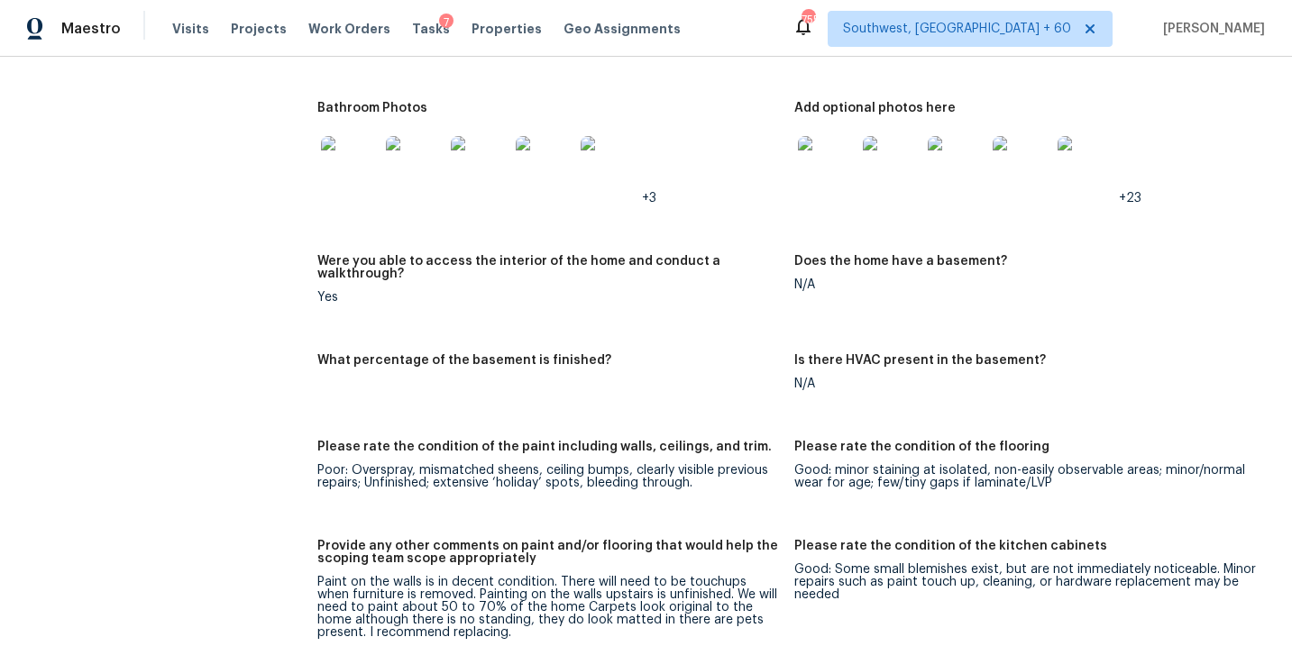
scroll to position [2590, 0]
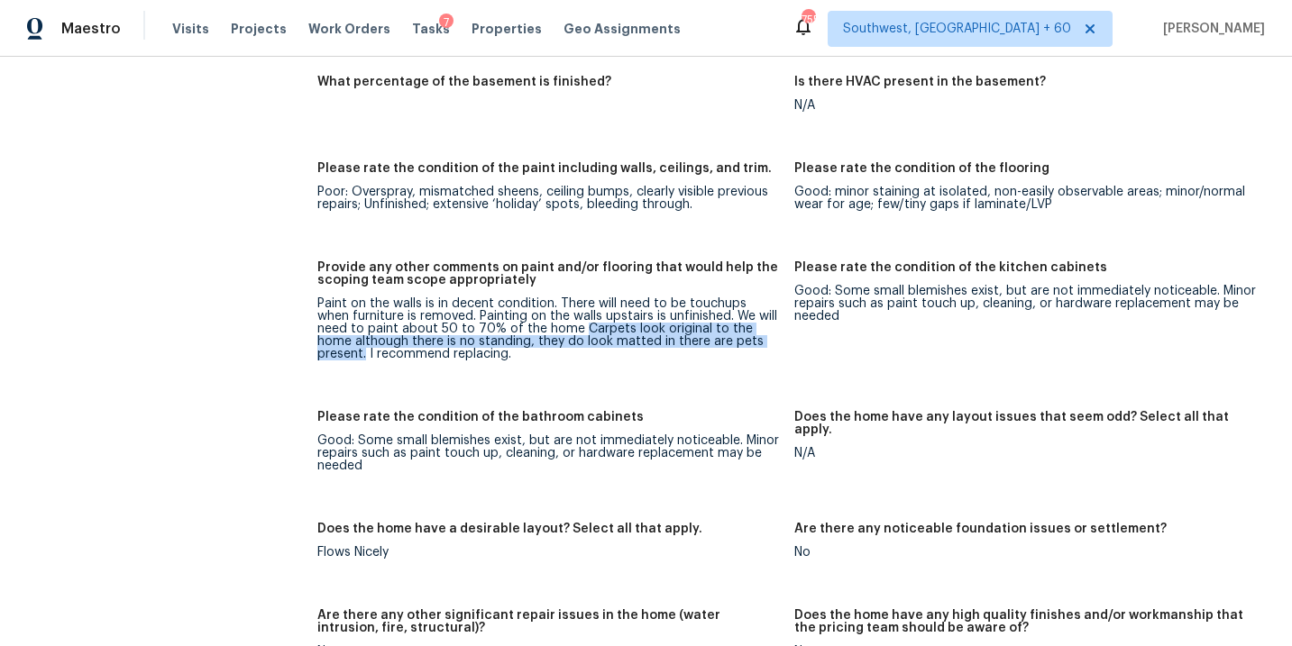
drag, startPoint x: 766, startPoint y: 314, endPoint x: 544, endPoint y: 300, distance: 222.1
click at [544, 300] on div "Paint on the walls is in decent condition. There will need to be touchups when …" at bounding box center [547, 328] width 461 height 63
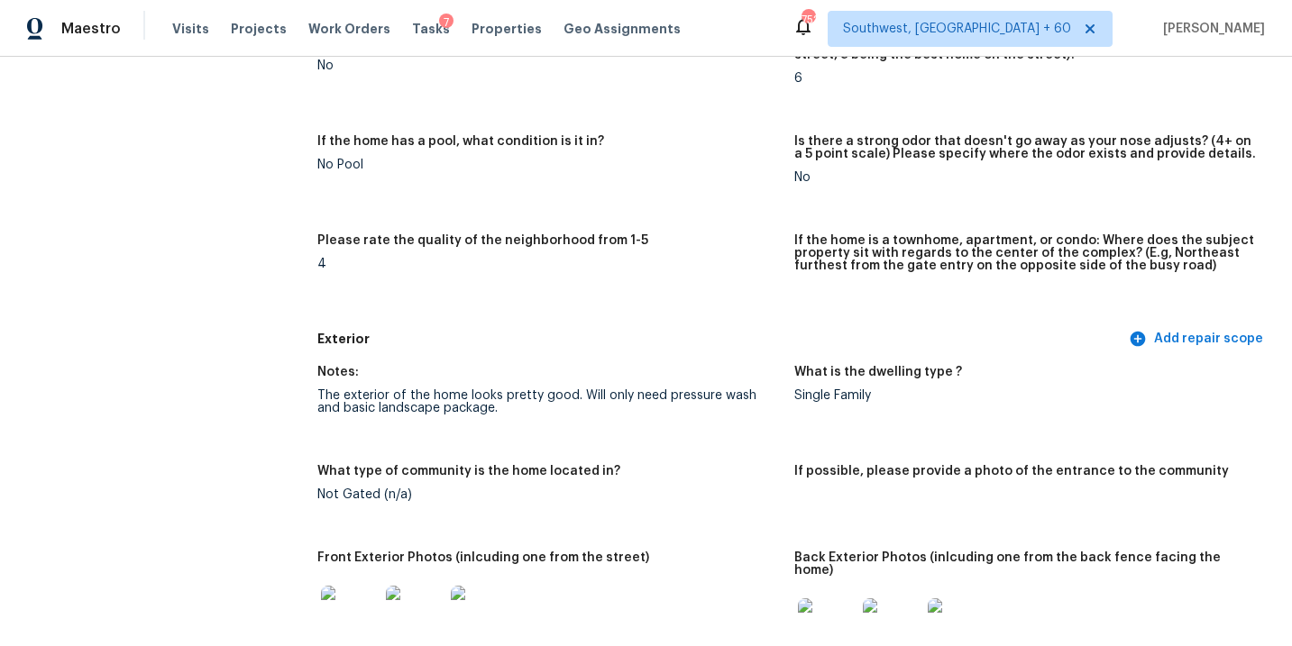
scroll to position [0, 0]
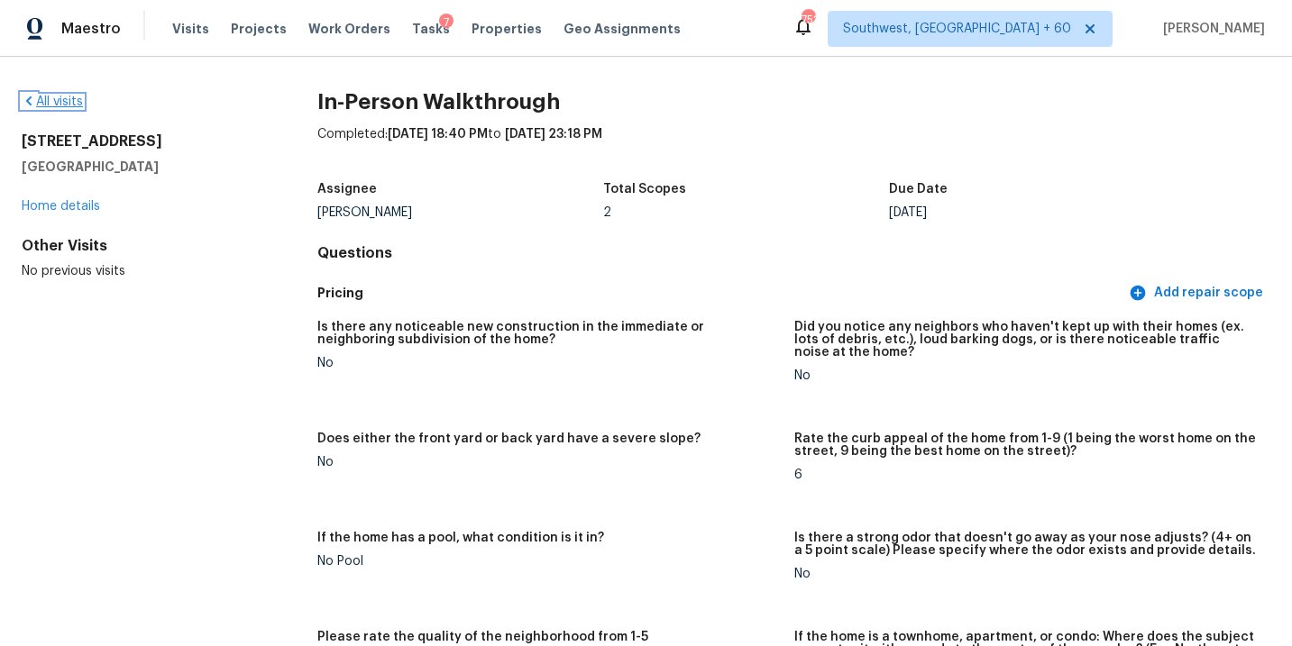
click at [68, 105] on link "All visits" at bounding box center [52, 102] width 61 height 13
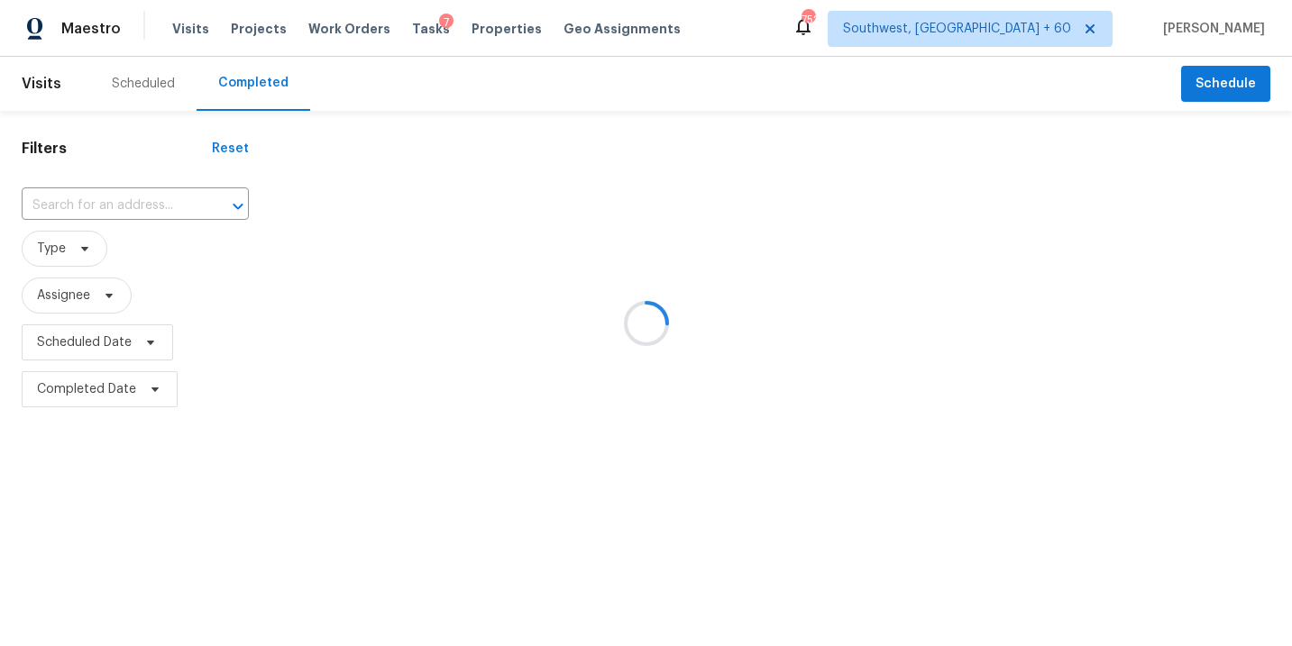
click at [160, 204] on div at bounding box center [646, 323] width 1292 height 646
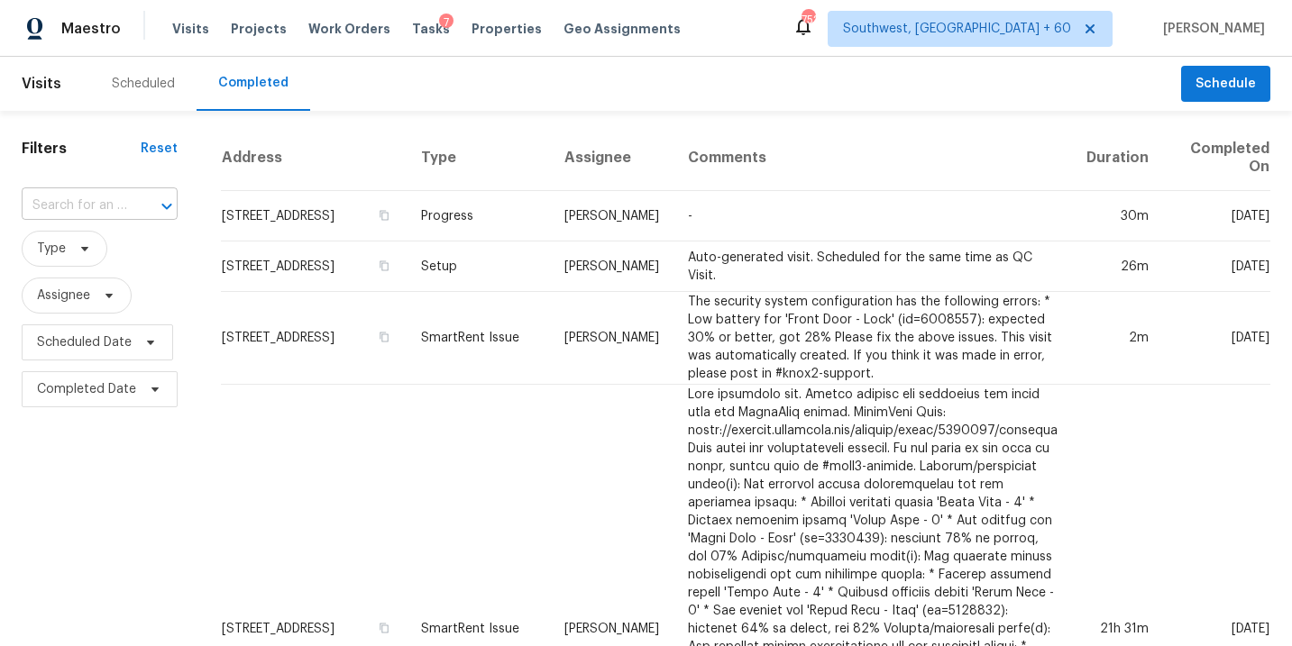
click at [145, 203] on div at bounding box center [154, 206] width 47 height 25
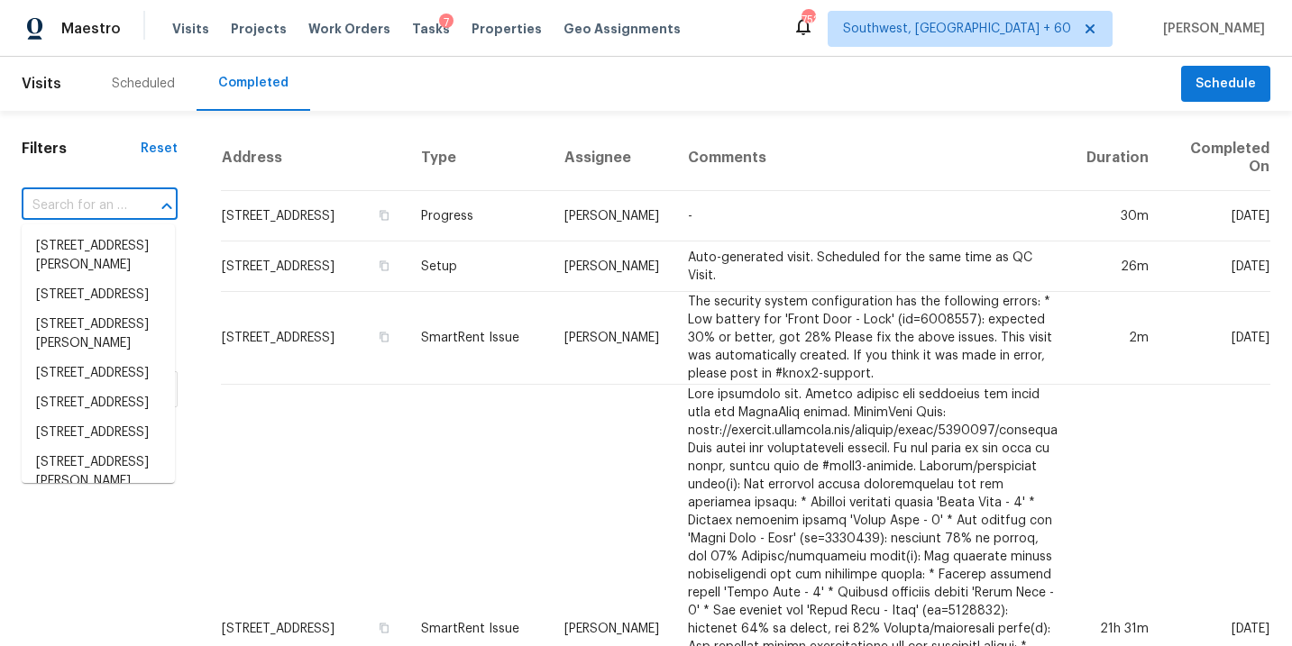
paste input "[STREET_ADDRESS]"
type input "[STREET_ADDRESS]"
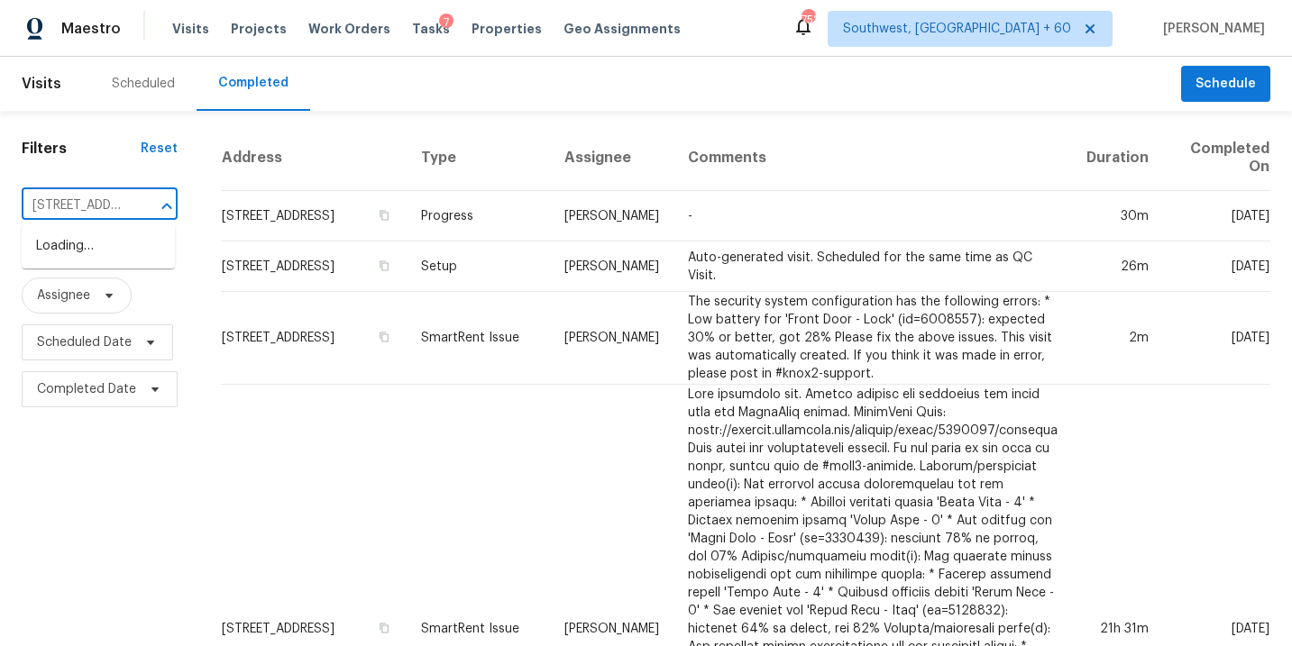
scroll to position [0, 123]
click at [123, 249] on li "[STREET_ADDRESS]" at bounding box center [98, 247] width 153 height 30
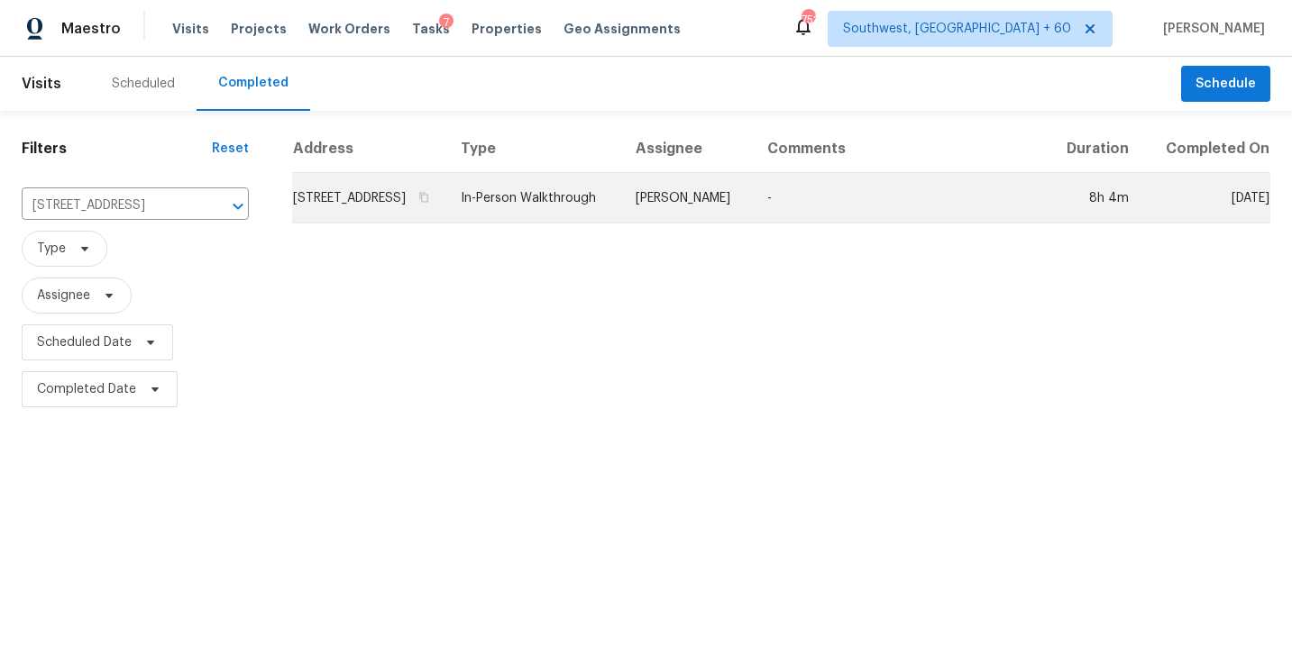
click at [621, 224] on td "In-Person Walkthrough" at bounding box center [533, 198] width 175 height 50
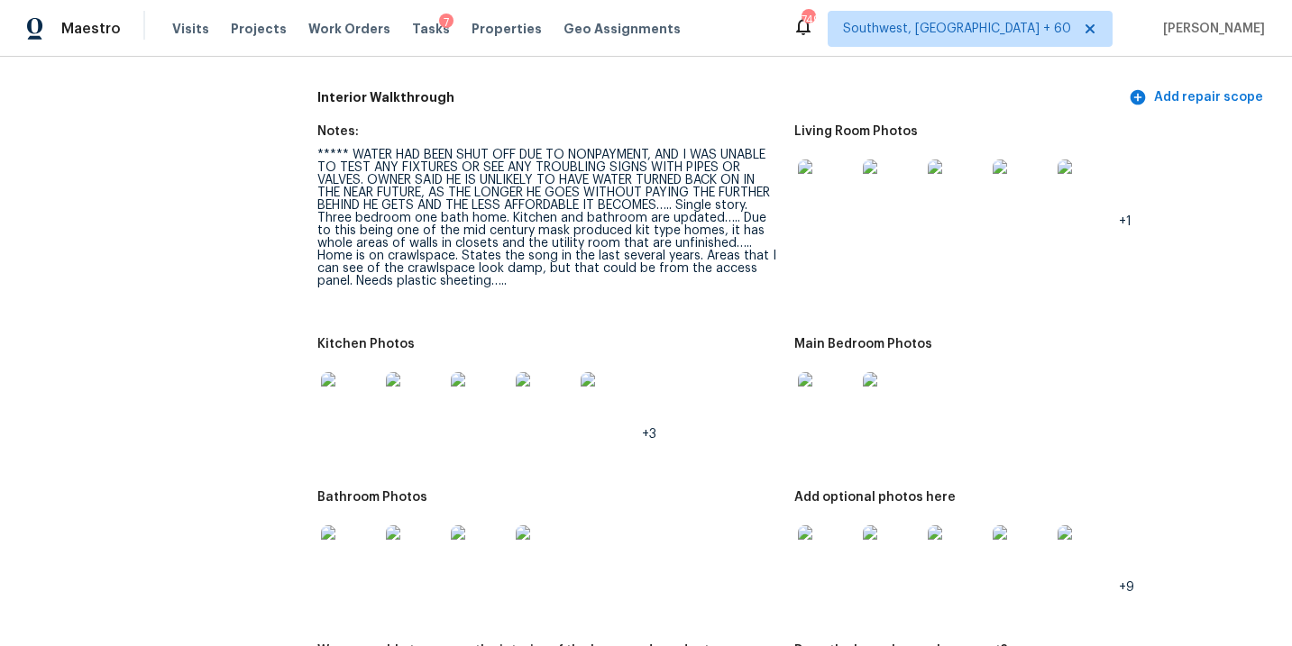
scroll to position [1997, 0]
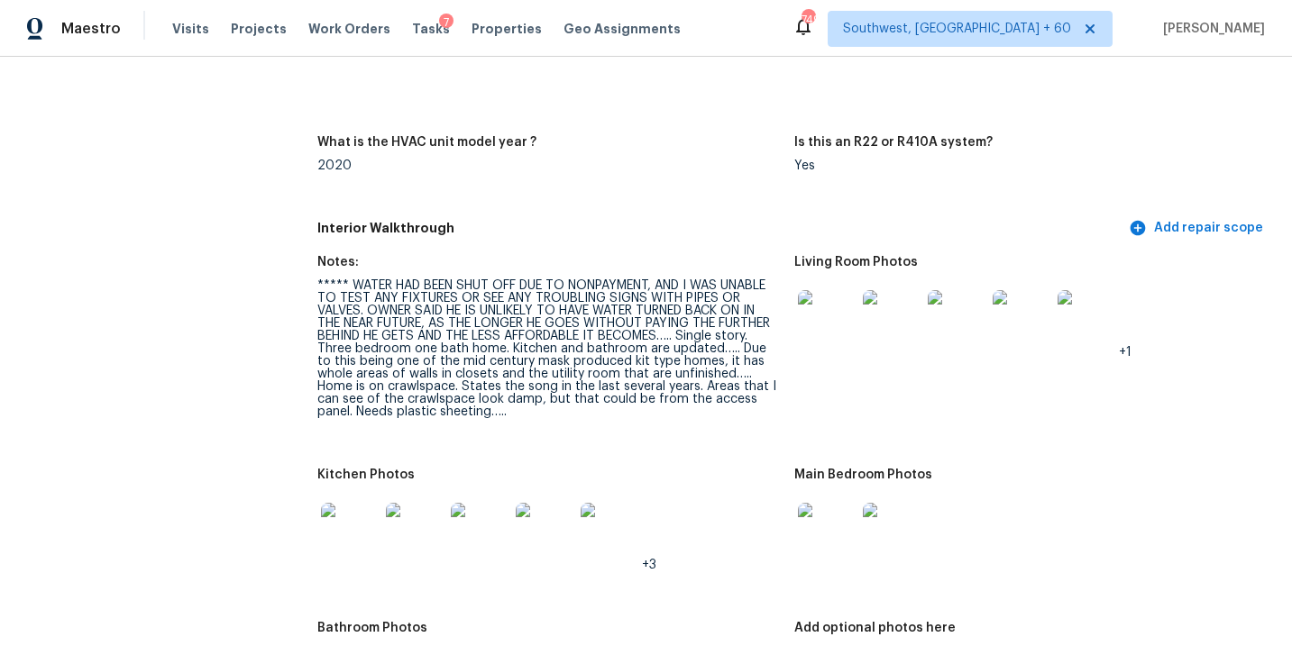
click at [831, 297] on img at bounding box center [827, 319] width 58 height 58
click at [844, 290] on img at bounding box center [827, 319] width 58 height 58
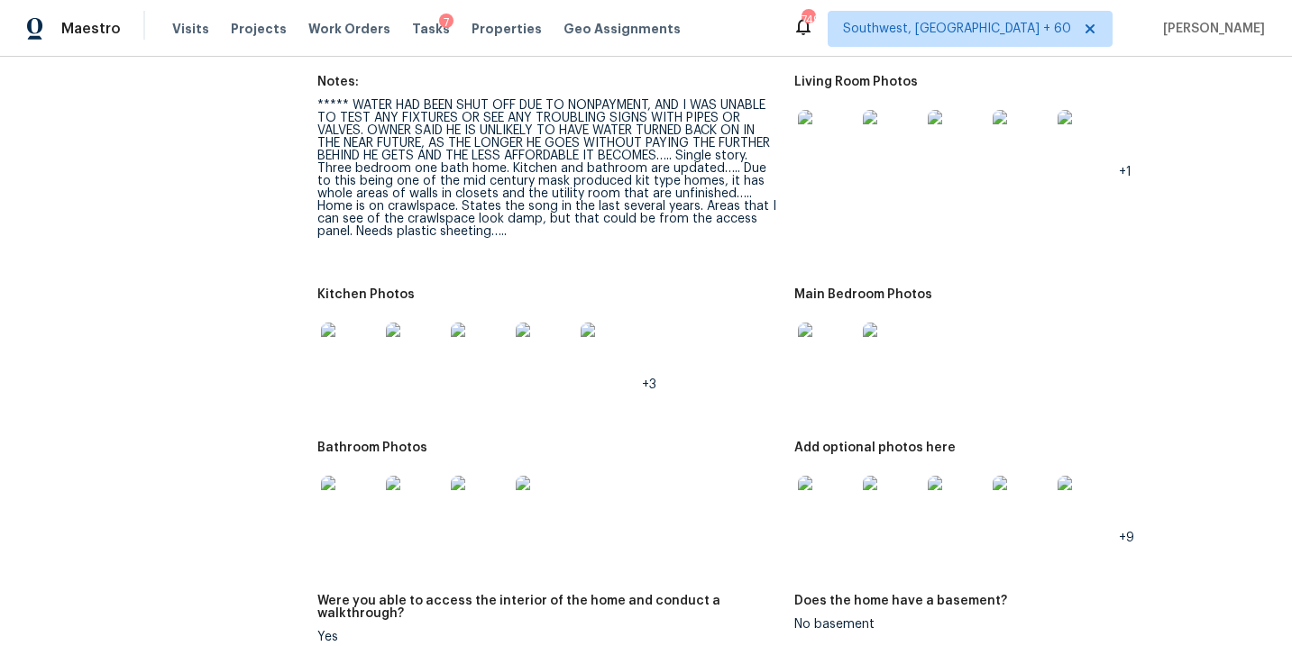
click at [826, 356] on img at bounding box center [827, 352] width 58 height 58
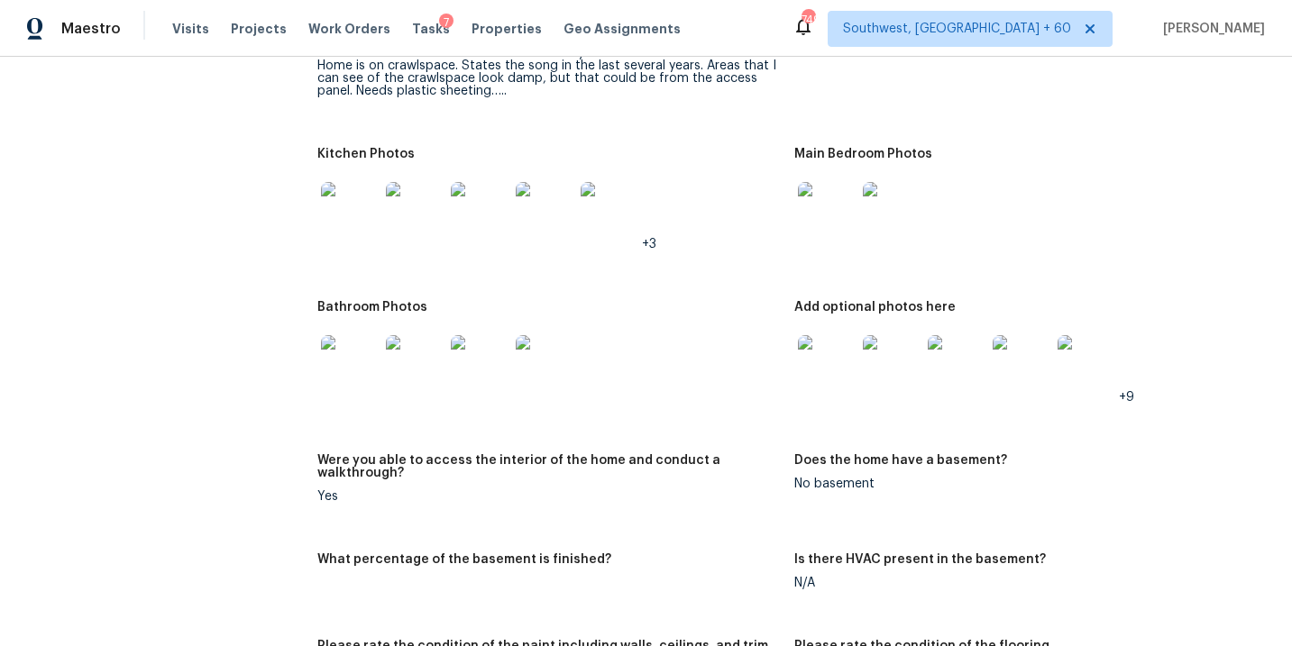
click at [836, 355] on img at bounding box center [827, 364] width 58 height 58
click at [342, 355] on img at bounding box center [350, 364] width 58 height 58
click at [337, 190] on img at bounding box center [350, 211] width 58 height 58
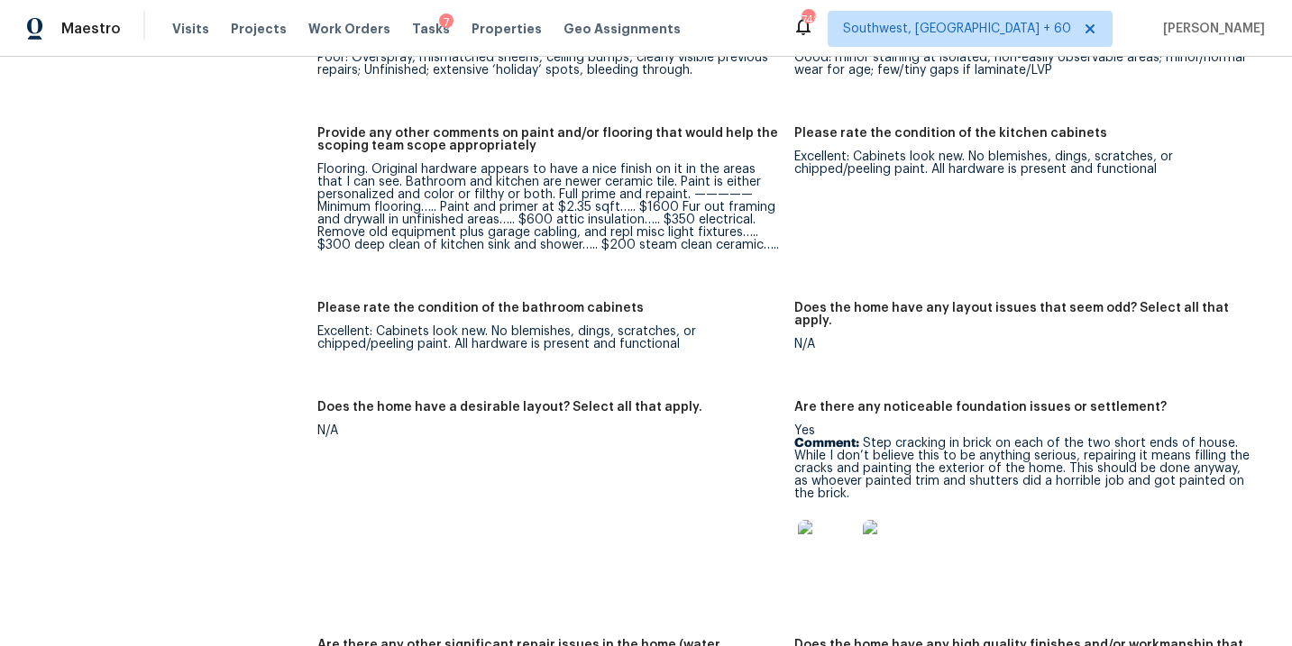
scroll to position [2828, 0]
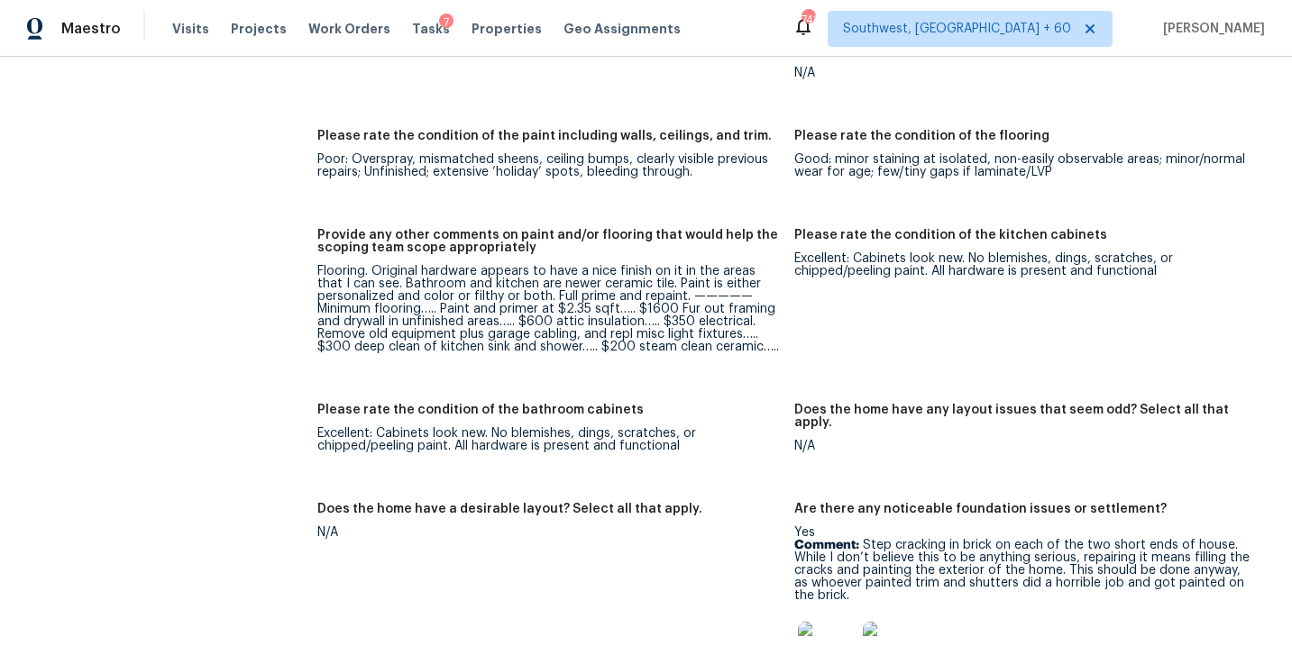
click at [452, 295] on div "Flooring. Original hardware appears to have a nice finish on it in the areas th…" at bounding box center [547, 309] width 461 height 88
drag, startPoint x: 444, startPoint y: 297, endPoint x: 539, endPoint y: 292, distance: 94.7
click at [539, 292] on div "Flooring. Original hardware appears to have a nice finish on it in the areas th…" at bounding box center [547, 309] width 461 height 88
copy div "Paint and primer"
drag, startPoint x: 553, startPoint y: 283, endPoint x: 680, endPoint y: 278, distance: 127.2
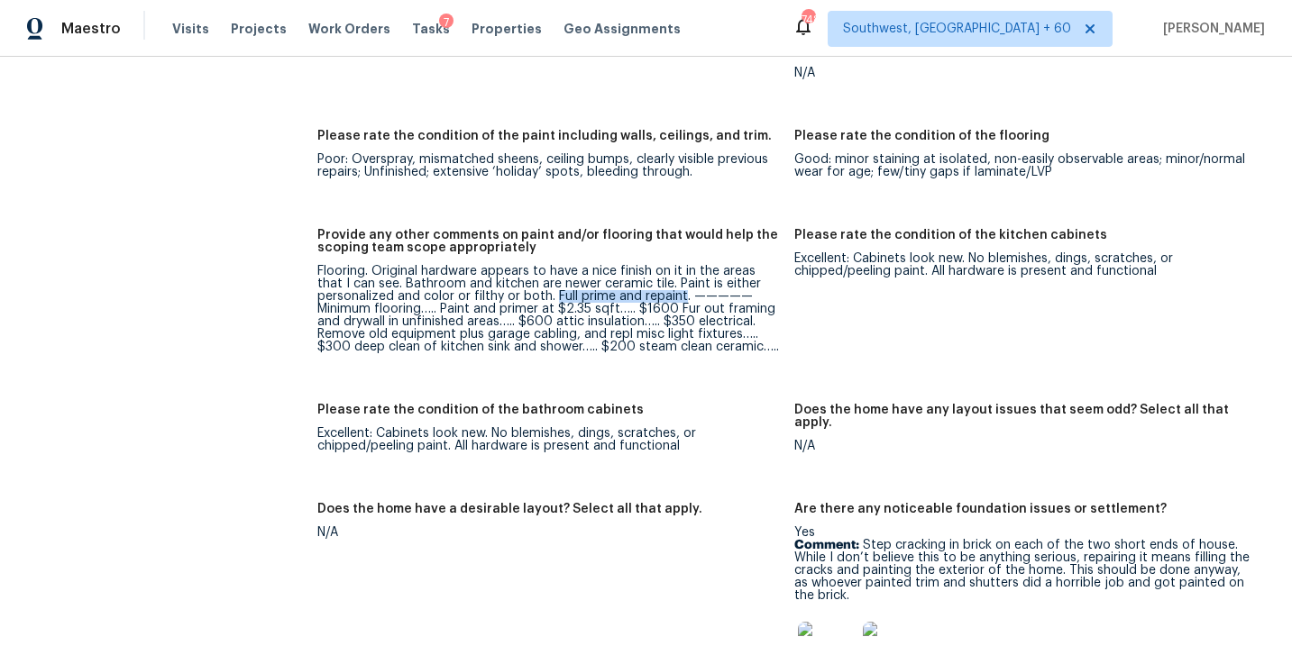
click at [680, 278] on div "Flooring. Original hardware appears to have a nice finish on it in the areas th…" at bounding box center [547, 309] width 461 height 88
copy div "Full prime and repaint"
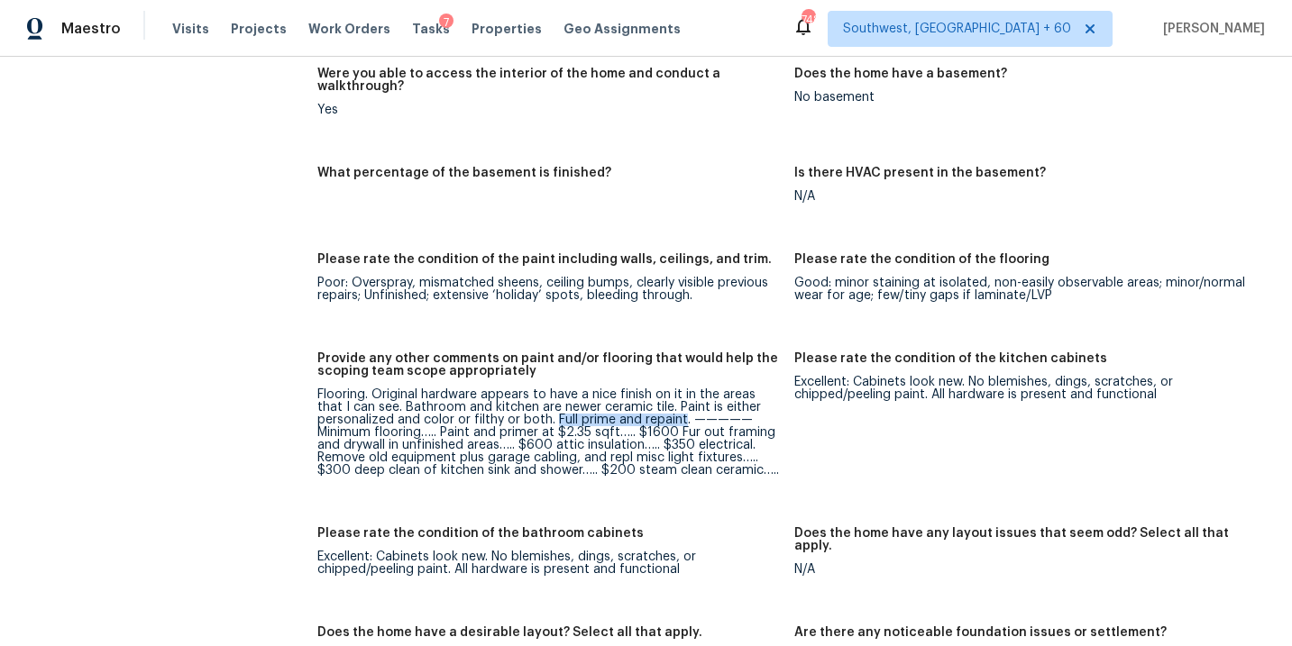
scroll to position [2839, 0]
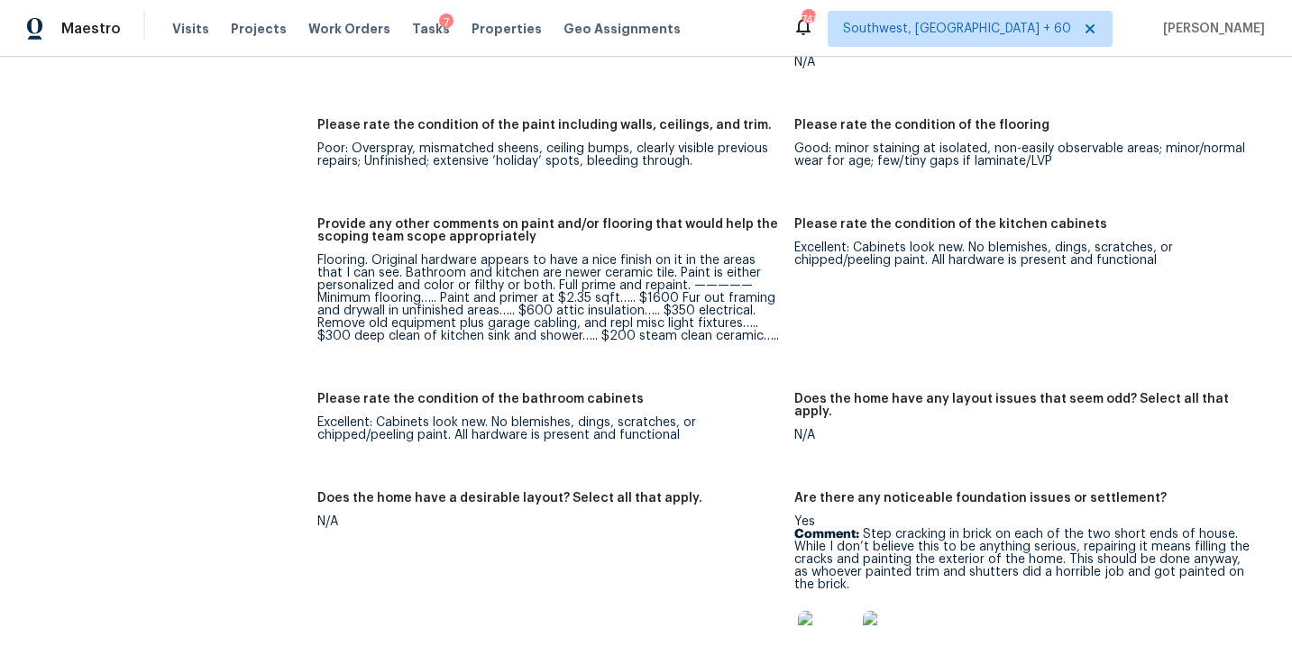
click at [604, 306] on div "Flooring. Original hardware appears to have a nice finish on it in the areas th…" at bounding box center [547, 298] width 461 height 88
drag, startPoint x: 641, startPoint y: 285, endPoint x: 677, endPoint y: 285, distance: 36.1
click at [677, 285] on div "Flooring. Original hardware appears to have a nice finish on it in the areas th…" at bounding box center [547, 298] width 461 height 88
click at [742, 282] on div "Flooring. Original hardware appears to have a nice finish on it in the areas th…" at bounding box center [547, 298] width 461 height 88
click at [676, 300] on div "Flooring. Original hardware appears to have a nice finish on it in the areas th…" at bounding box center [547, 298] width 461 height 88
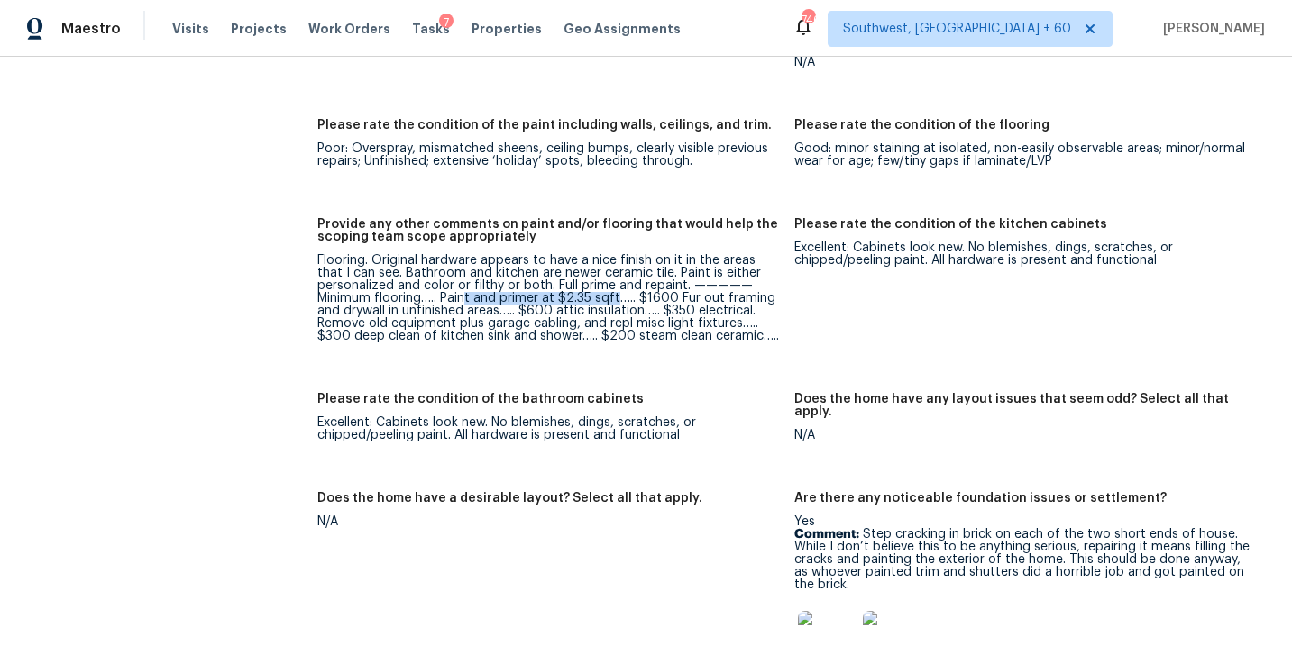
drag, startPoint x: 618, startPoint y: 283, endPoint x: 469, endPoint y: 289, distance: 149.7
click at [468, 289] on div "Flooring. Original hardware appears to have a nice finish on it in the areas th…" at bounding box center [547, 298] width 461 height 88
drag, startPoint x: 636, startPoint y: 284, endPoint x: 501, endPoint y: 297, distance: 135.8
click at [502, 297] on div "Flooring. Original hardware appears to have a nice finish on it in the areas th…" at bounding box center [547, 298] width 461 height 88
copy div "$1600 Fur out framing and drywall in unfinished areas"
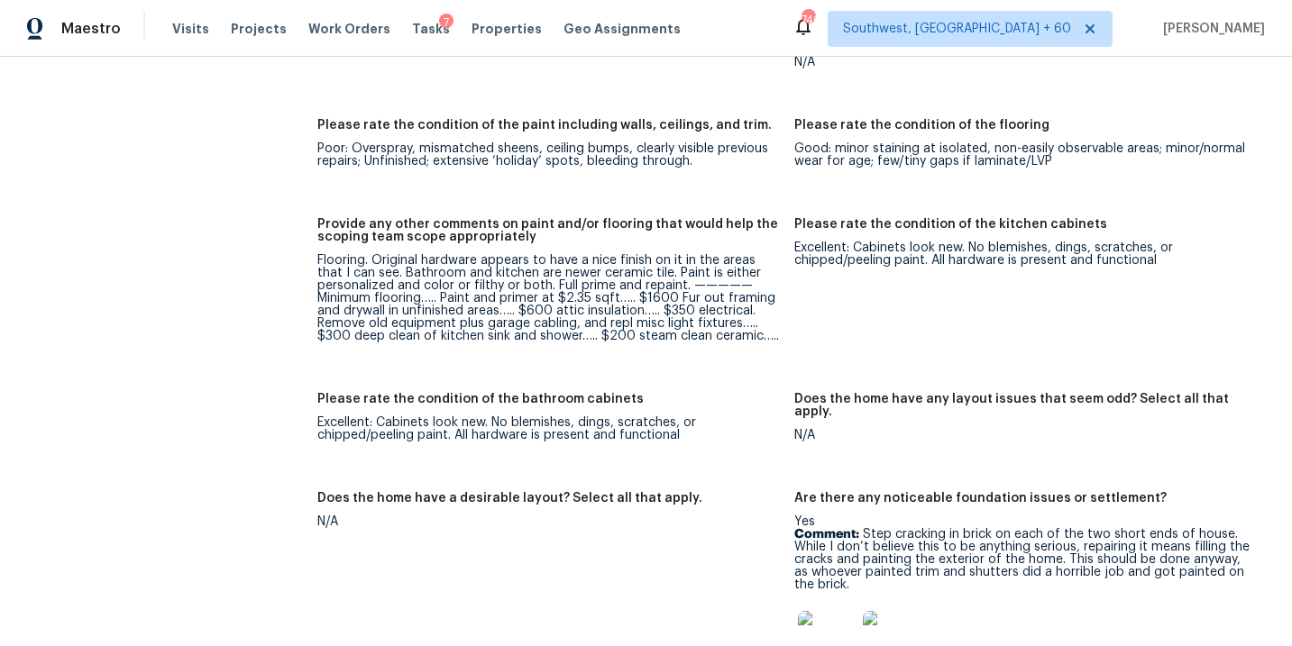
click at [721, 309] on div "Flooring. Original hardware appears to have a nice finish on it in the areas th…" at bounding box center [547, 298] width 461 height 88
click at [660, 305] on div "Flooring. Original hardware appears to have a nice finish on it in the areas th…" at bounding box center [547, 298] width 461 height 88
drag, startPoint x: 521, startPoint y: 297, endPoint x: 643, endPoint y: 297, distance: 121.7
click at [643, 297] on div "Flooring. Original hardware appears to have a nice finish on it in the areas th…" at bounding box center [547, 298] width 461 height 88
copy div "$600 attic insulation"
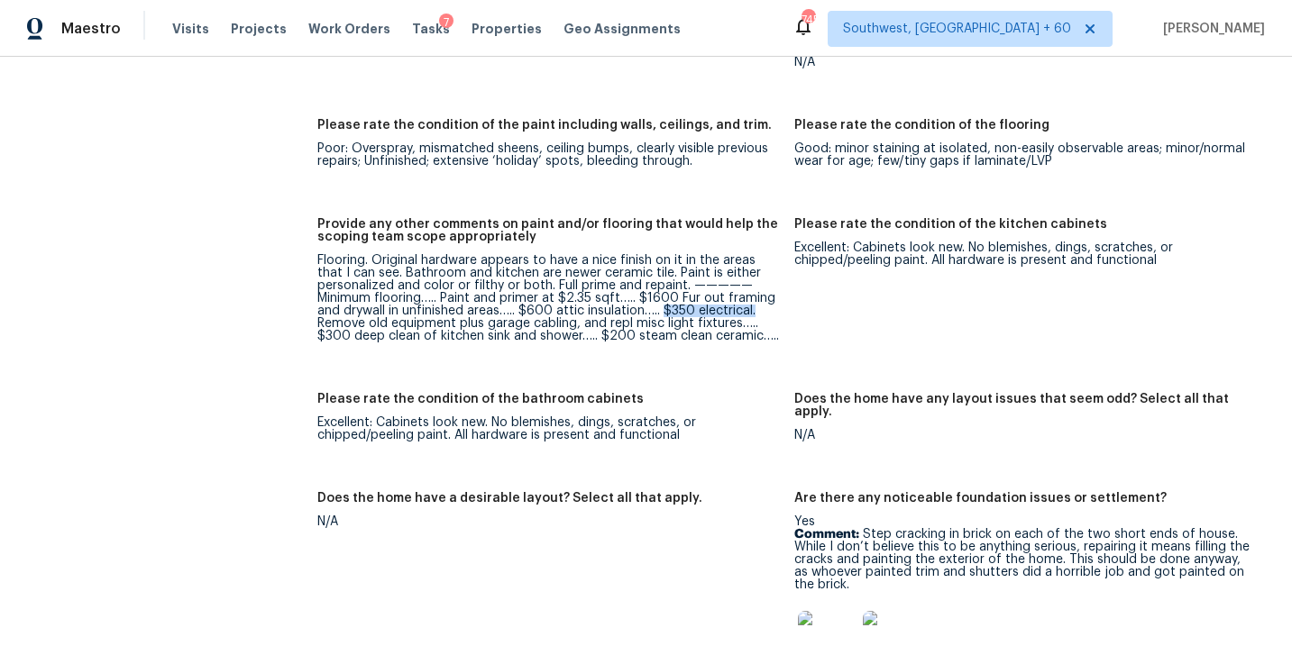
drag, startPoint x: 666, startPoint y: 297, endPoint x: 755, endPoint y: 297, distance: 89.2
click at [755, 297] on div "Flooring. Original hardware appears to have a nice finish on it in the areas th…" at bounding box center [547, 298] width 461 height 88
copy div "$350 electrical."
click at [538, 317] on div "Flooring. Original hardware appears to have a nice finish on it in the areas th…" at bounding box center [547, 298] width 461 height 88
drag, startPoint x: 316, startPoint y: 310, endPoint x: 713, endPoint y: 305, distance: 396.6
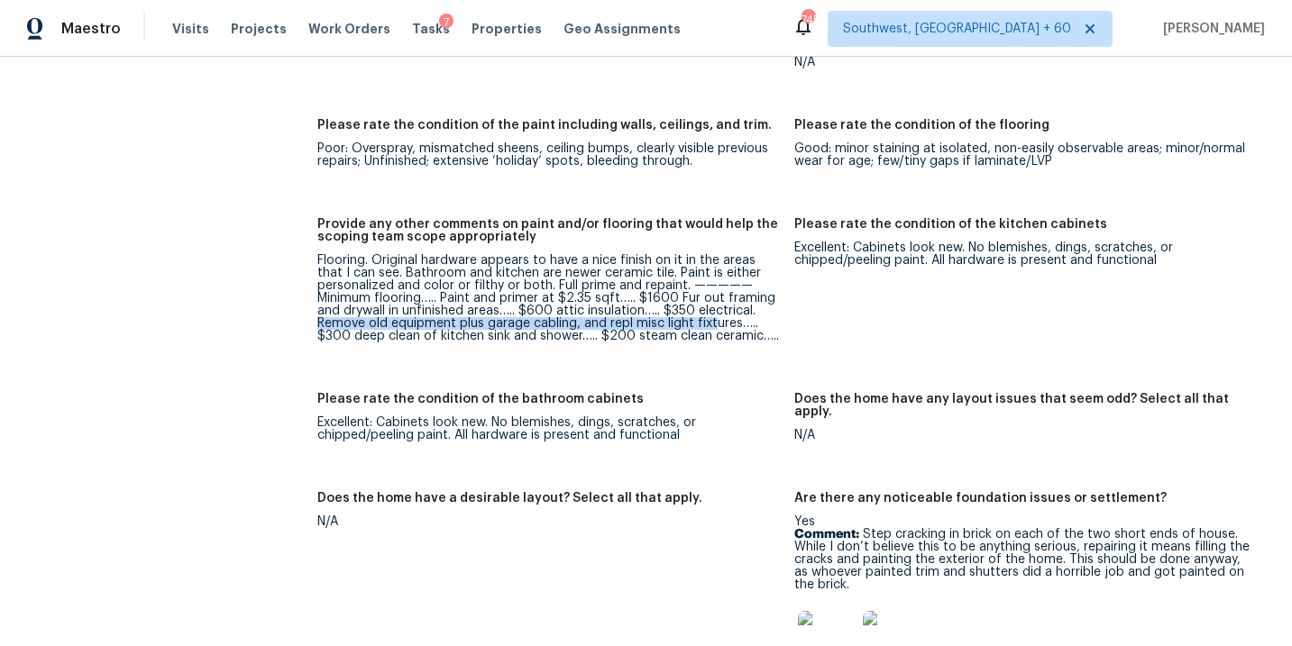
click at [713, 305] on div "All visits [STREET_ADDRESS] Home details Other Visits No previous visits In-Per…" at bounding box center [646, 200] width 1248 height 5892
click at [739, 311] on div "Flooring. Original hardware appears to have a nice finish on it in the areas th…" at bounding box center [547, 298] width 461 height 88
copy div "Remove old equipment plus garage cabling, and repl misc light fixtures"
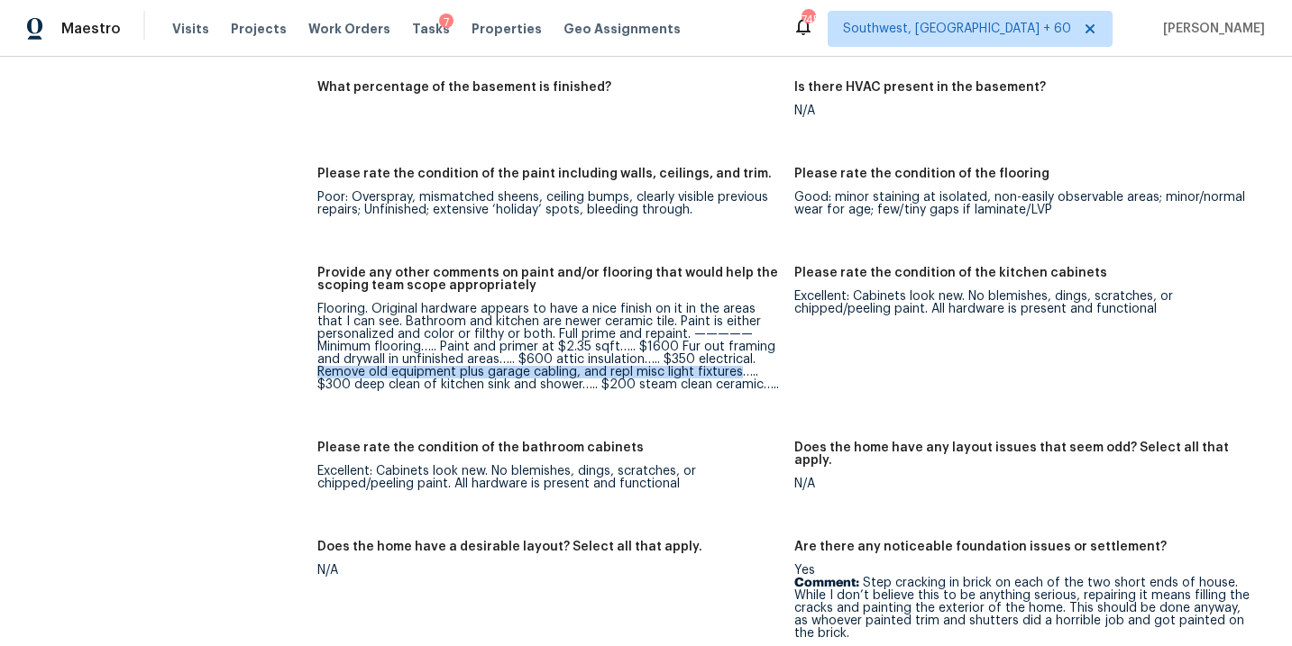
scroll to position [2791, 0]
copy div "Remove old equipment plus garage cabling, and repl misc light fixtures"
click at [704, 405] on figure "Provide any other comments on paint and/or flooring that would help the scoping…" at bounding box center [555, 342] width 476 height 153
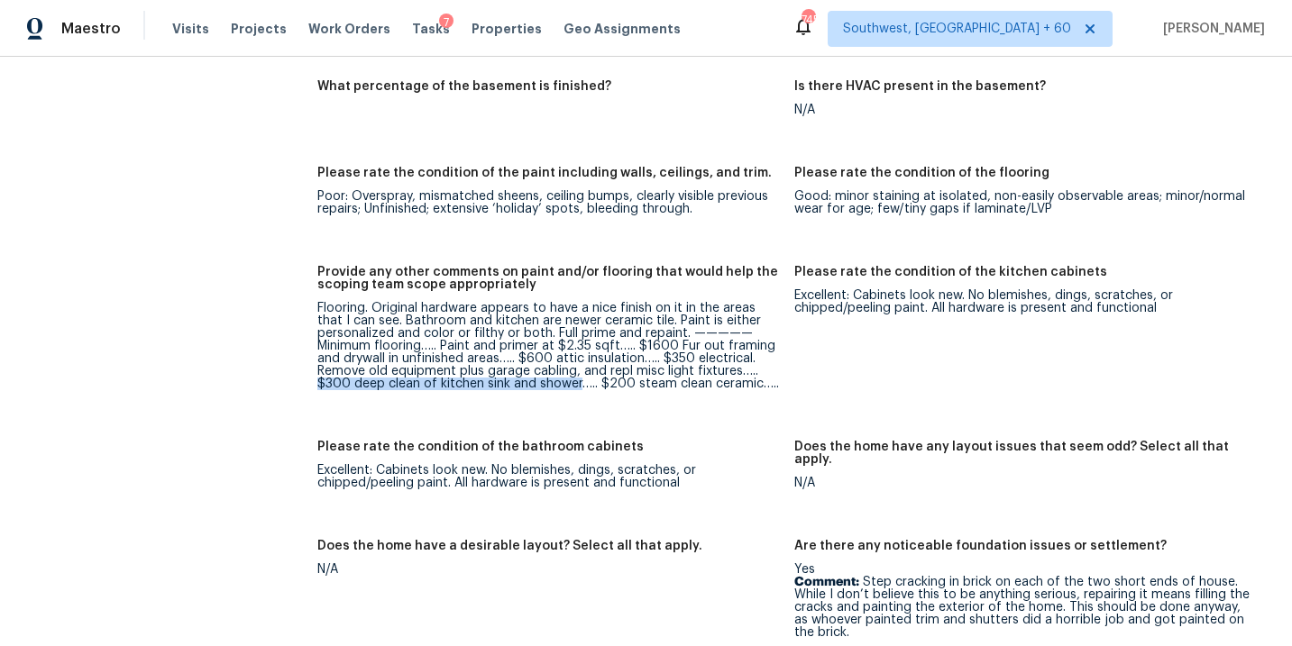
drag, startPoint x: 317, startPoint y: 368, endPoint x: 580, endPoint y: 367, distance: 263.2
click at [580, 367] on div "Flooring. Original hardware appears to have a nice finish on it in the areas th…" at bounding box center [547, 346] width 461 height 88
copy div "$300 deep clean of kitchen sink and shower"
click at [624, 364] on div "Flooring. Original hardware appears to have a nice finish on it in the areas th…" at bounding box center [547, 346] width 461 height 88
drag, startPoint x: 602, startPoint y: 373, endPoint x: 759, endPoint y: 371, distance: 156.8
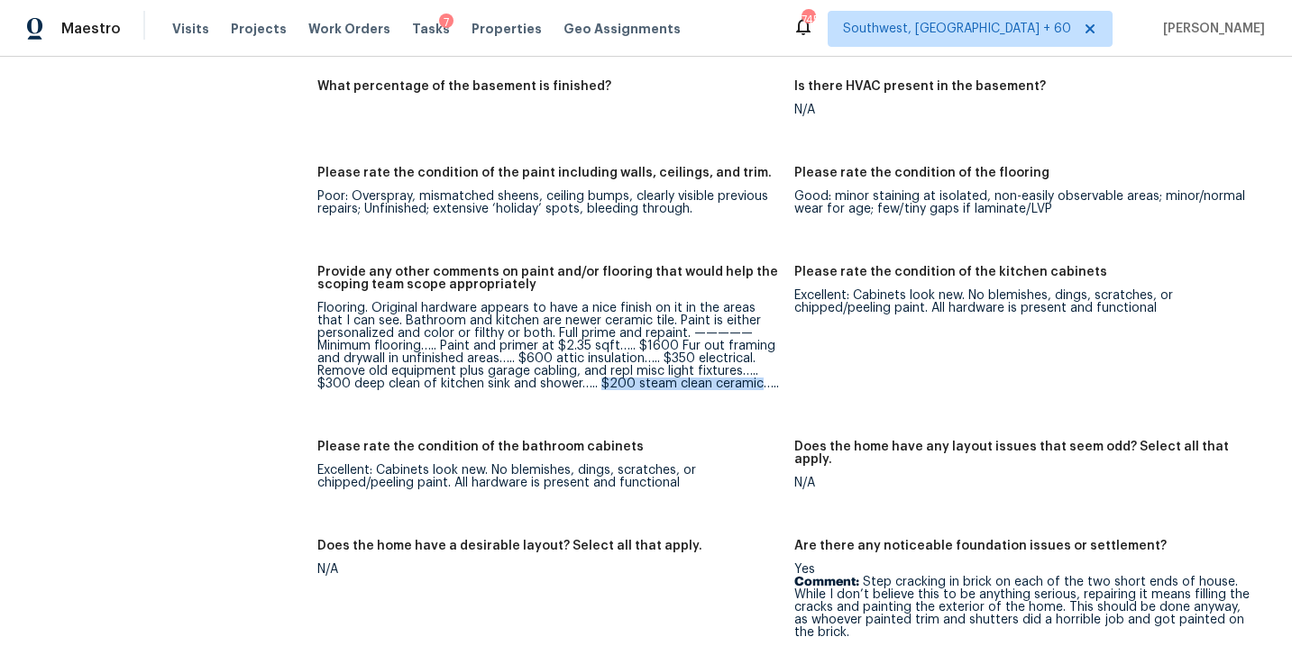
click at [759, 371] on div "Flooring. Original hardware appears to have a nice finish on it in the areas th…" at bounding box center [547, 346] width 461 height 88
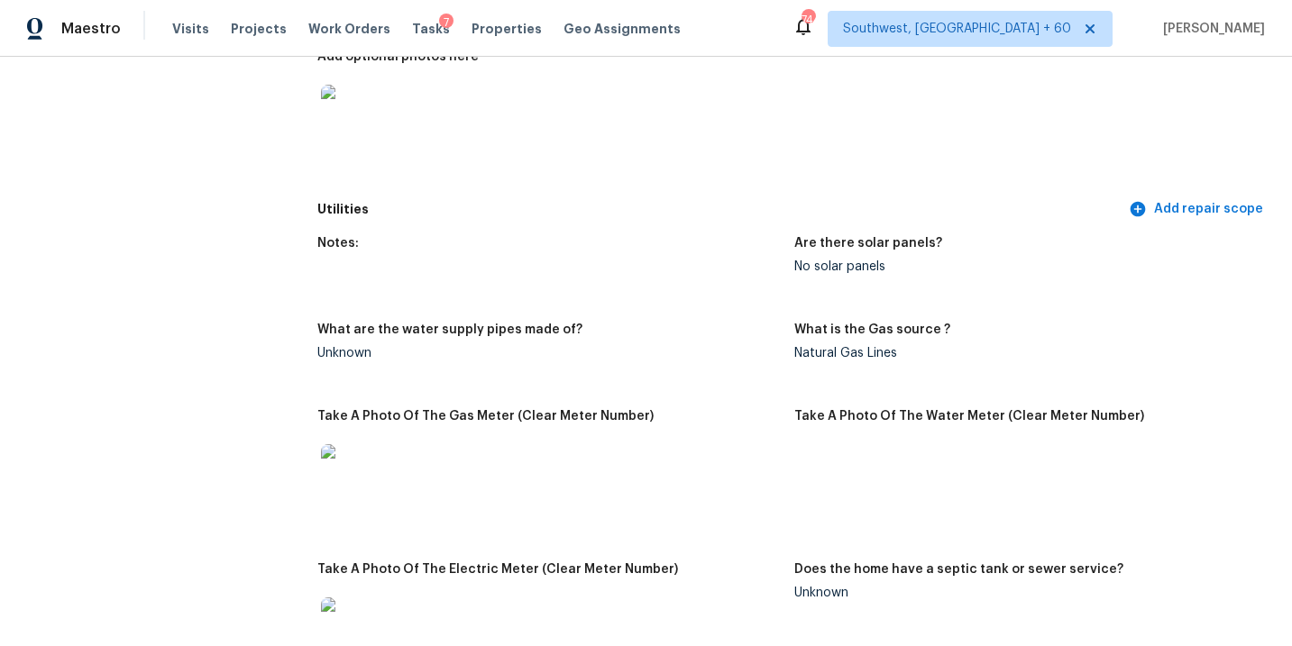
scroll to position [1289, 0]
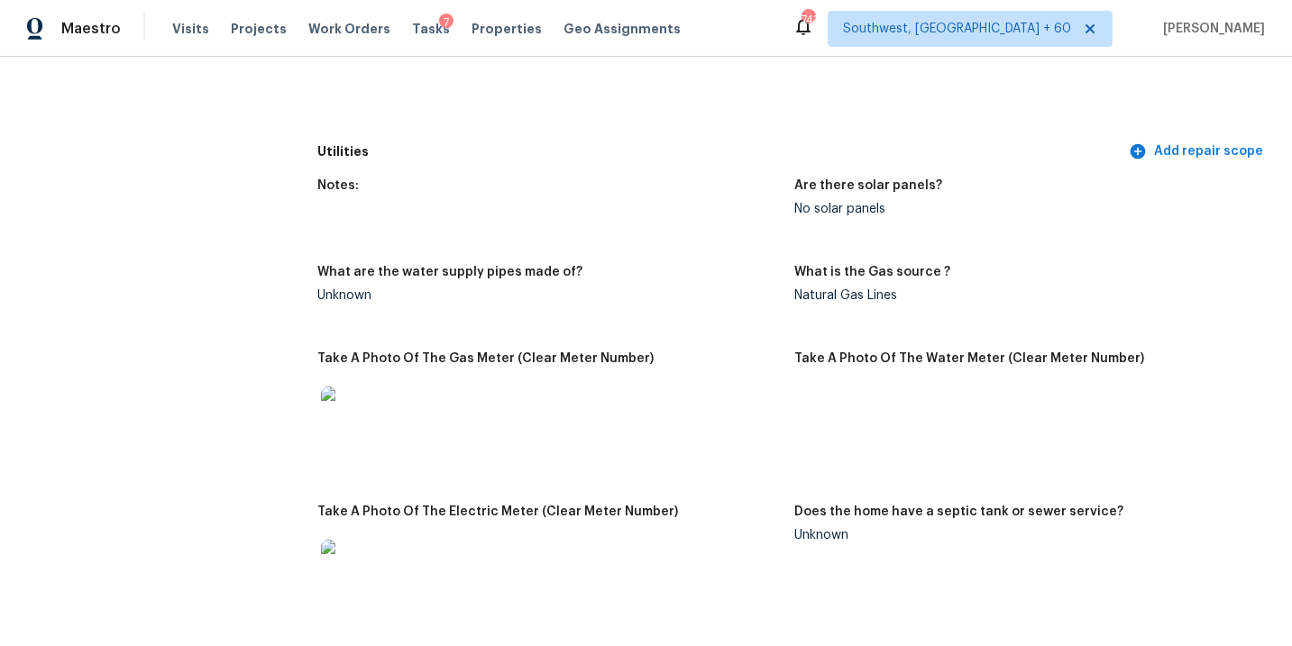
click at [541, 195] on figure "Notes:" at bounding box center [555, 211] width 476 height 65
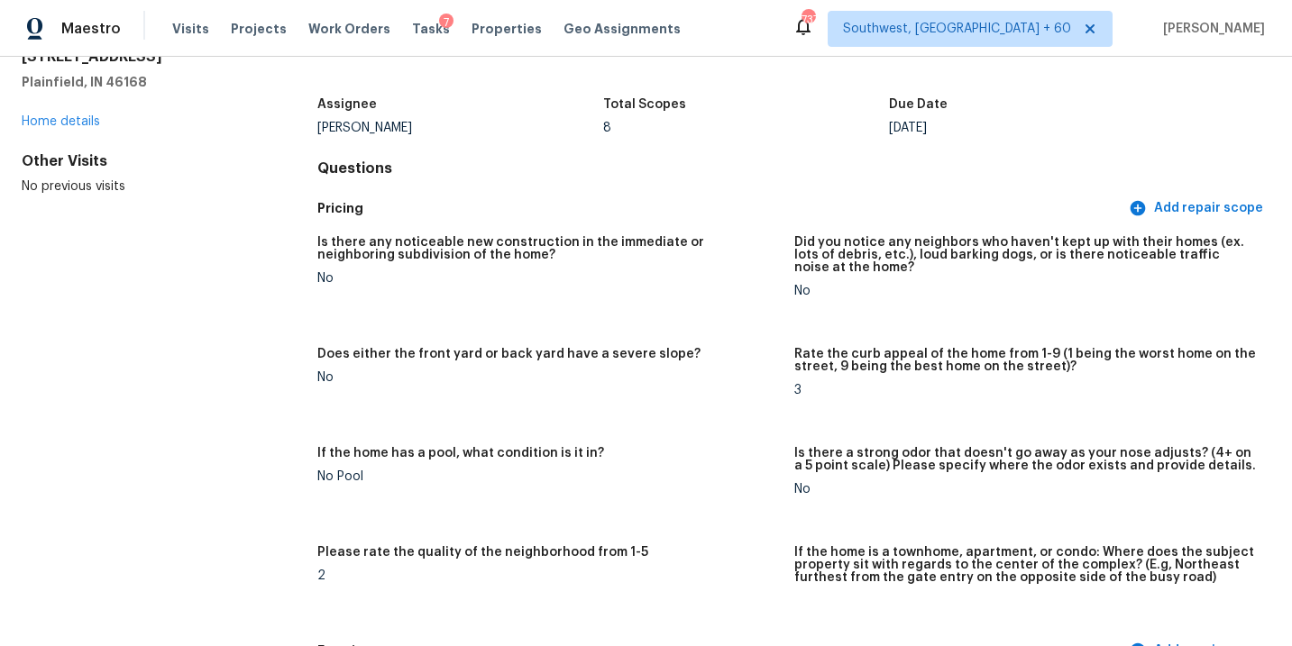
scroll to position [0, 0]
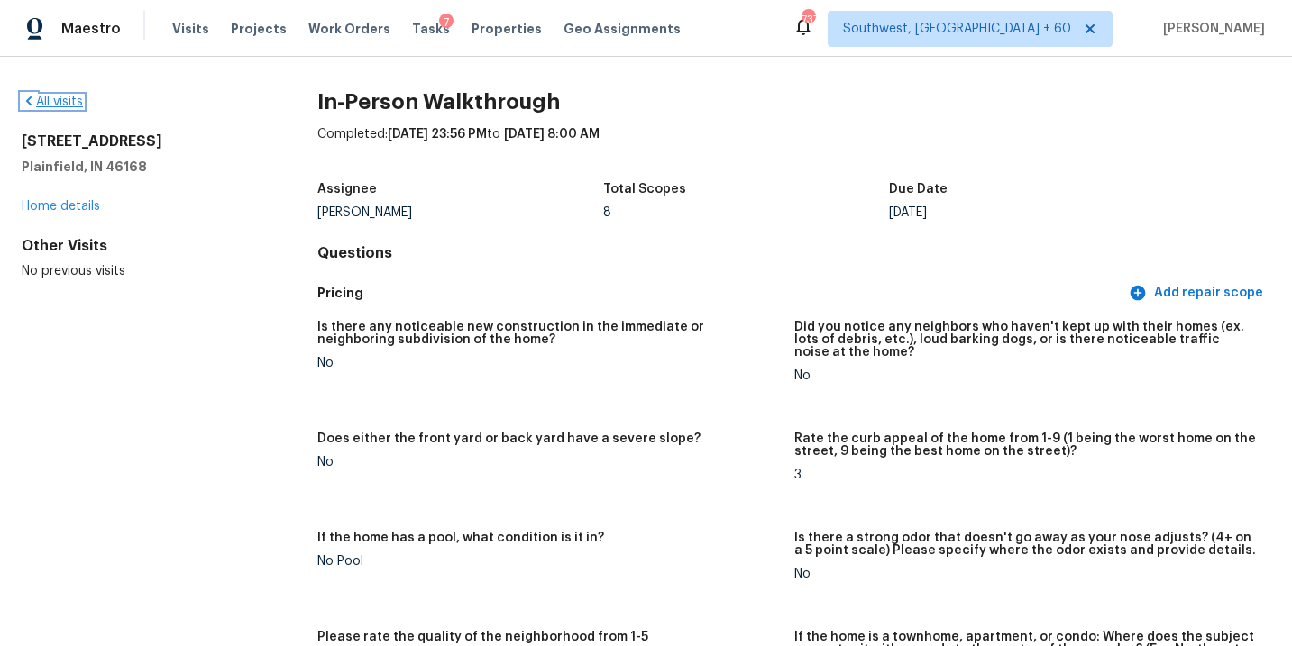
click at [73, 102] on link "All visits" at bounding box center [52, 102] width 61 height 13
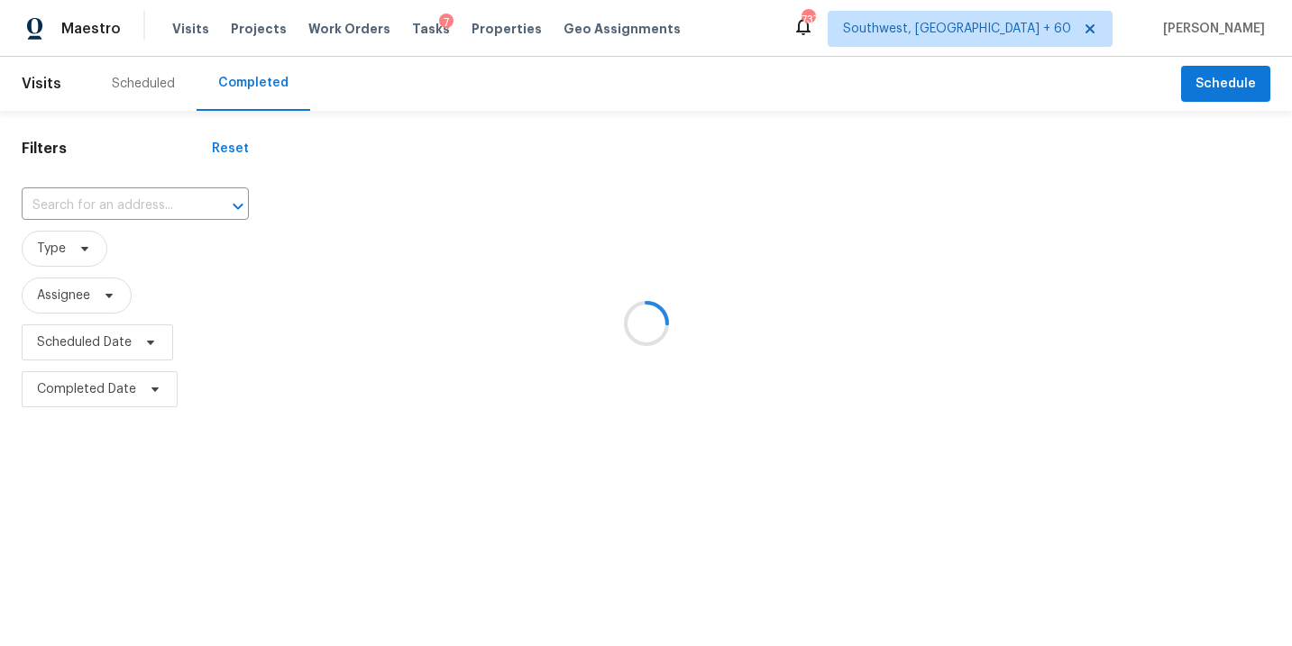
click at [123, 210] on div at bounding box center [646, 323] width 1292 height 646
click at [139, 200] on div at bounding box center [646, 323] width 1292 height 646
click at [114, 203] on div at bounding box center [646, 323] width 1292 height 646
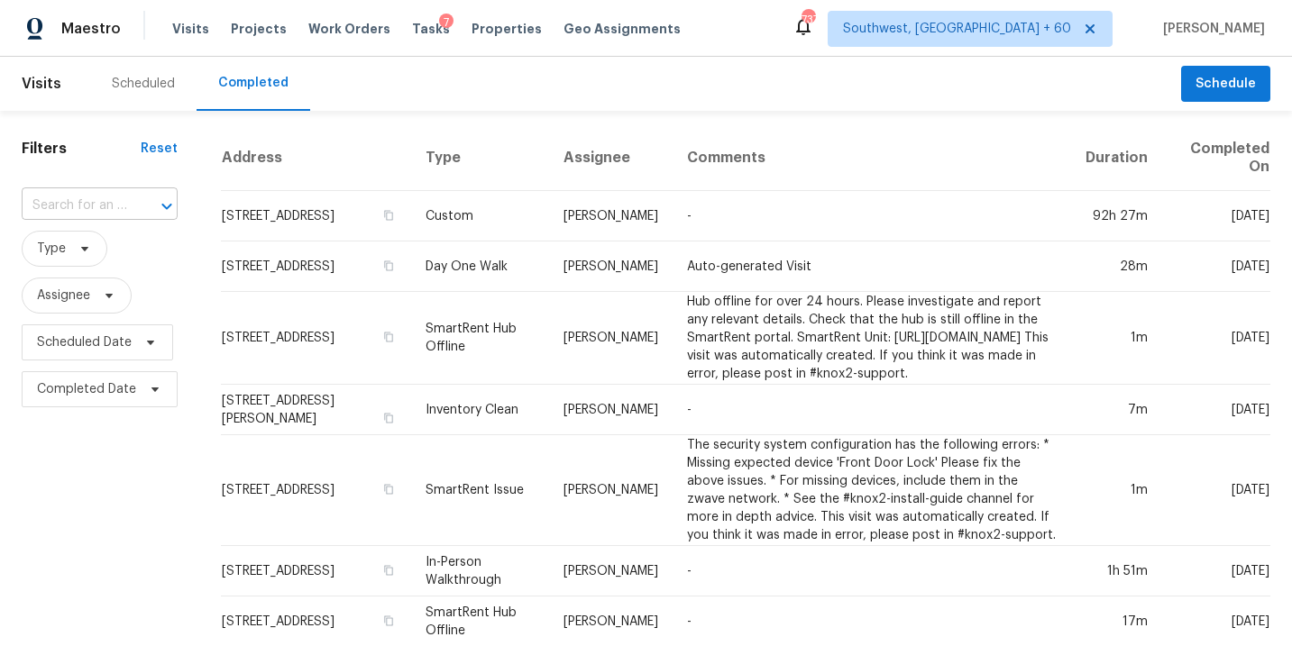
click at [114, 204] on input "text" at bounding box center [74, 206] width 105 height 28
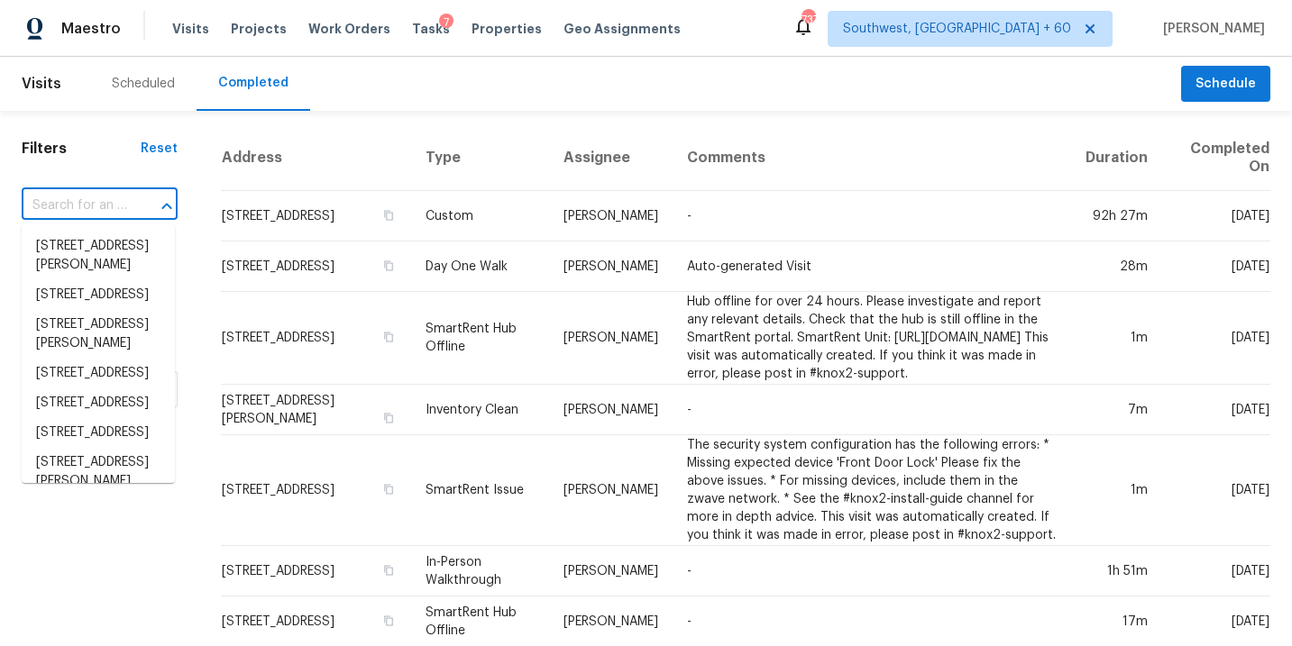
paste input "[STREET_ADDRESS]"
type input "[STREET_ADDRESS]"
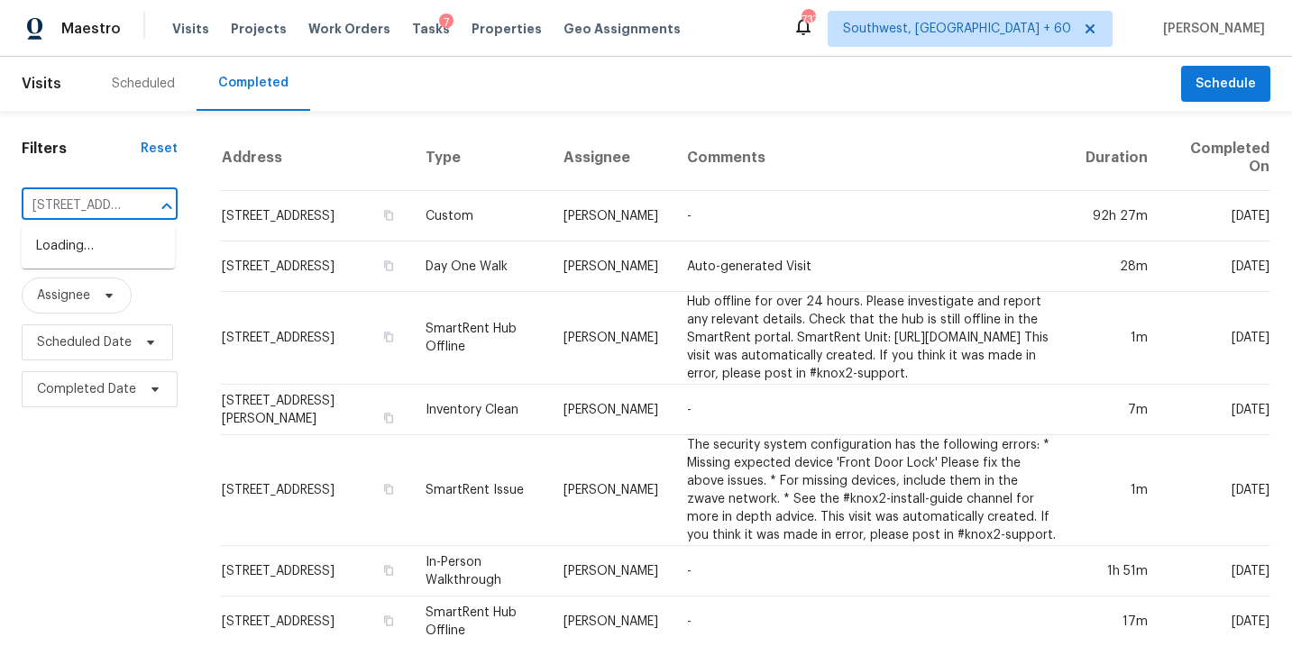
scroll to position [0, 123]
click at [109, 247] on li "[STREET_ADDRESS]" at bounding box center [98, 247] width 153 height 30
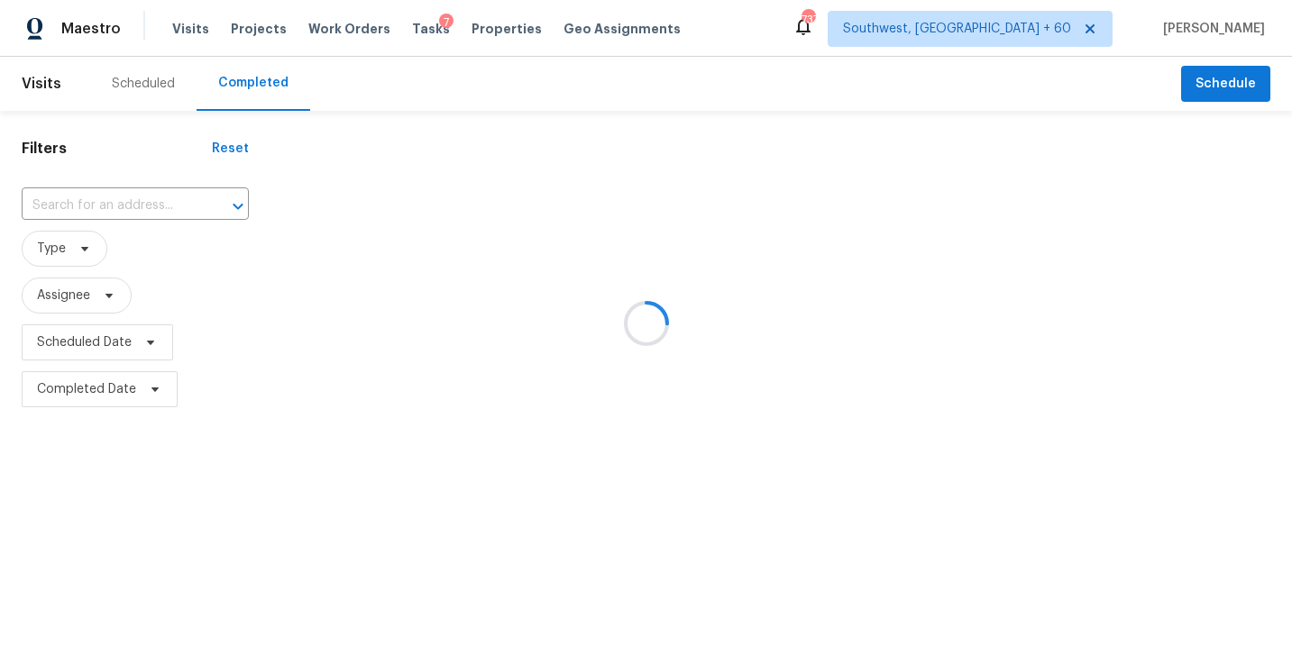
type input "[STREET_ADDRESS]"
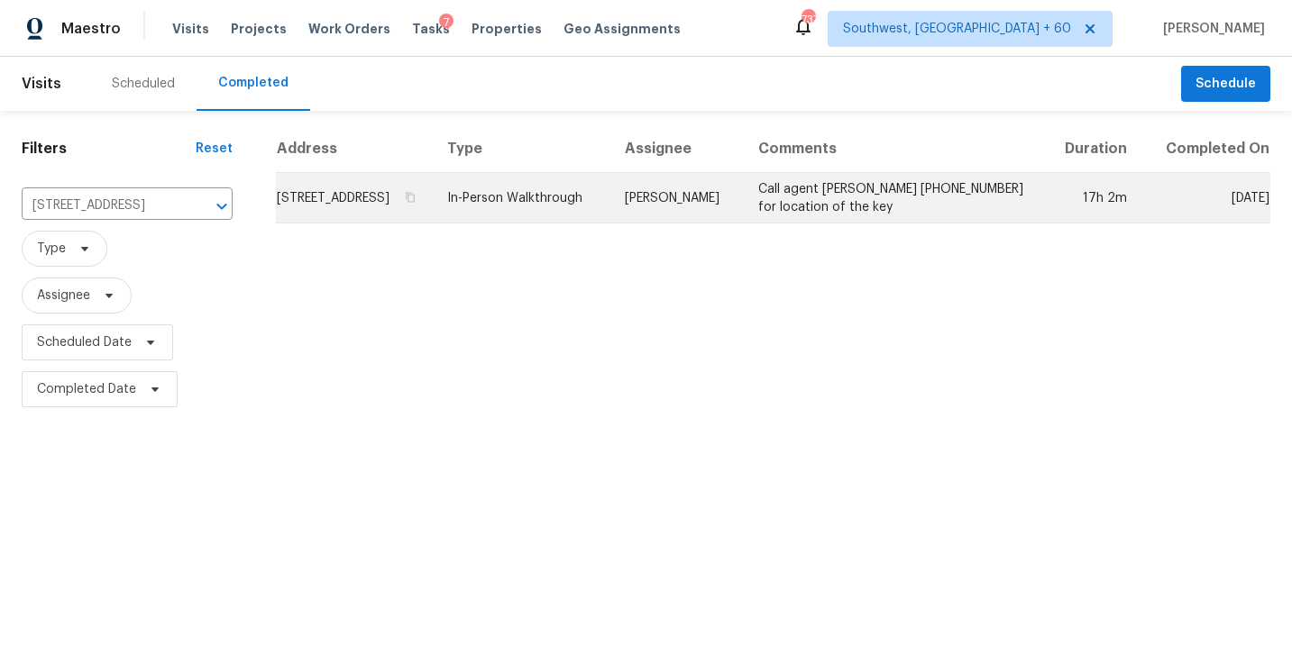
click at [610, 224] on td "In-Person Walkthrough" at bounding box center [522, 198] width 178 height 50
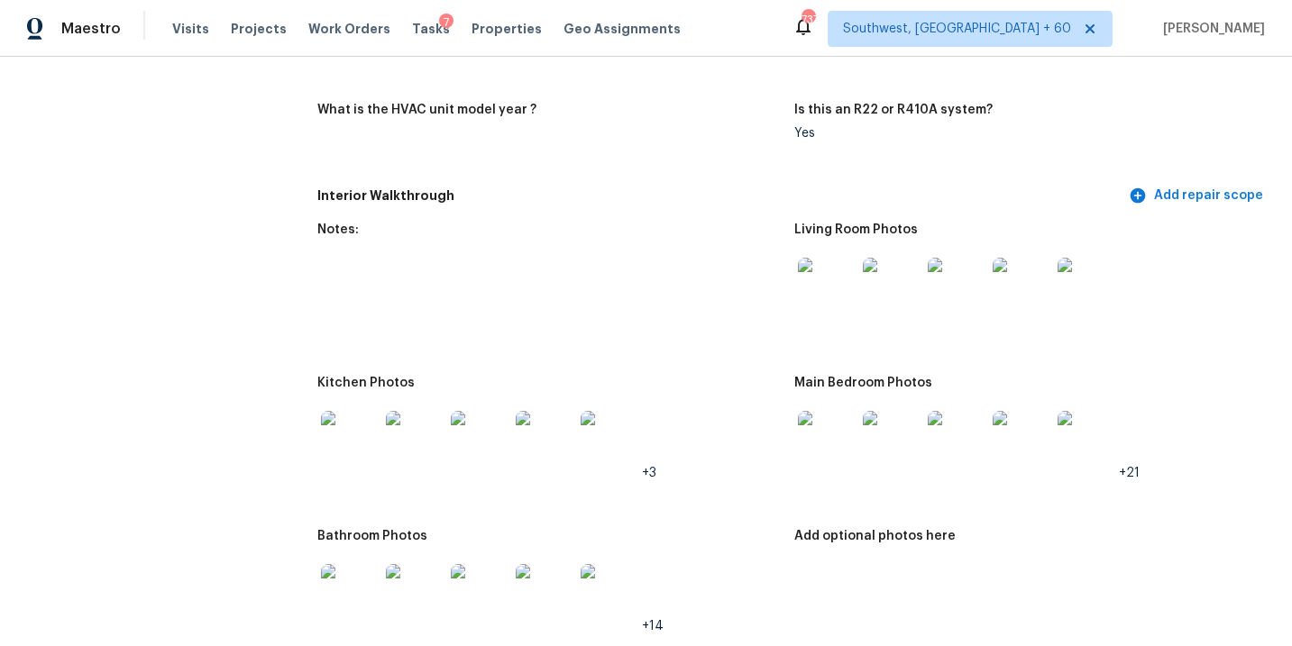
scroll to position [1907, 0]
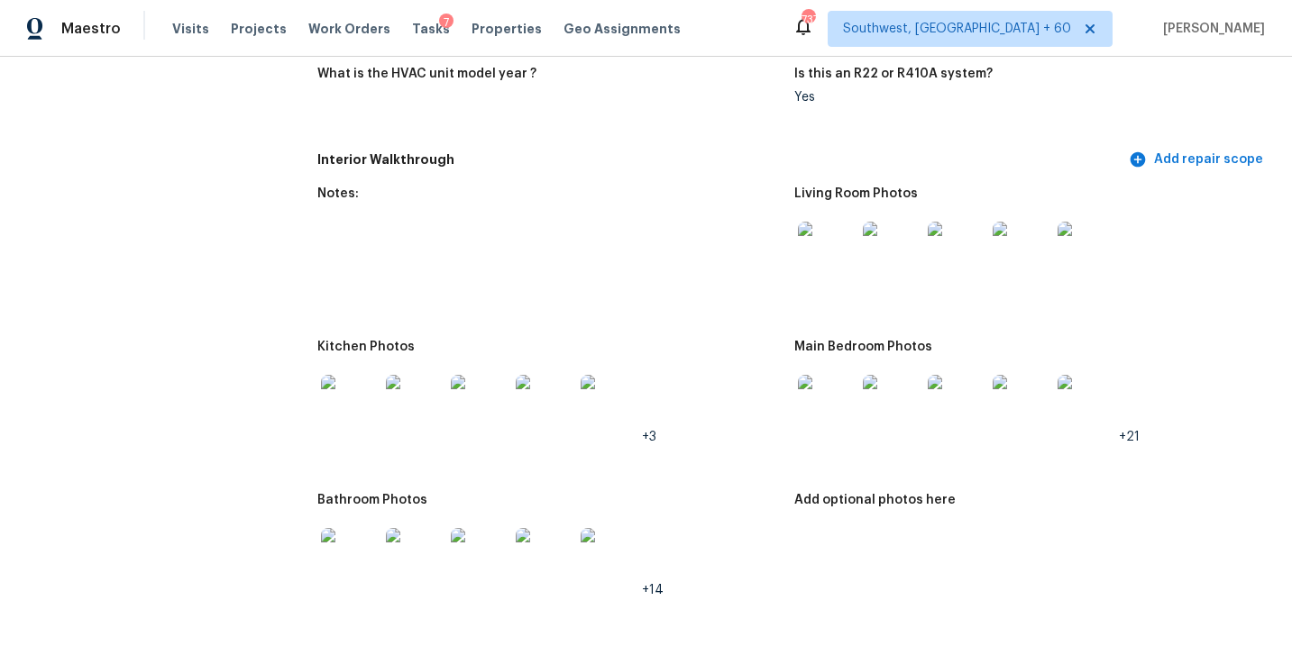
click at [840, 249] on img at bounding box center [827, 251] width 58 height 58
click at [801, 382] on img at bounding box center [827, 404] width 58 height 58
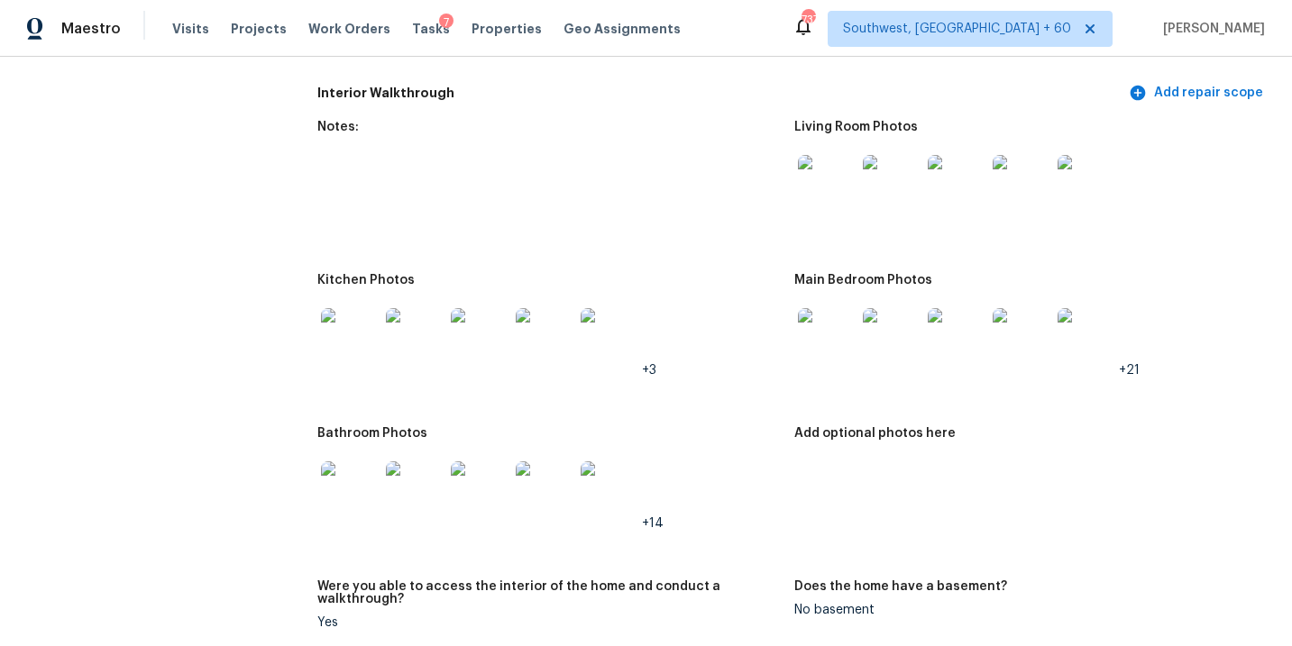
scroll to position [1982, 0]
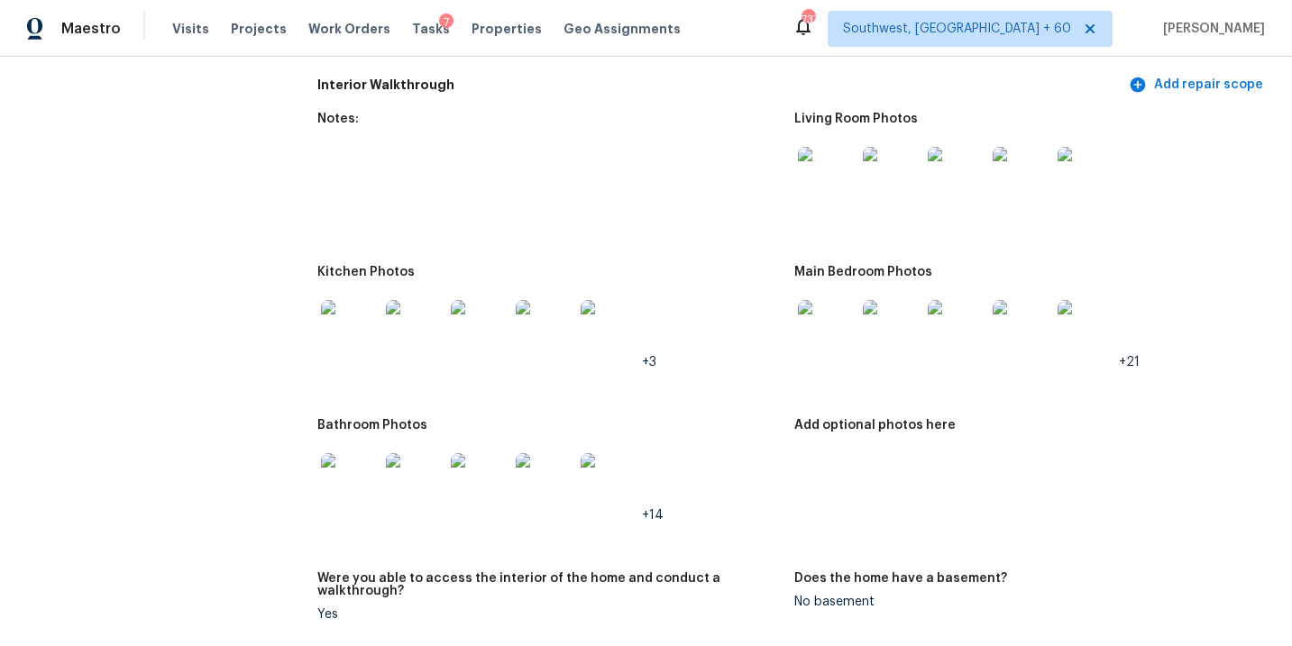
click at [334, 472] on img at bounding box center [350, 482] width 58 height 58
click at [359, 317] on img at bounding box center [350, 329] width 58 height 58
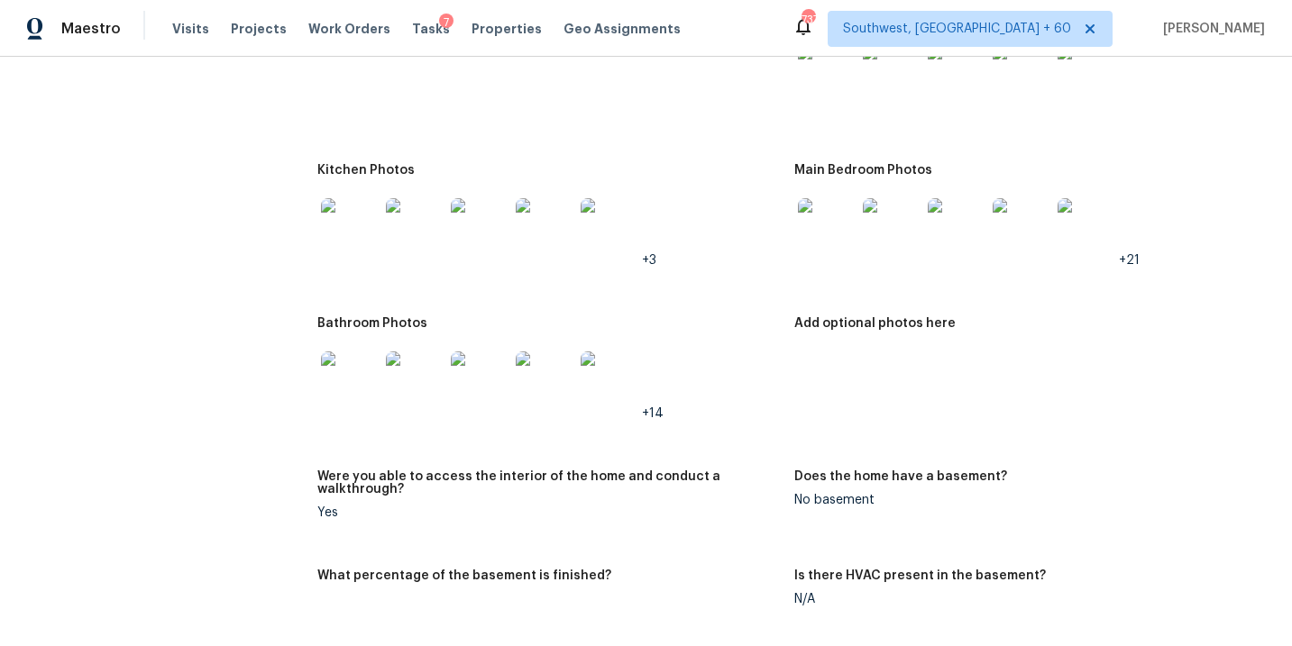
click at [822, 206] on img at bounding box center [827, 227] width 58 height 58
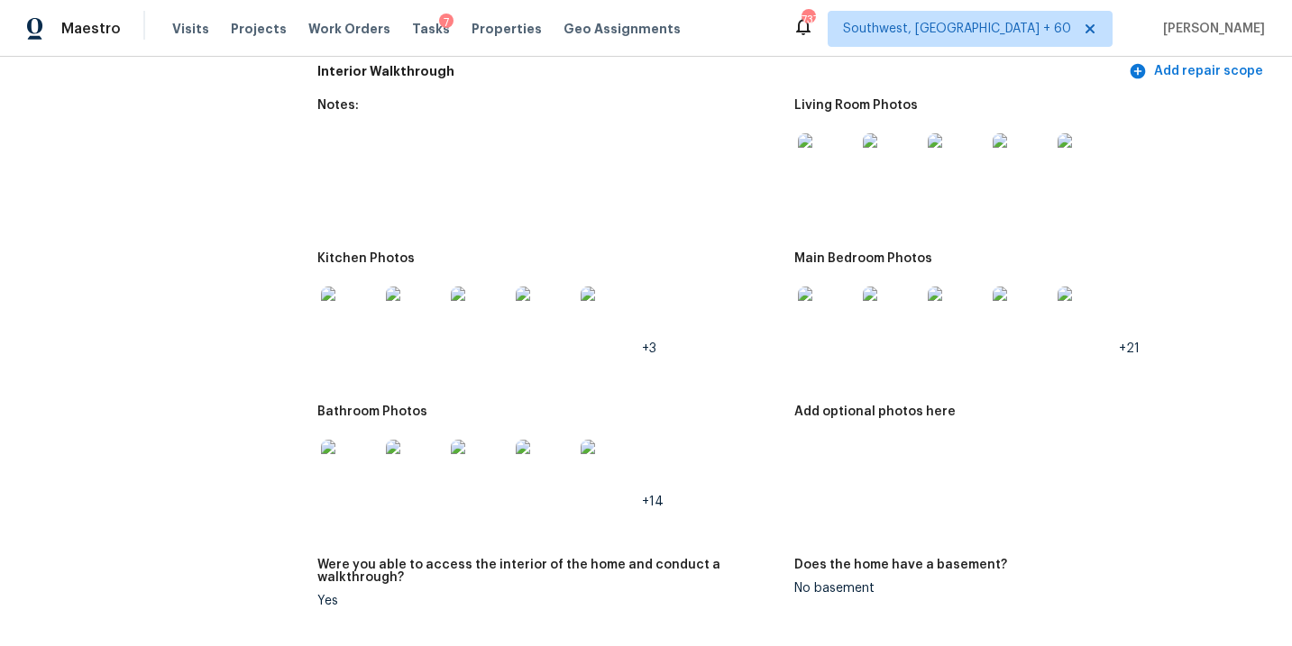
scroll to position [1984, 0]
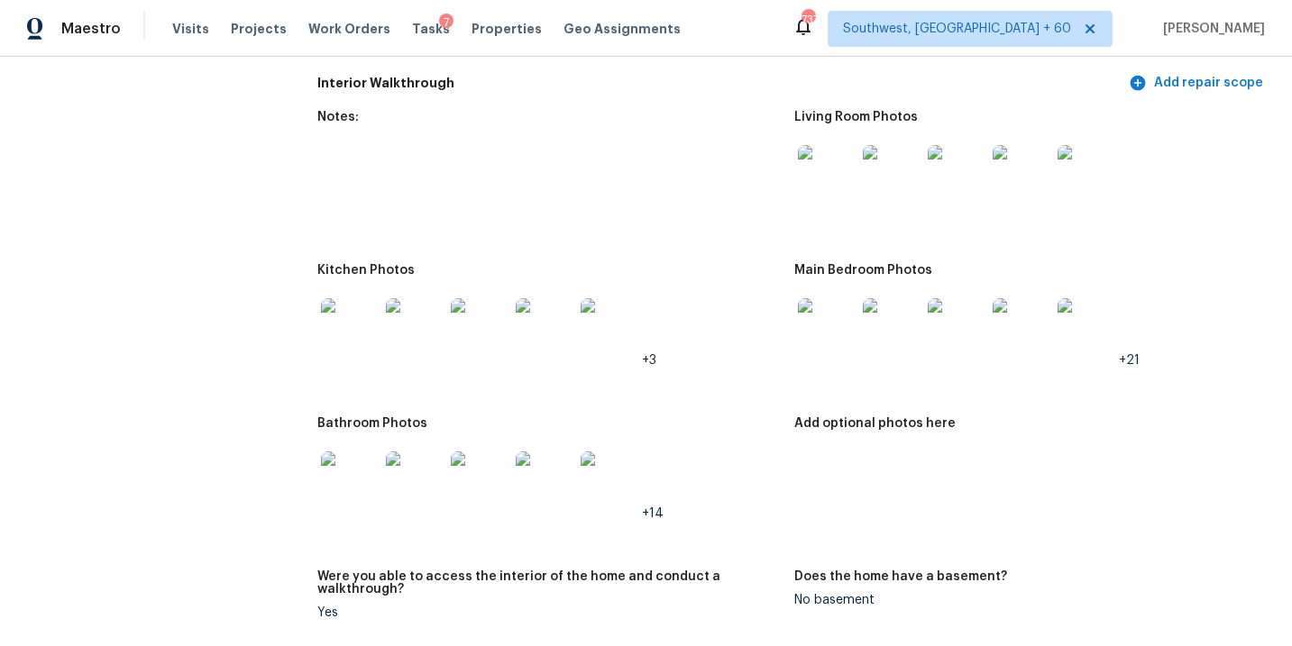
click at [827, 171] on img at bounding box center [827, 174] width 58 height 58
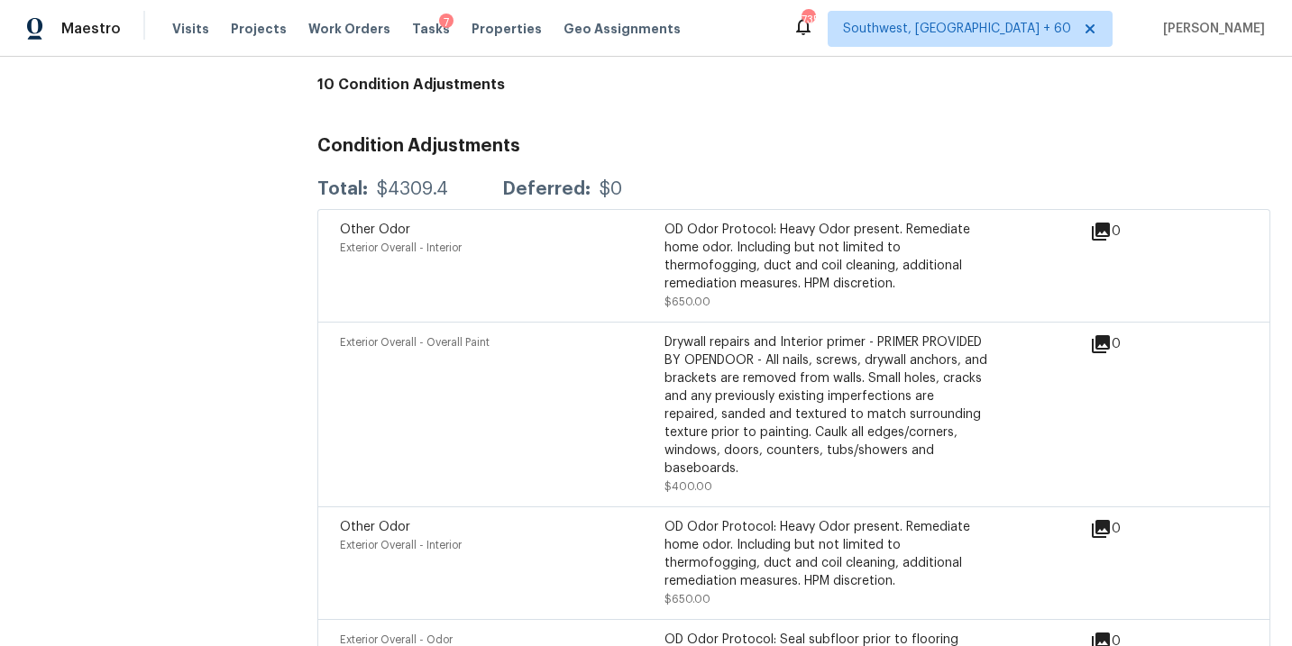
scroll to position [4220, 0]
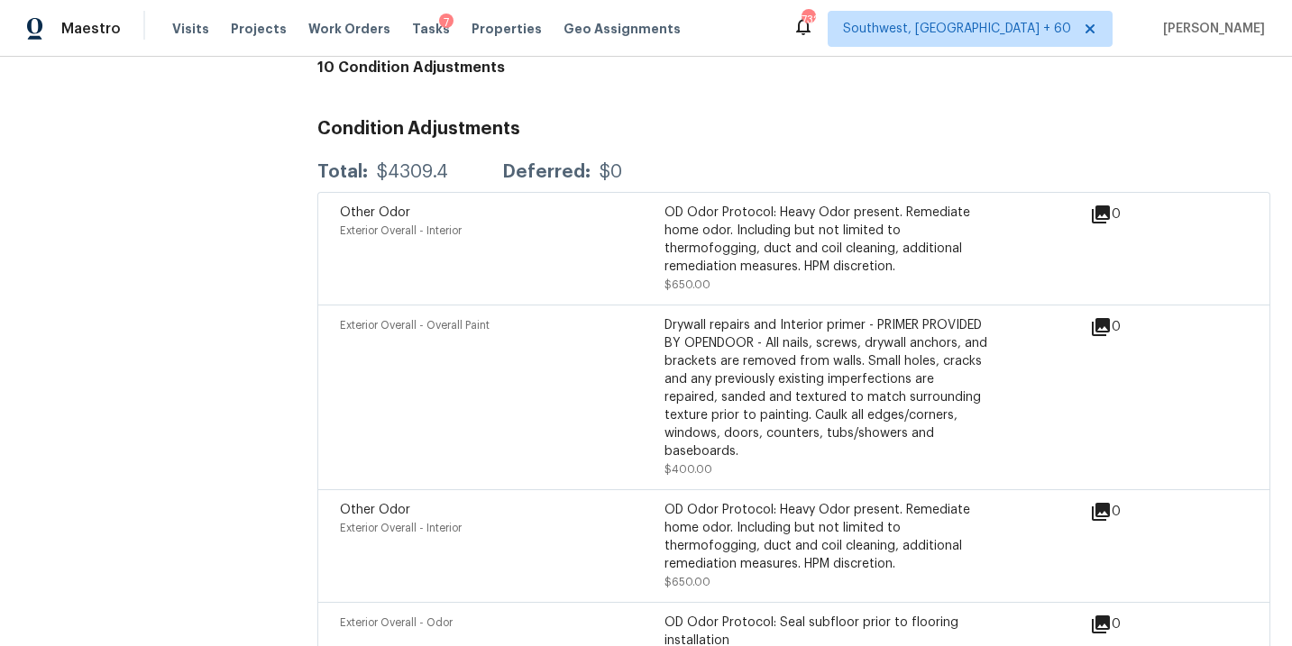
click at [488, 233] on div "Other Odor Exterior Overall - Interior" at bounding box center [502, 249] width 324 height 90
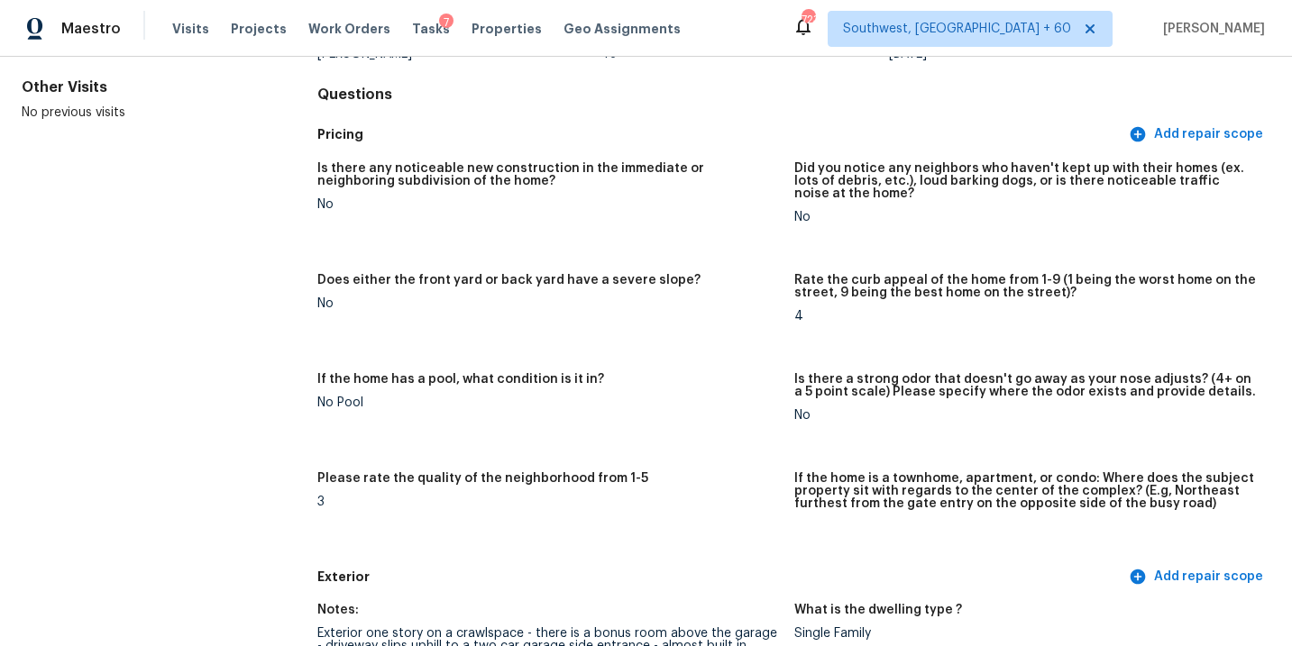
scroll to position [0, 0]
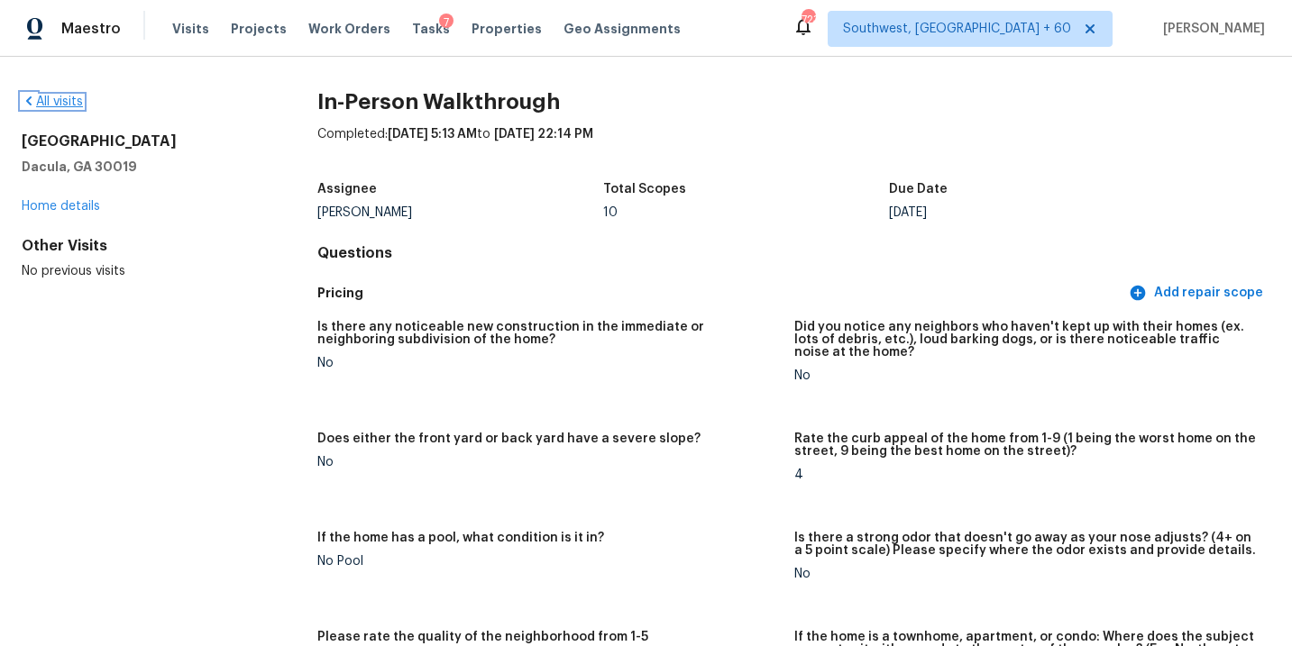
click at [59, 104] on link "All visits" at bounding box center [52, 102] width 61 height 13
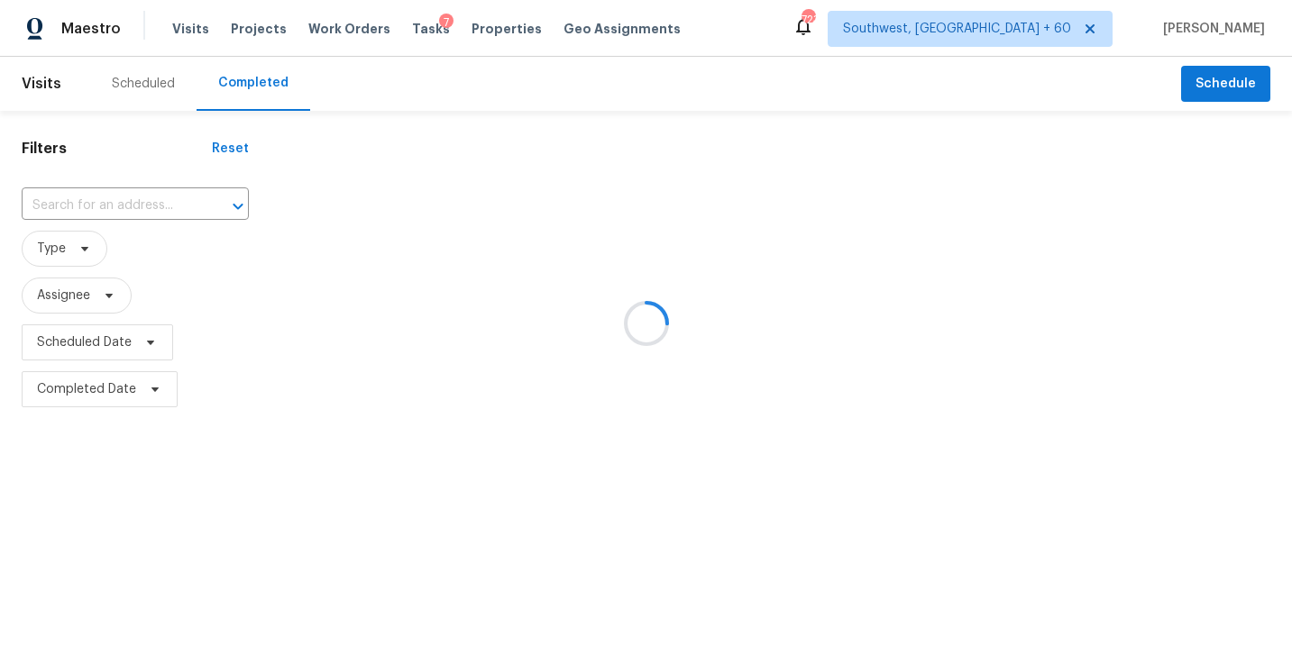
click at [157, 208] on div at bounding box center [646, 323] width 1292 height 646
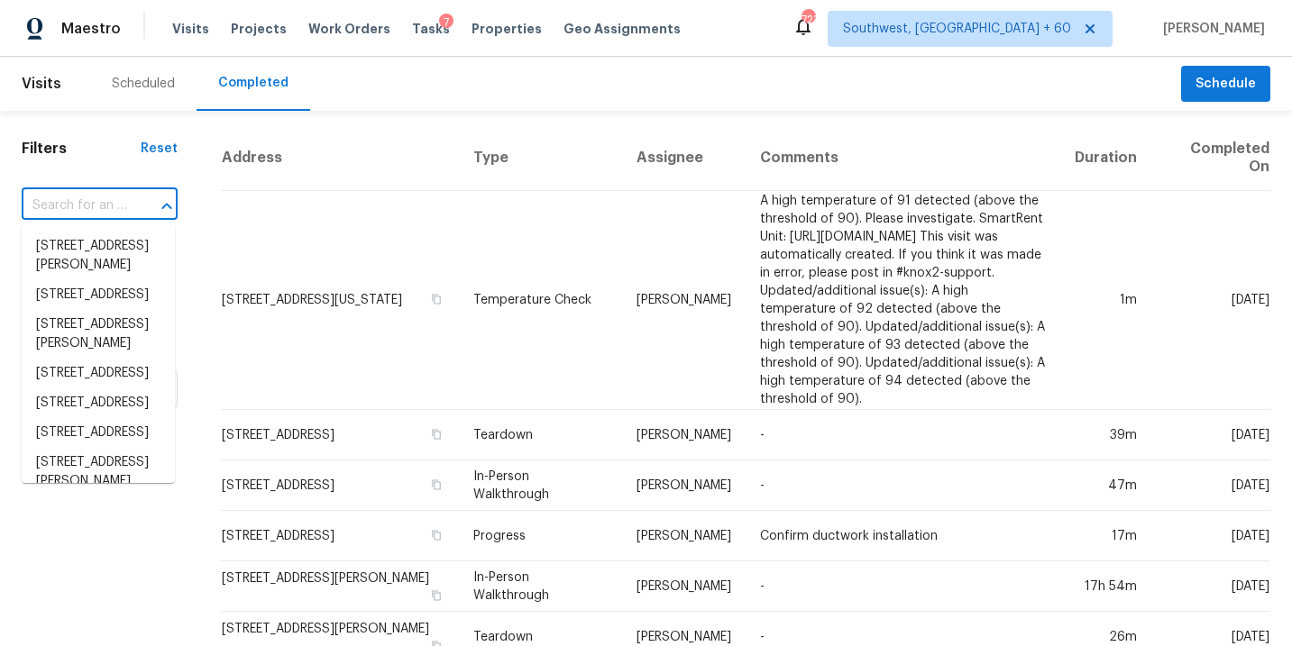
click at [118, 205] on input "text" at bounding box center [74, 206] width 105 height 28
paste input "[STREET_ADDRESS][PERSON_NAME]"
type input "[STREET_ADDRESS][PERSON_NAME]"
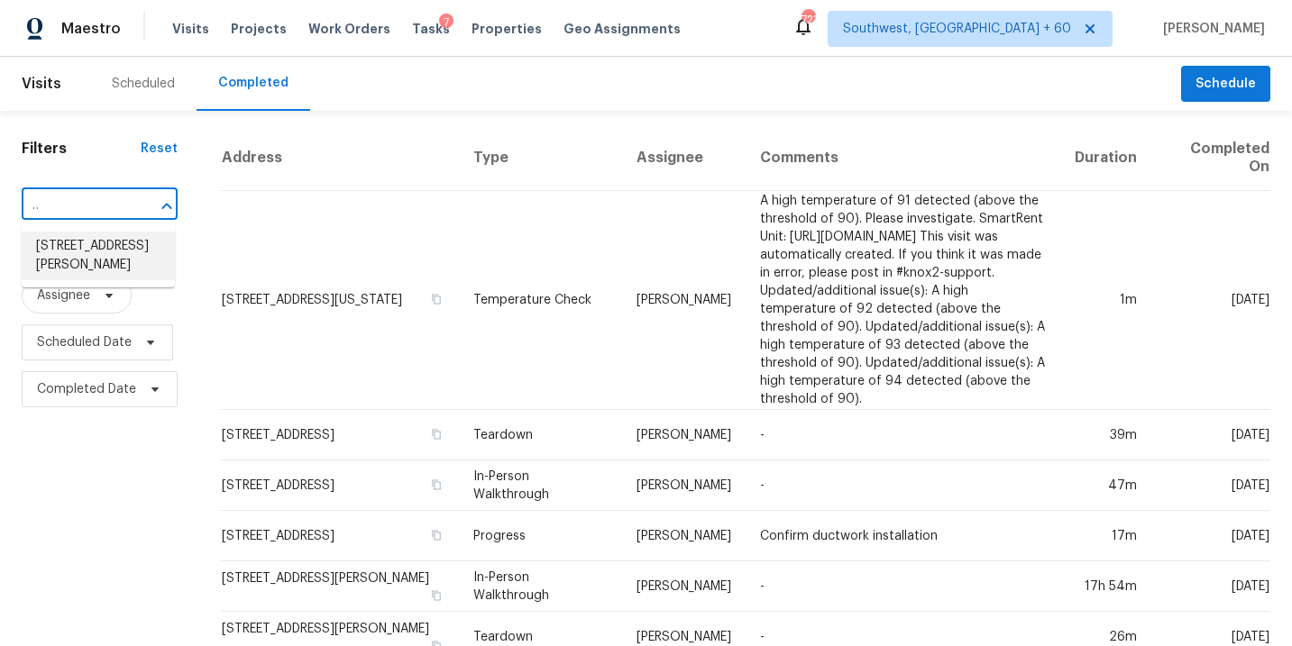
click at [101, 246] on li "[STREET_ADDRESS][PERSON_NAME]" at bounding box center [98, 256] width 153 height 49
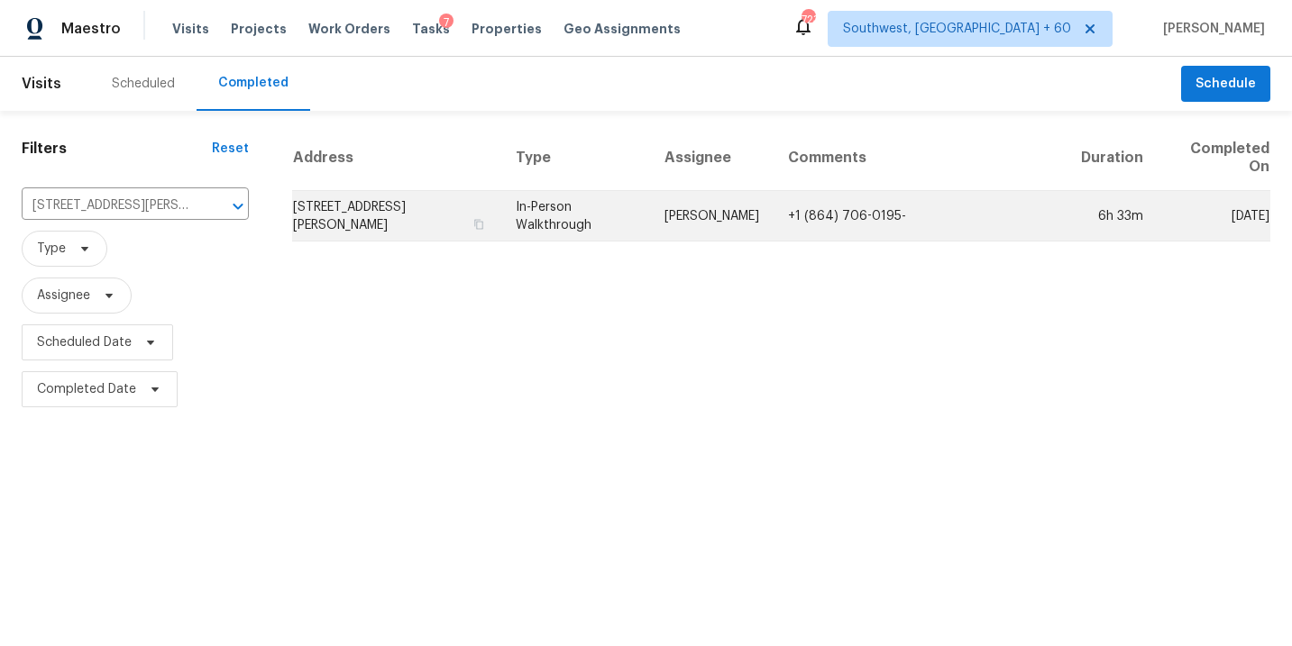
click at [698, 221] on td "[PERSON_NAME]" at bounding box center [711, 216] width 123 height 50
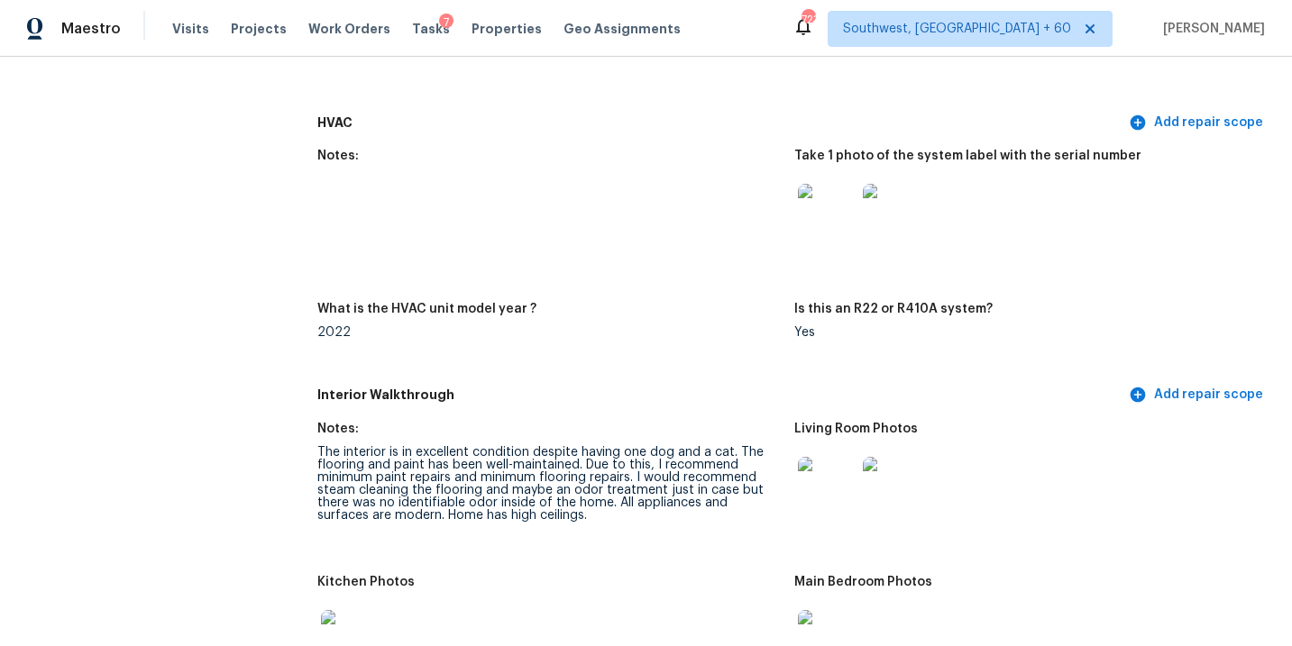
scroll to position [1758, 0]
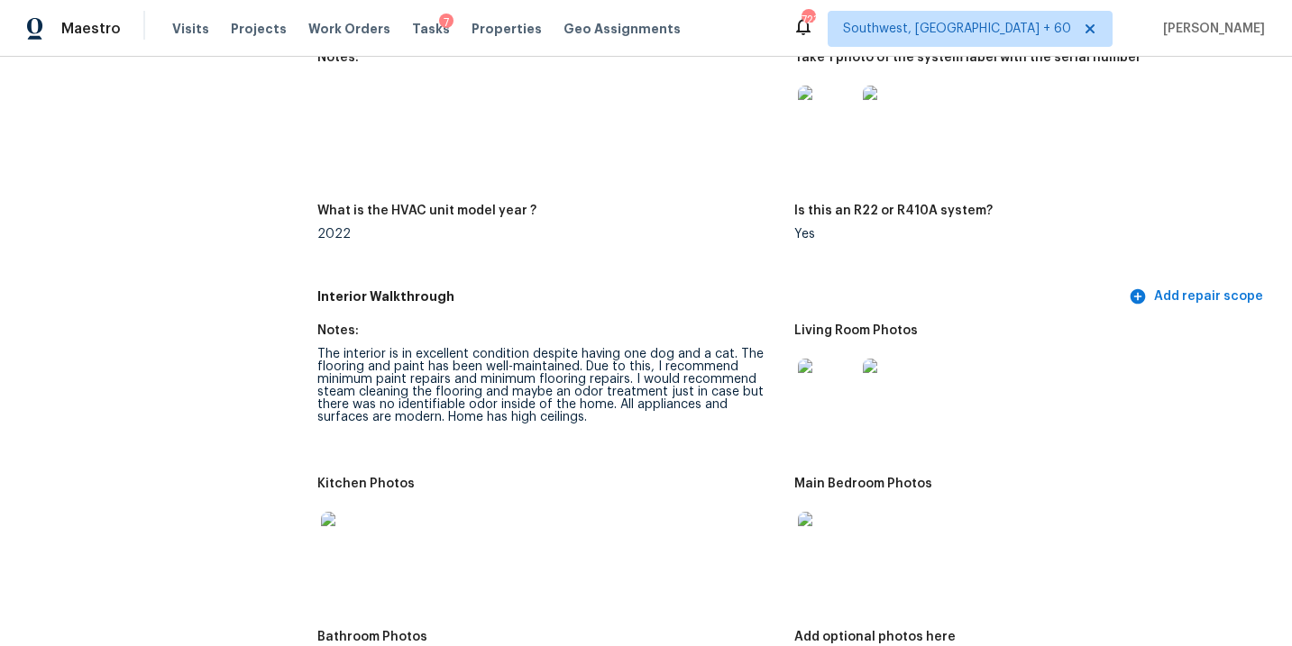
click at [818, 361] on img at bounding box center [827, 388] width 58 height 58
click at [826, 517] on img at bounding box center [827, 541] width 58 height 58
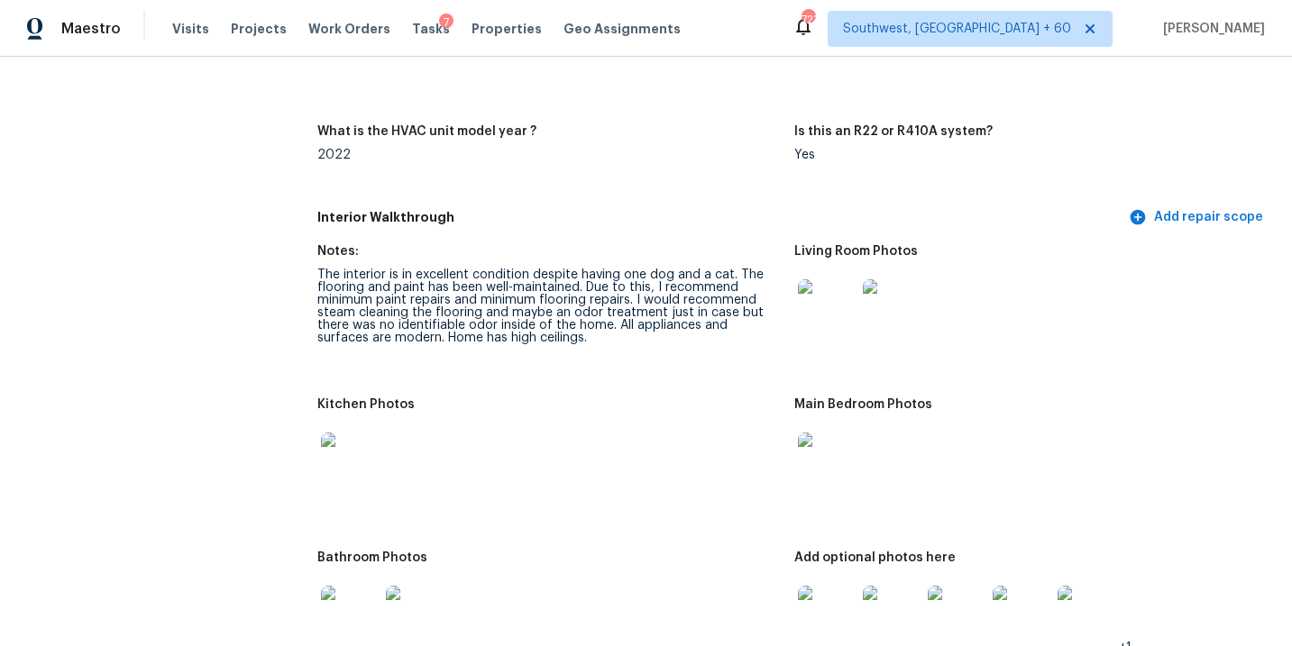
scroll to position [1878, 0]
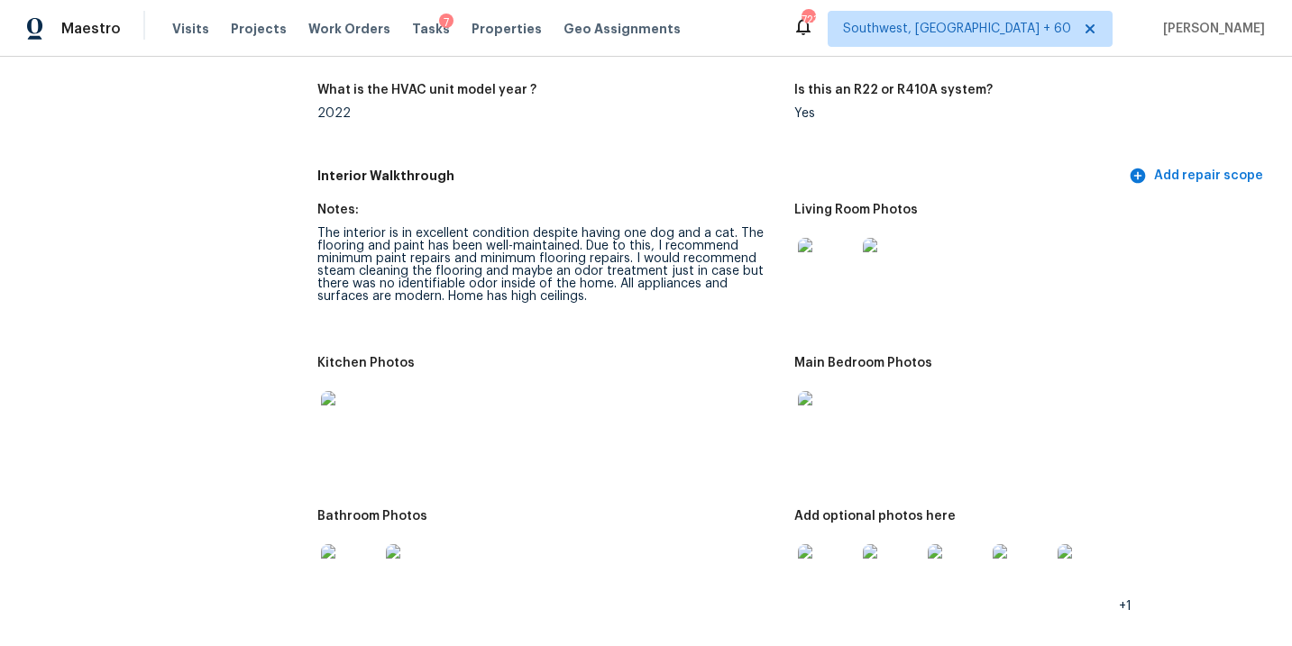
click at [826, 550] on img at bounding box center [827, 573] width 58 height 58
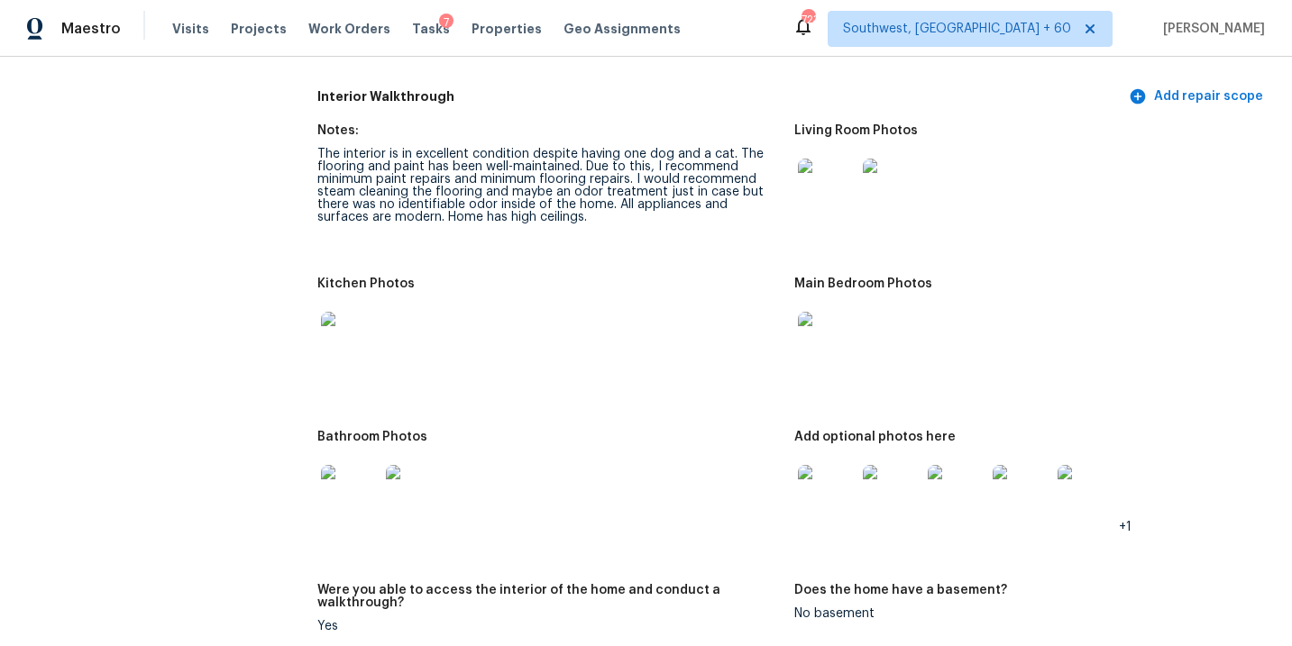
scroll to position [2101, 0]
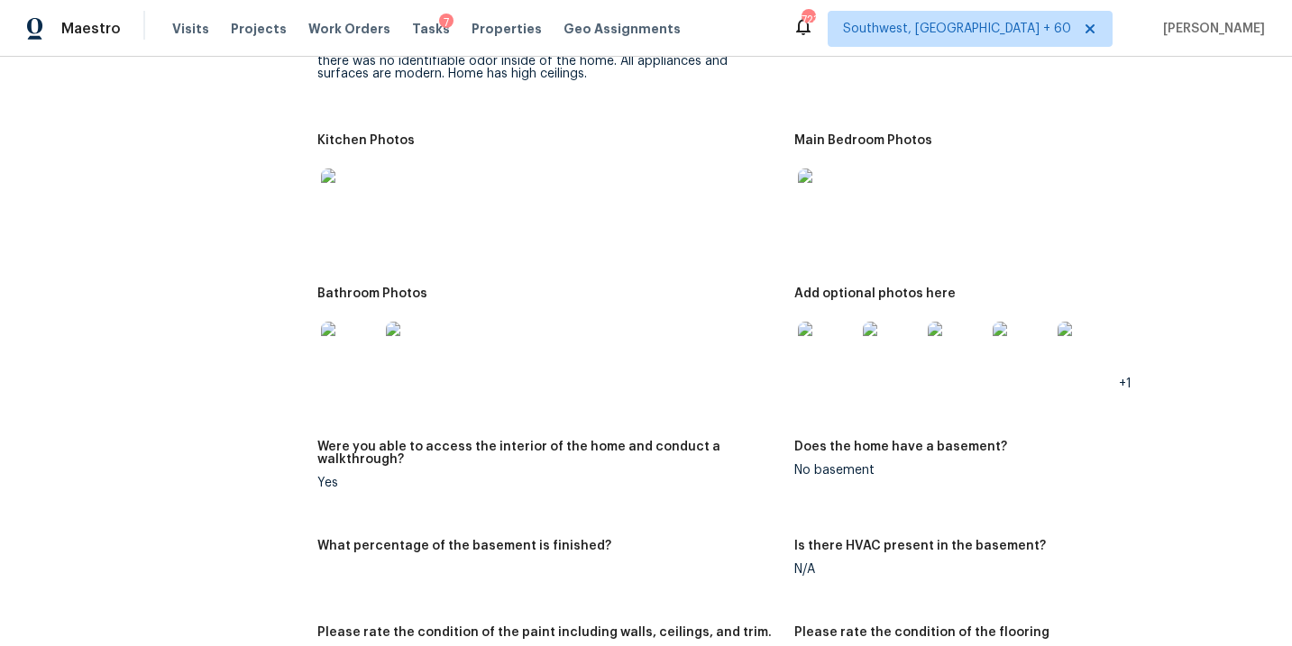
click at [333, 327] on img at bounding box center [350, 351] width 58 height 58
click at [335, 189] on img at bounding box center [350, 198] width 58 height 58
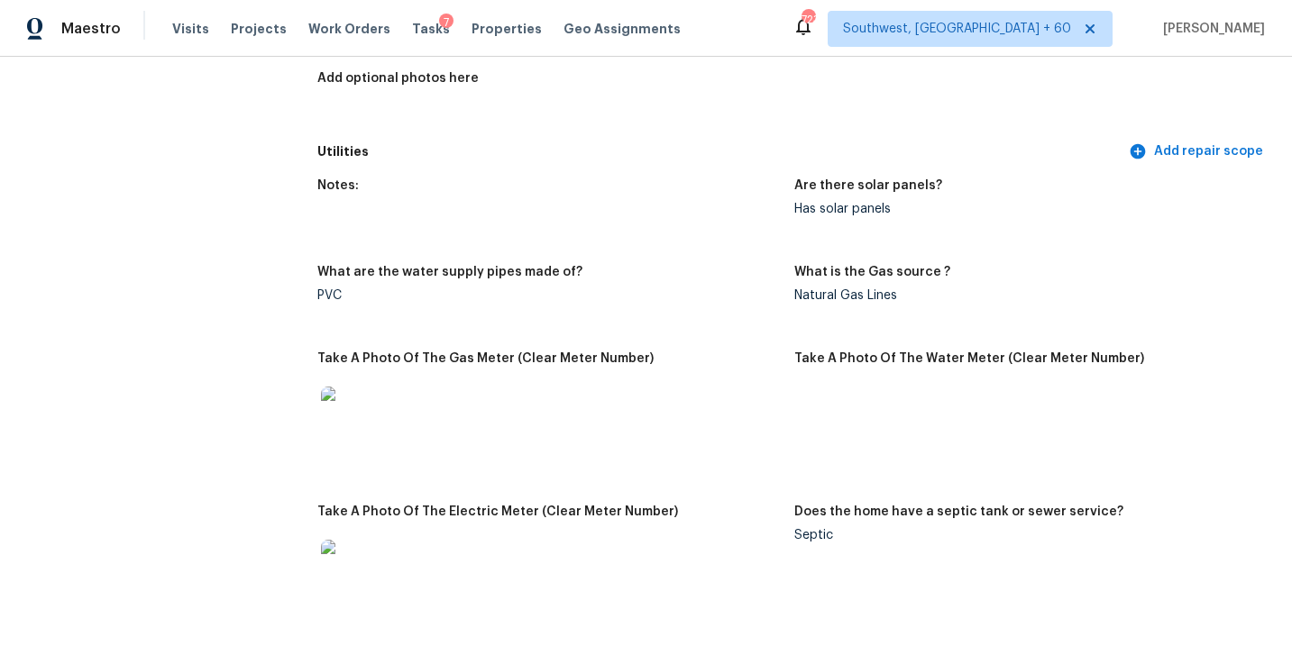
scroll to position [1257, 0]
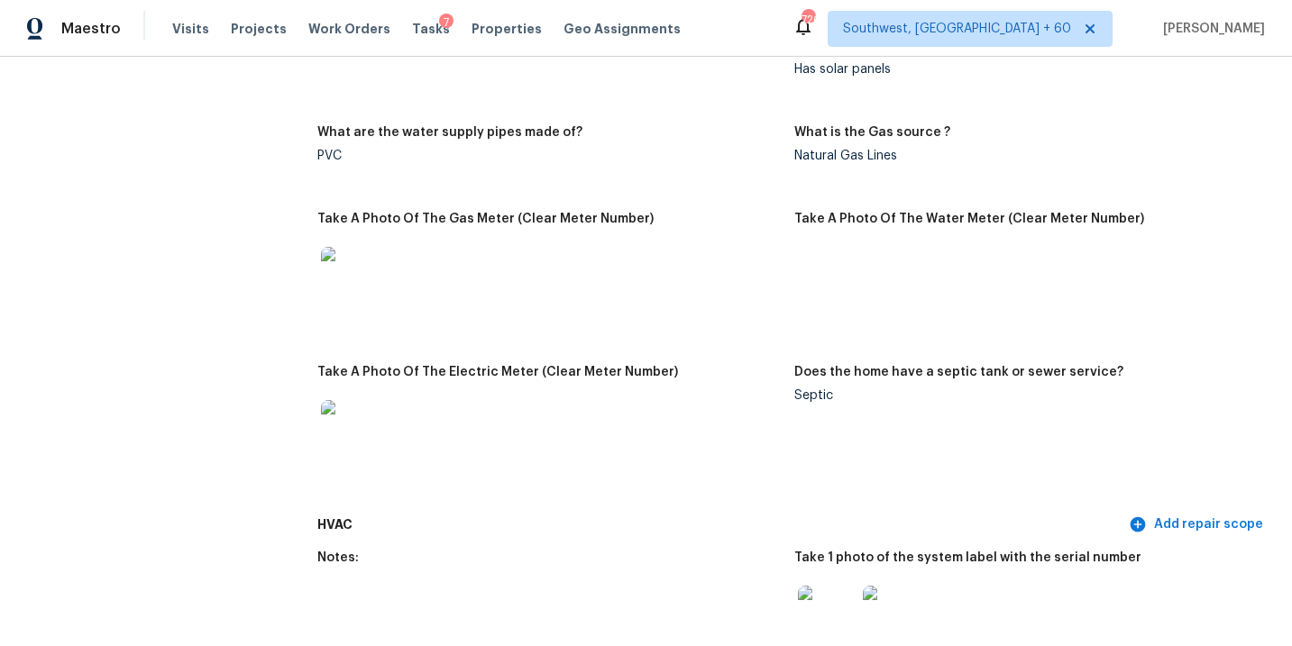
click at [591, 174] on div "Notes: Are there solar panels? Has solar panels What are the water supply pipes…" at bounding box center [793, 268] width 953 height 479
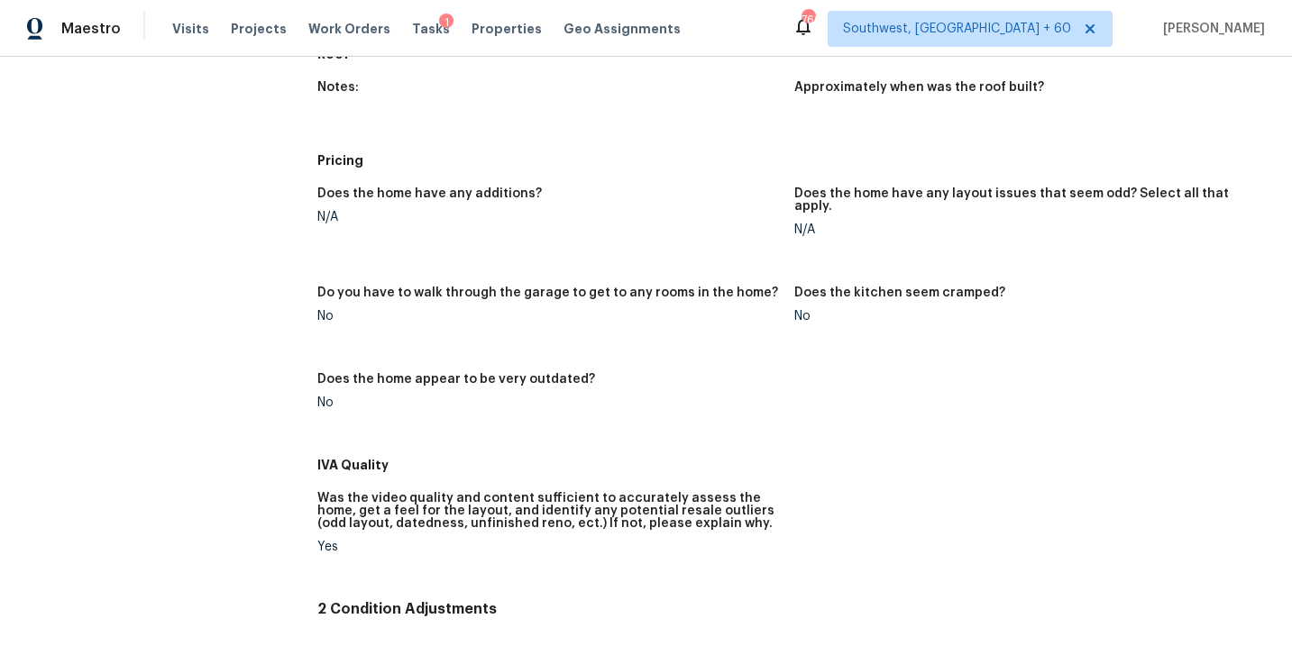
scroll to position [707, 0]
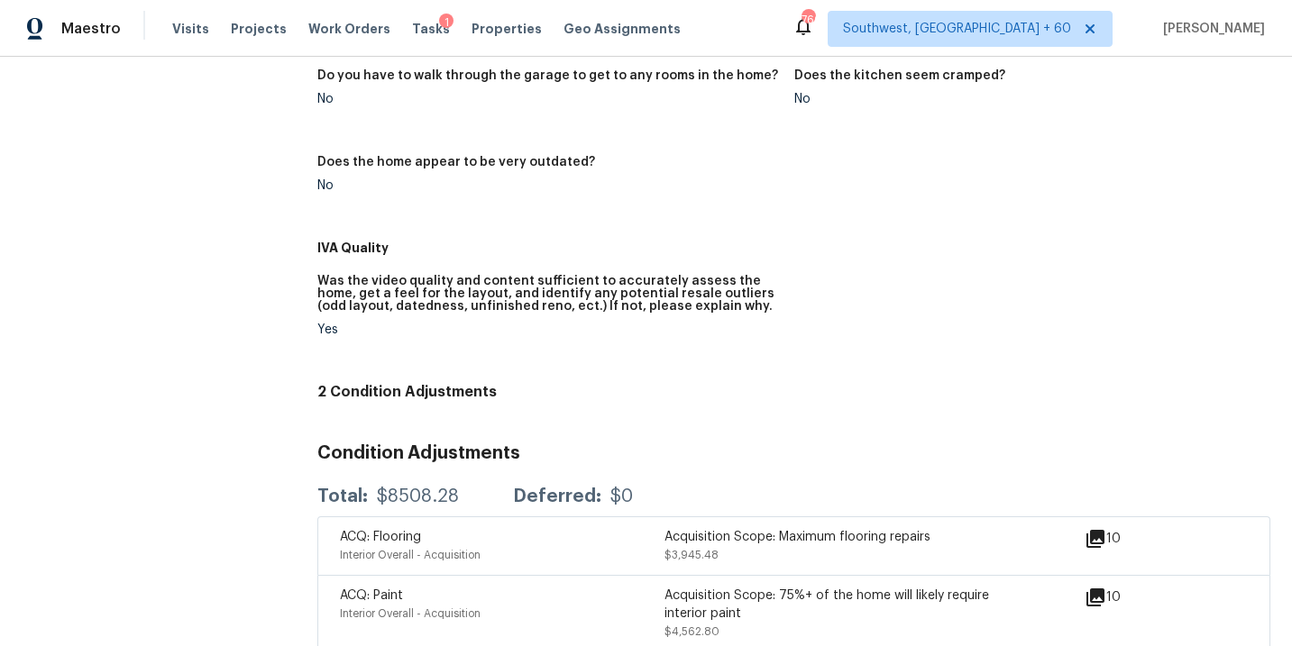
click at [435, 488] on div "$8508.28" at bounding box center [418, 497] width 82 height 18
